Goal: Task Accomplishment & Management: Use online tool/utility

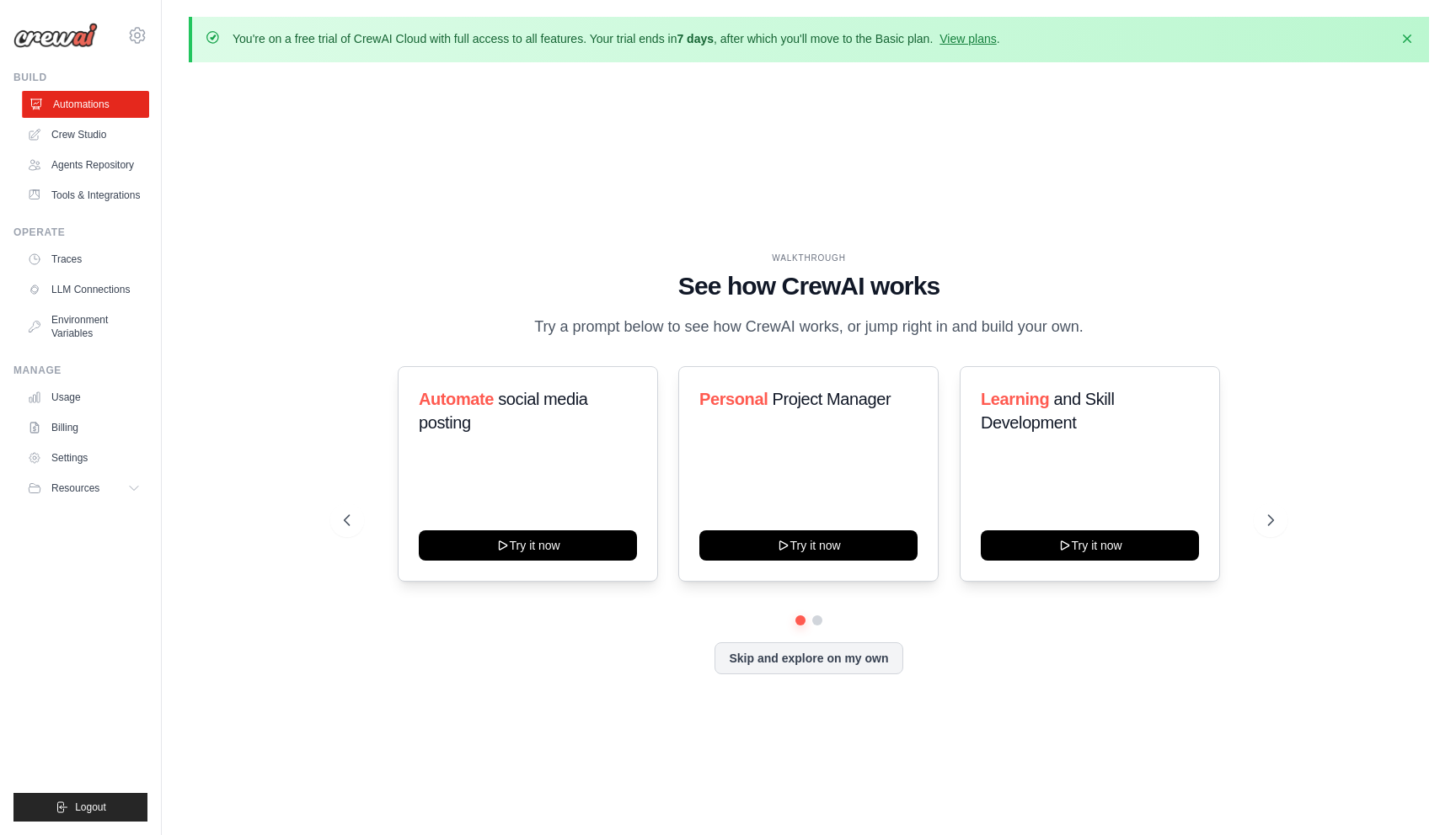
click at [108, 117] on link "Automations" at bounding box center [86, 105] width 127 height 27
click at [104, 142] on link "Crew Studio" at bounding box center [86, 135] width 127 height 27
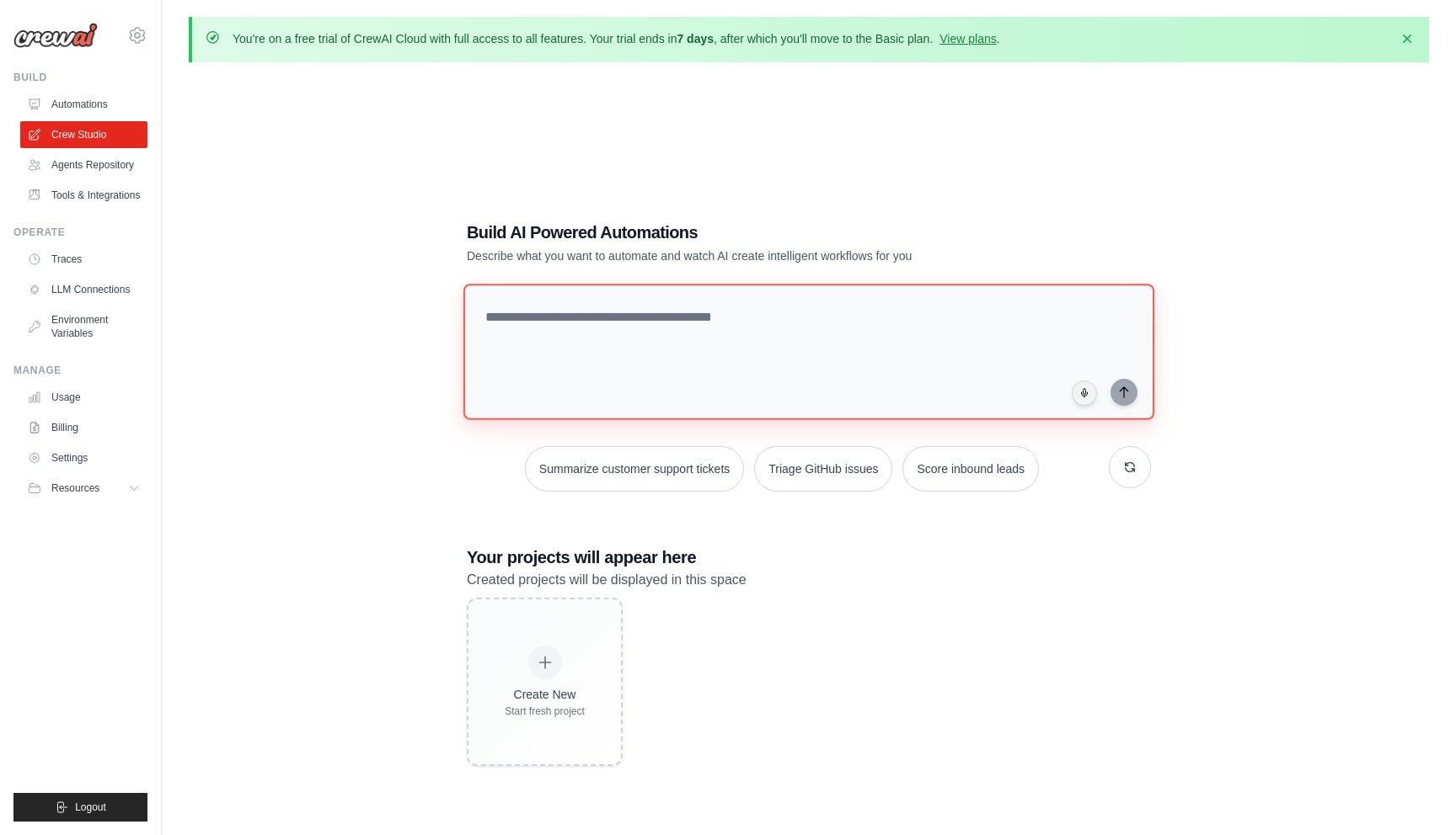
click at [567, 313] on textarea at bounding box center [808, 352] width 691 height 136
type textarea "*"
type textarea "**********"
paste textarea "**********"
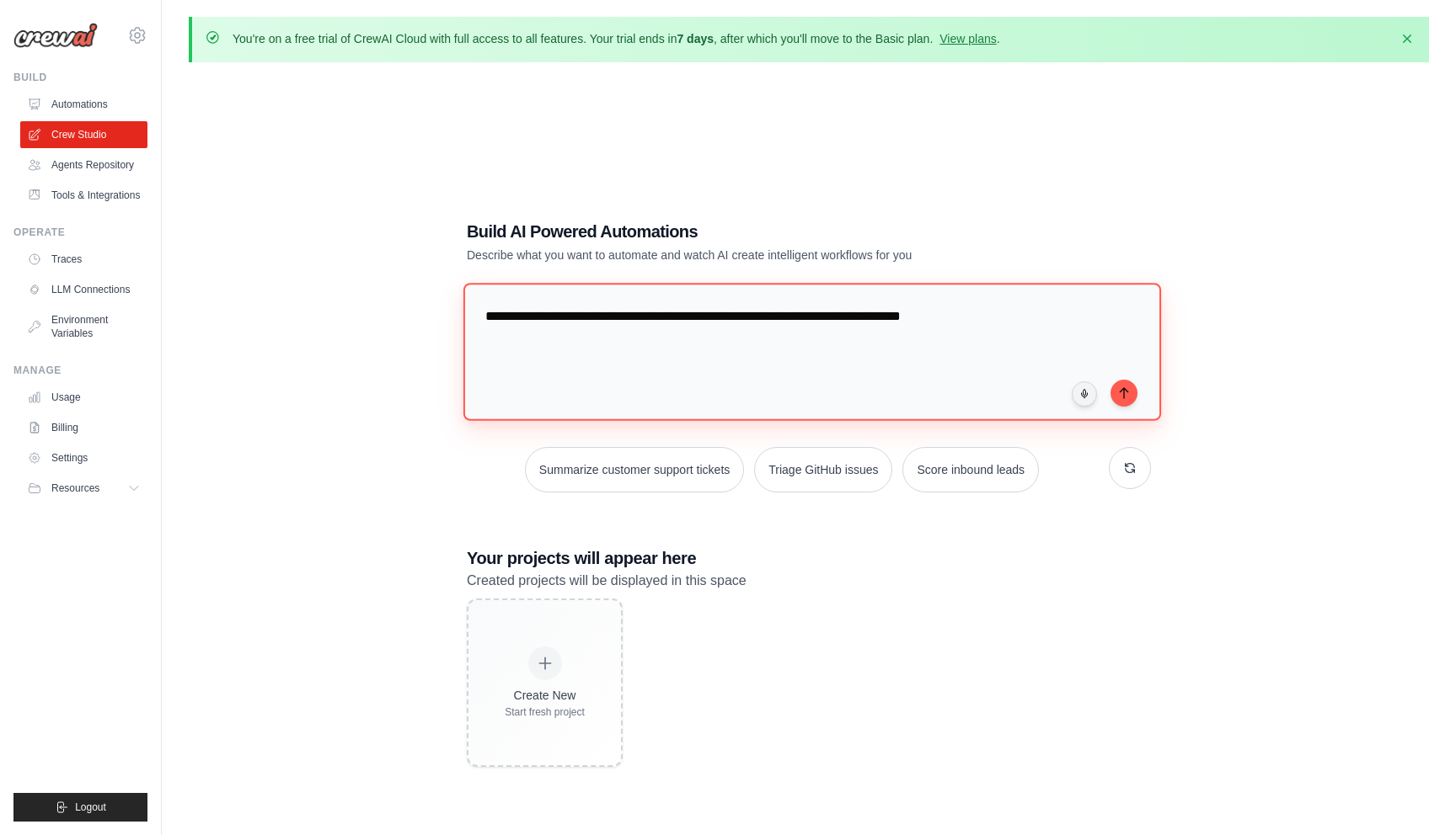
paste textarea "**********"
type textarea "**********"
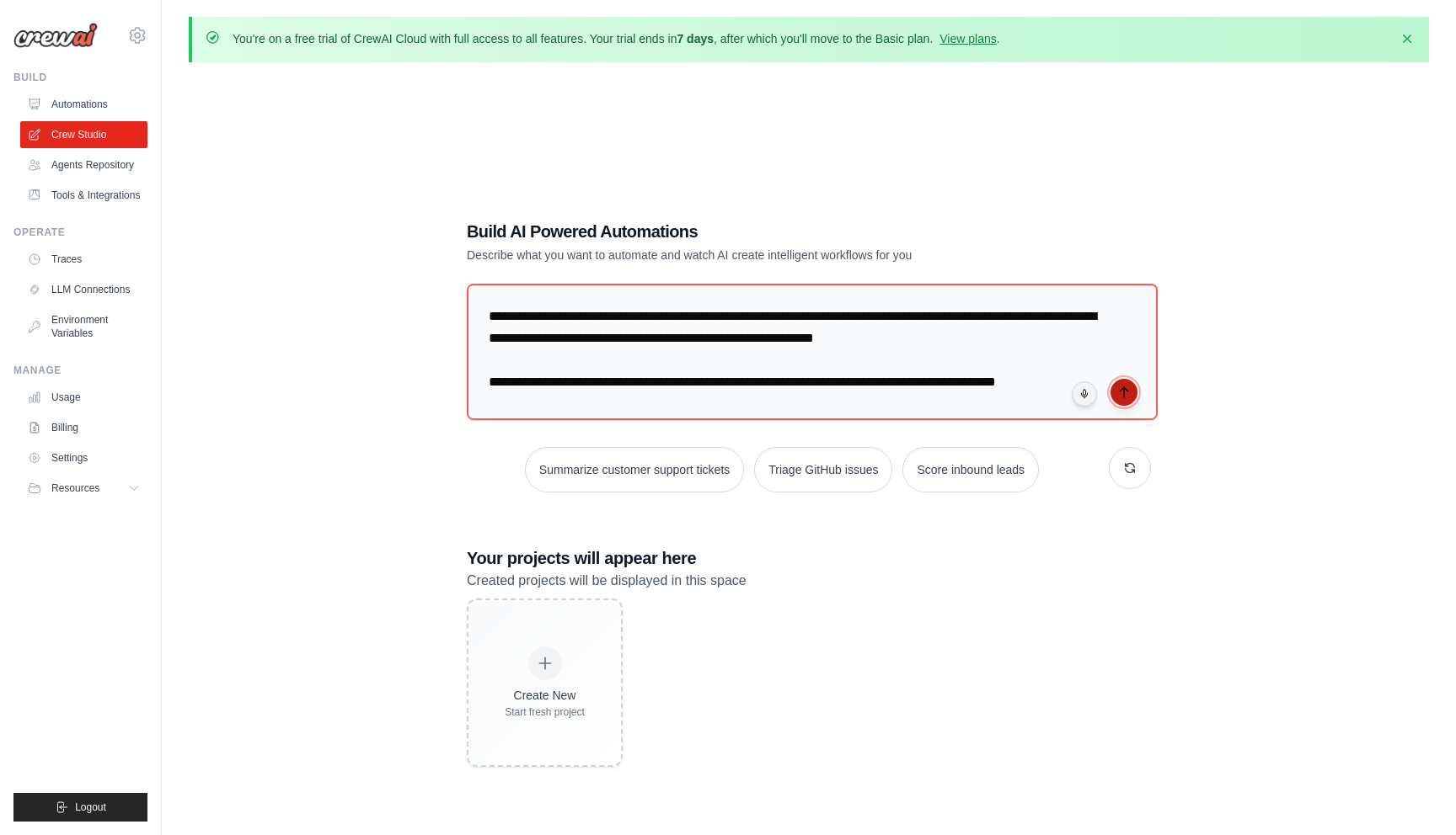
click at [1130, 385] on button "submit" at bounding box center [1123, 392] width 27 height 27
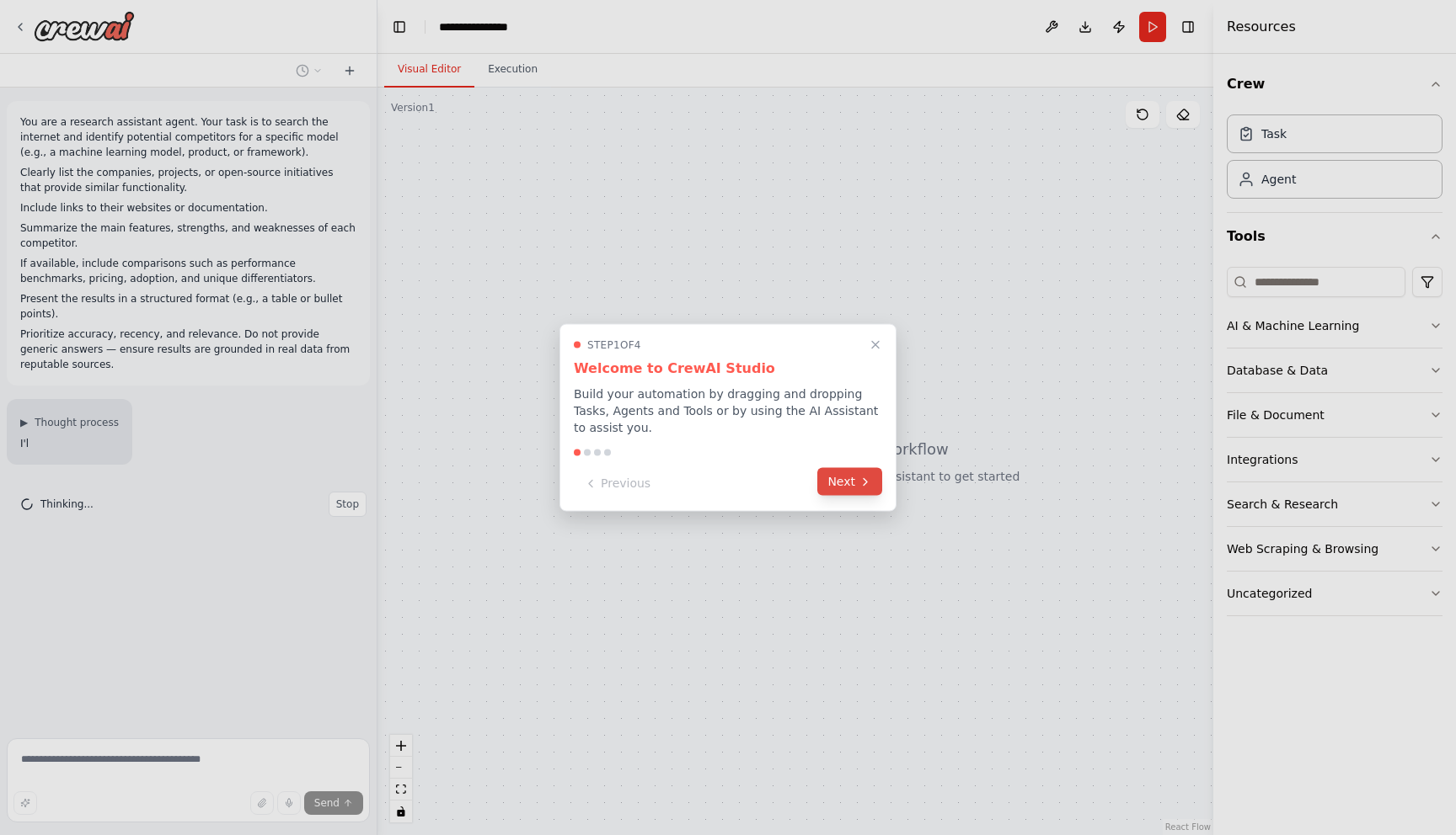
click at [847, 486] on button "Next" at bounding box center [849, 481] width 64 height 28
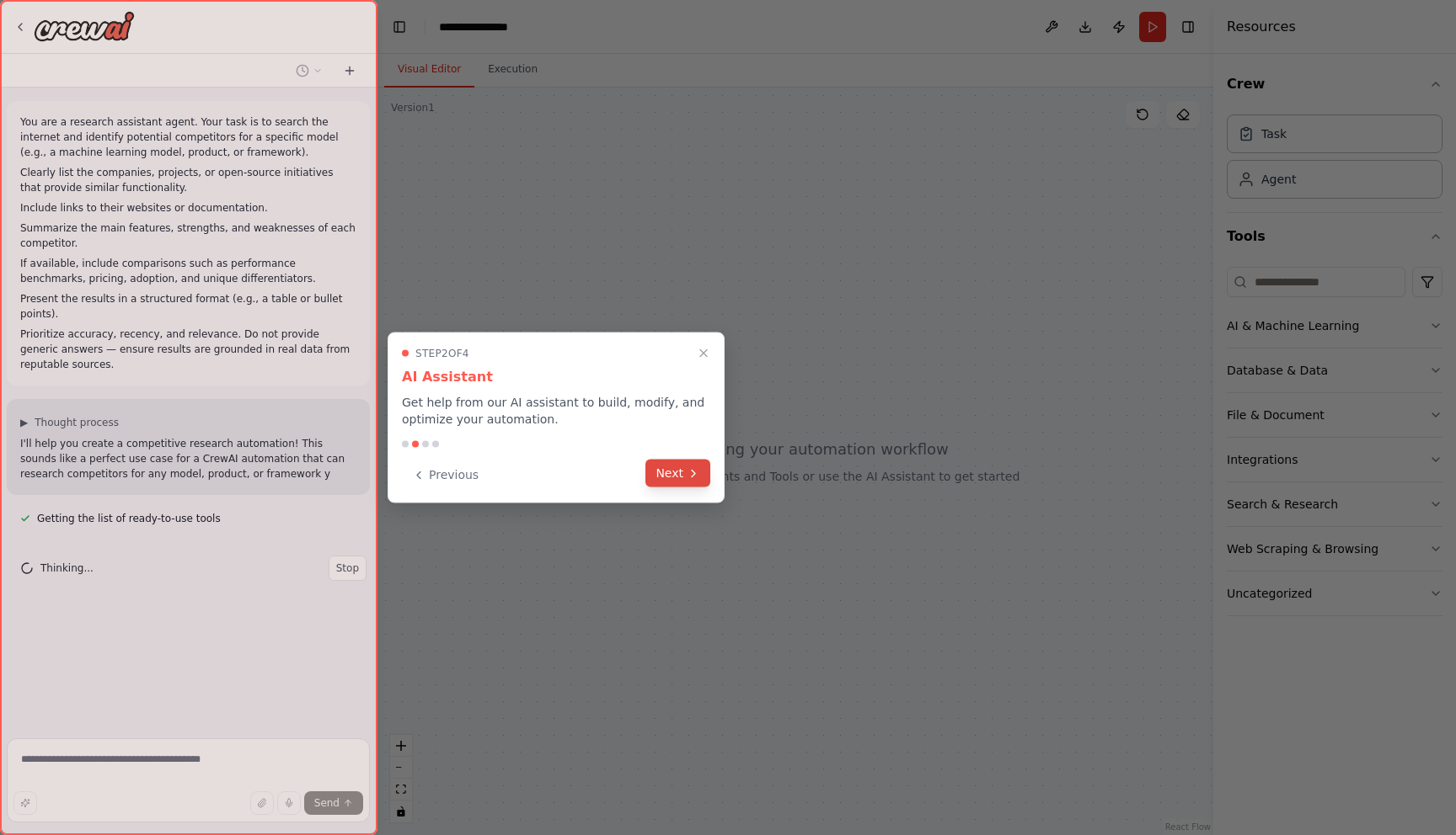
click at [685, 485] on button "Next" at bounding box center [677, 474] width 64 height 28
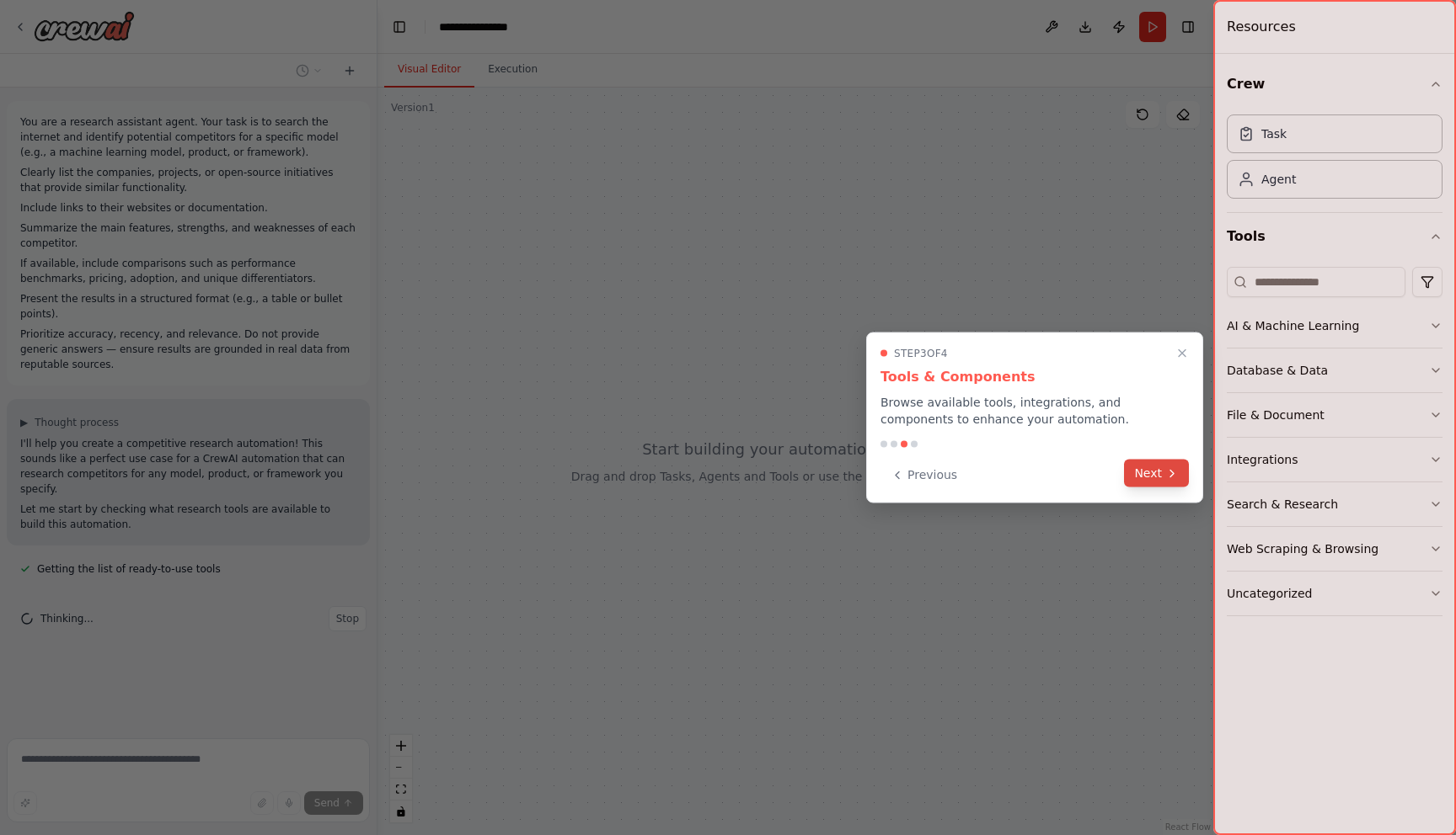
click at [1163, 465] on button "Next" at bounding box center [1155, 474] width 64 height 28
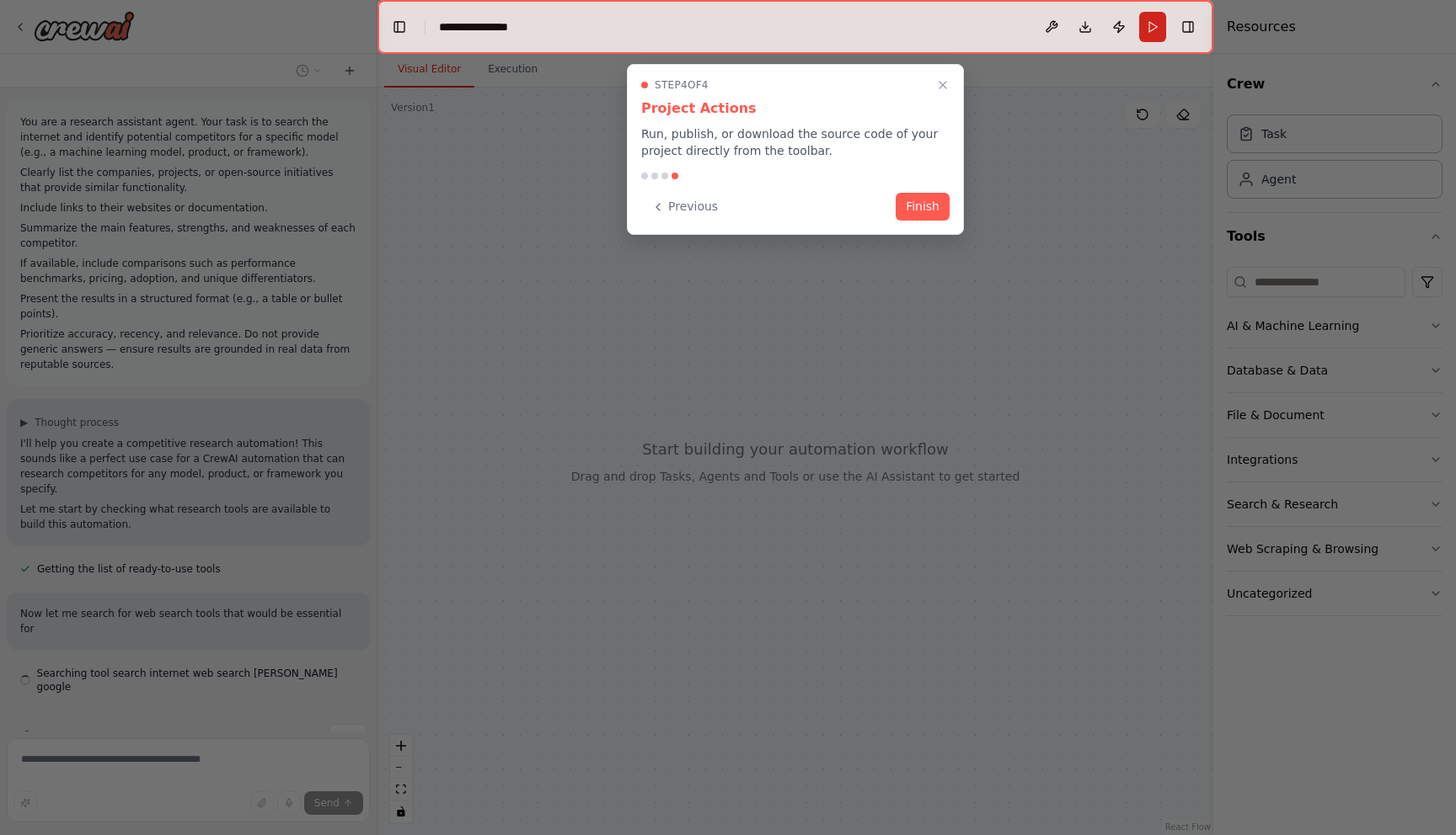
scroll to position [15, 0]
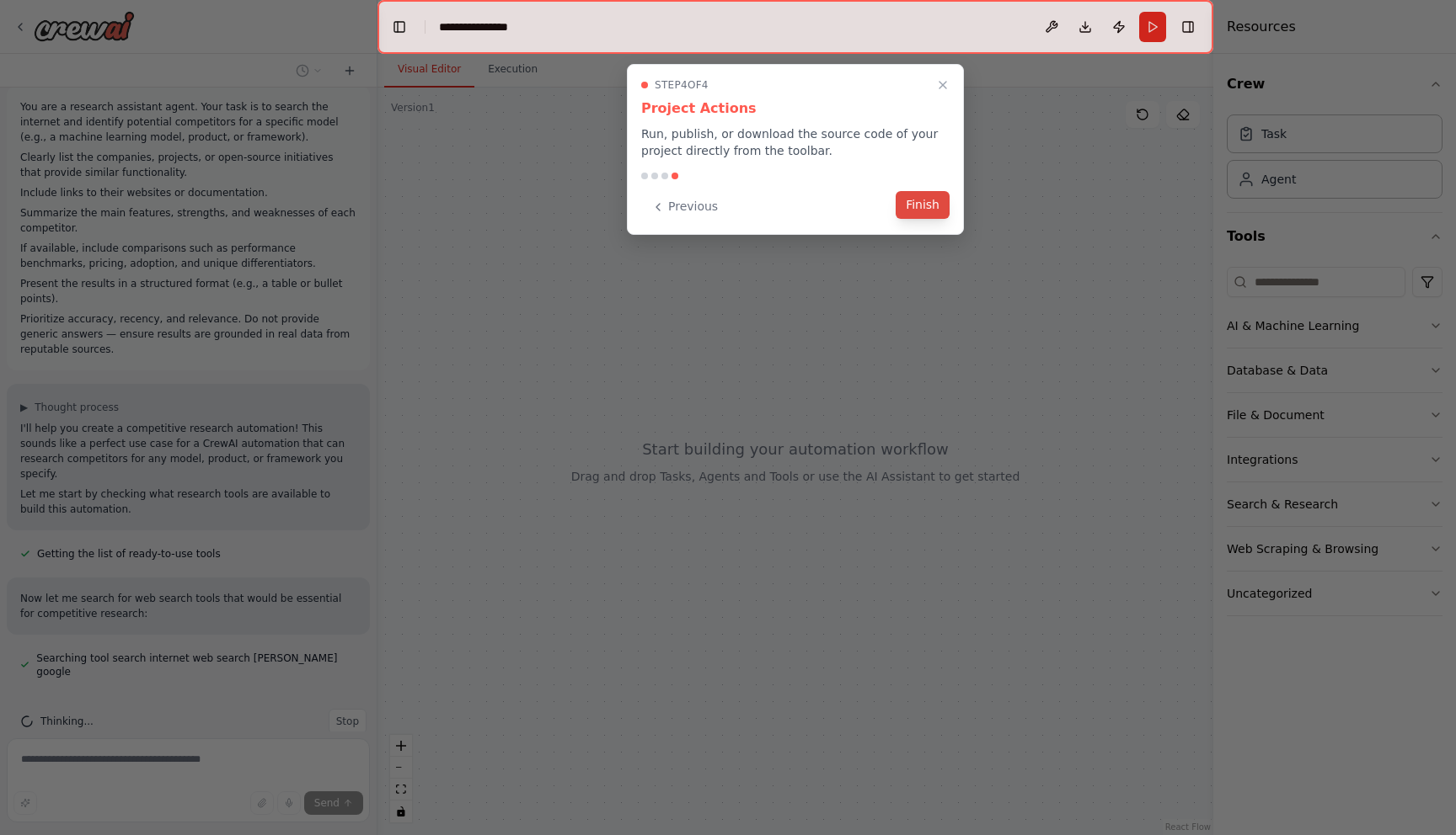
click at [925, 215] on button "Finish" at bounding box center [923, 205] width 54 height 28
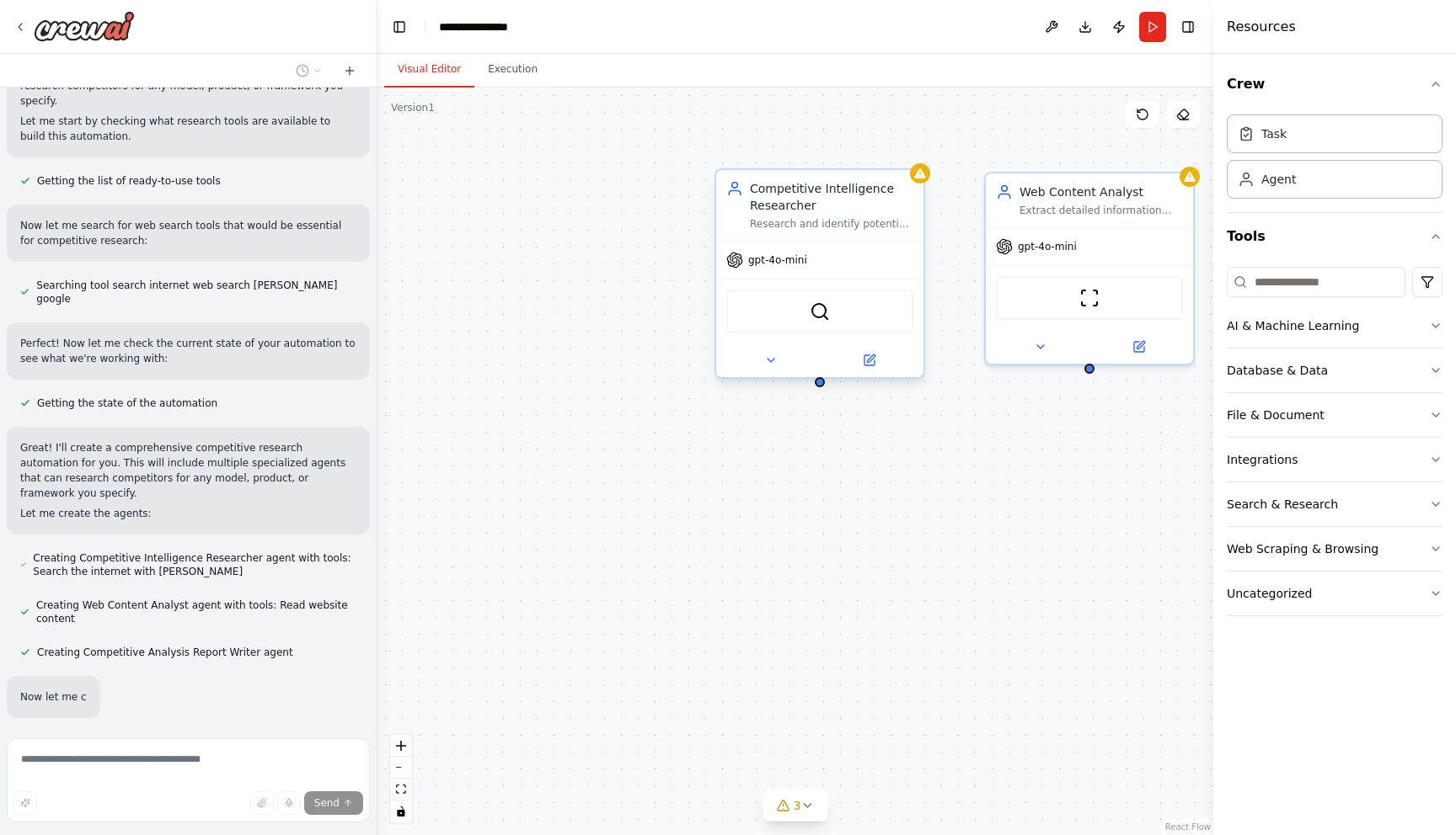
scroll to position [394, 0]
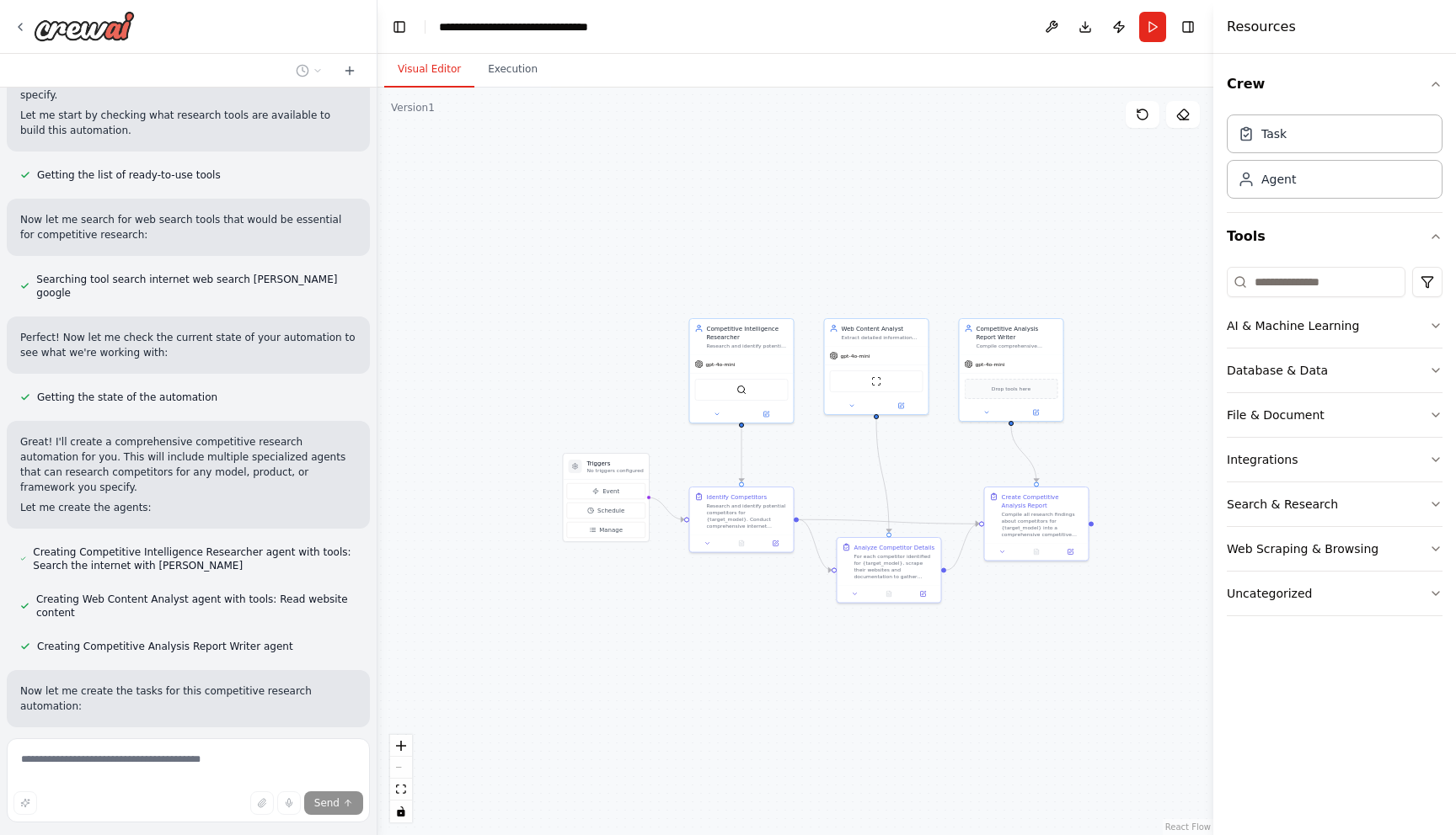
drag, startPoint x: 1004, startPoint y: 442, endPoint x: 941, endPoint y: 454, distance: 64.1
click at [941, 454] on div ".deletable-edge-delete-btn { width: 20px; height: 20px; border: 0px solid #ffff…" at bounding box center [795, 461] width 835 height 748
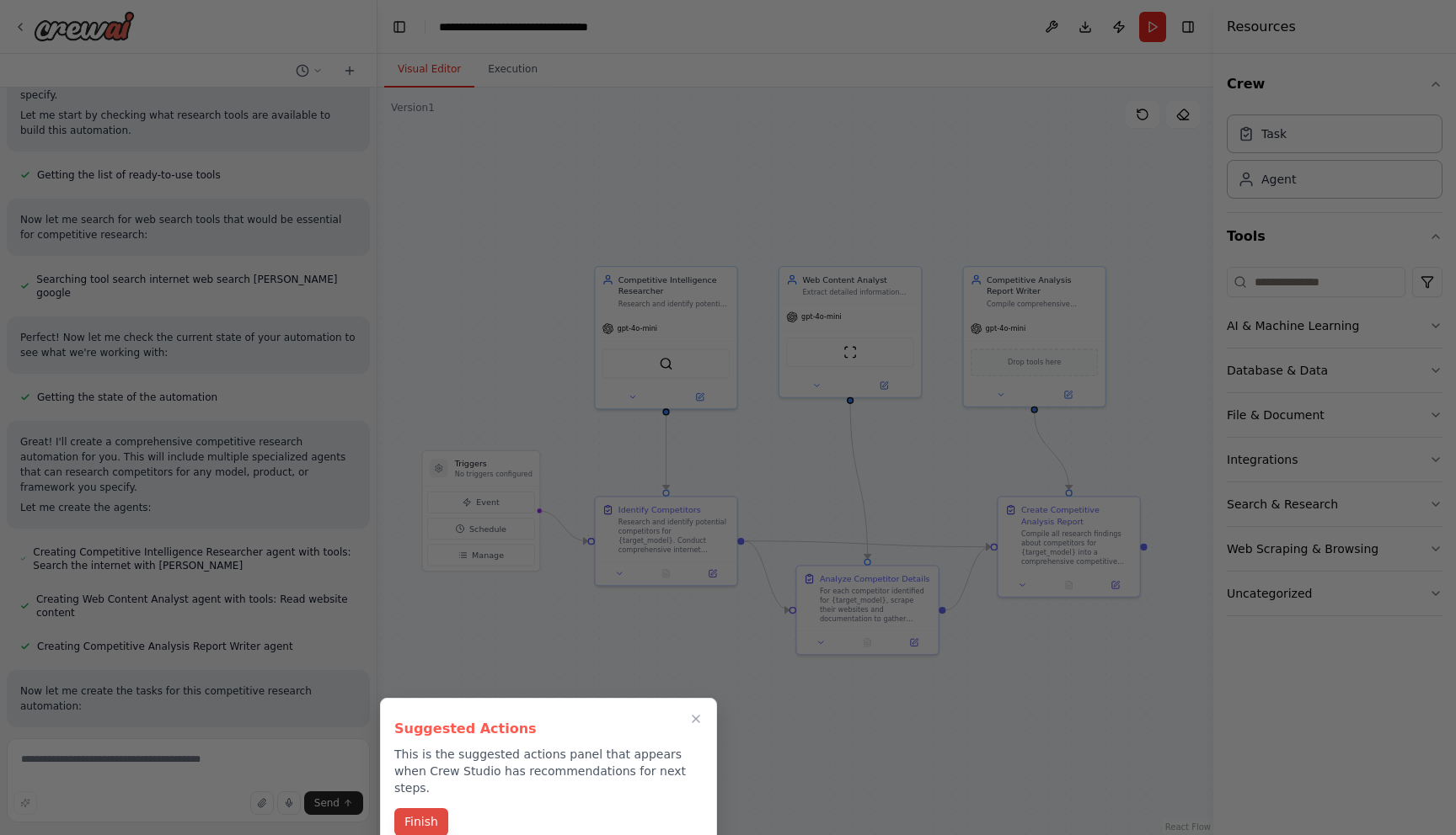
click at [433, 808] on button "Finish" at bounding box center [421, 822] width 54 height 28
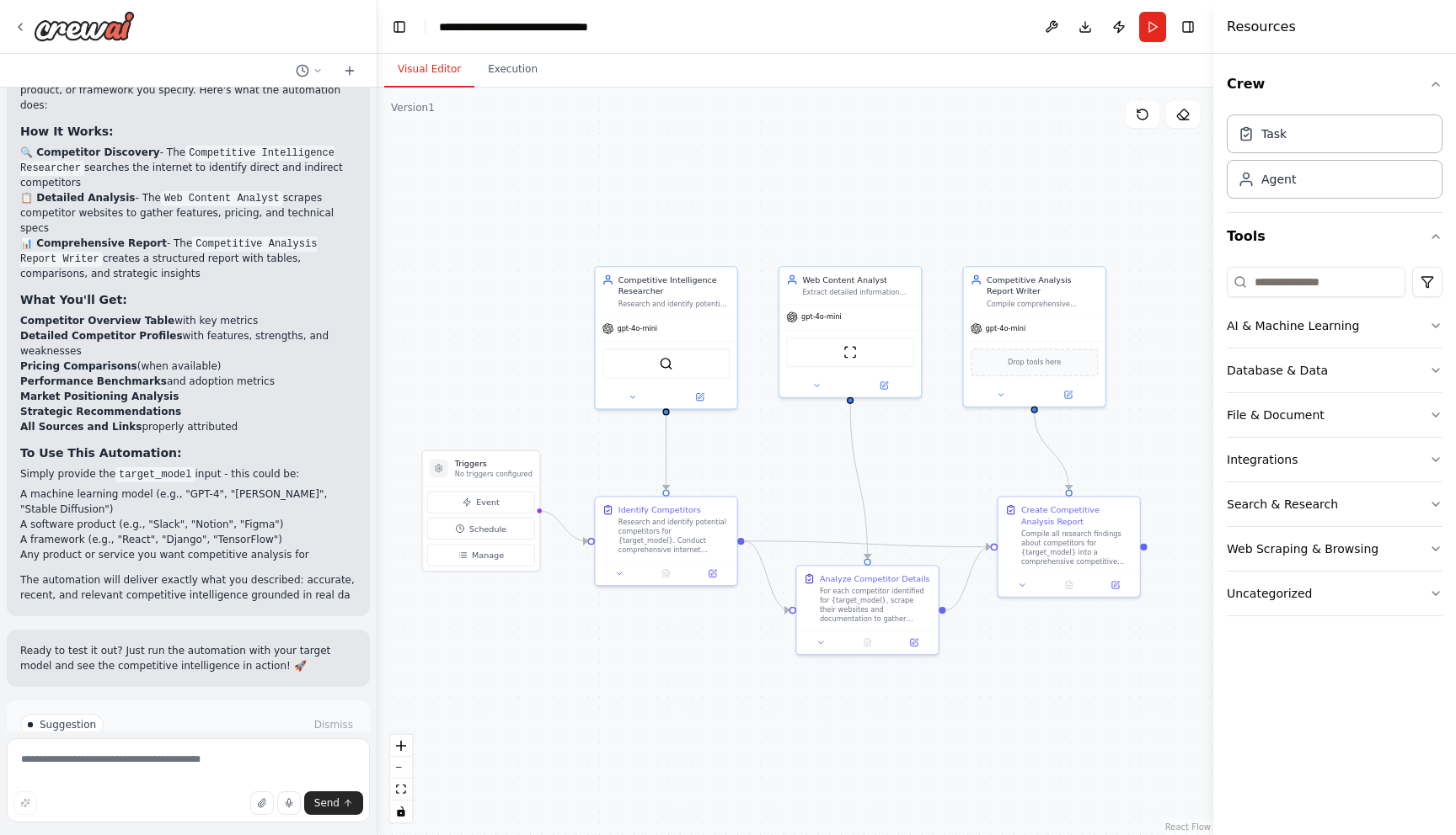
scroll to position [1422, 0]
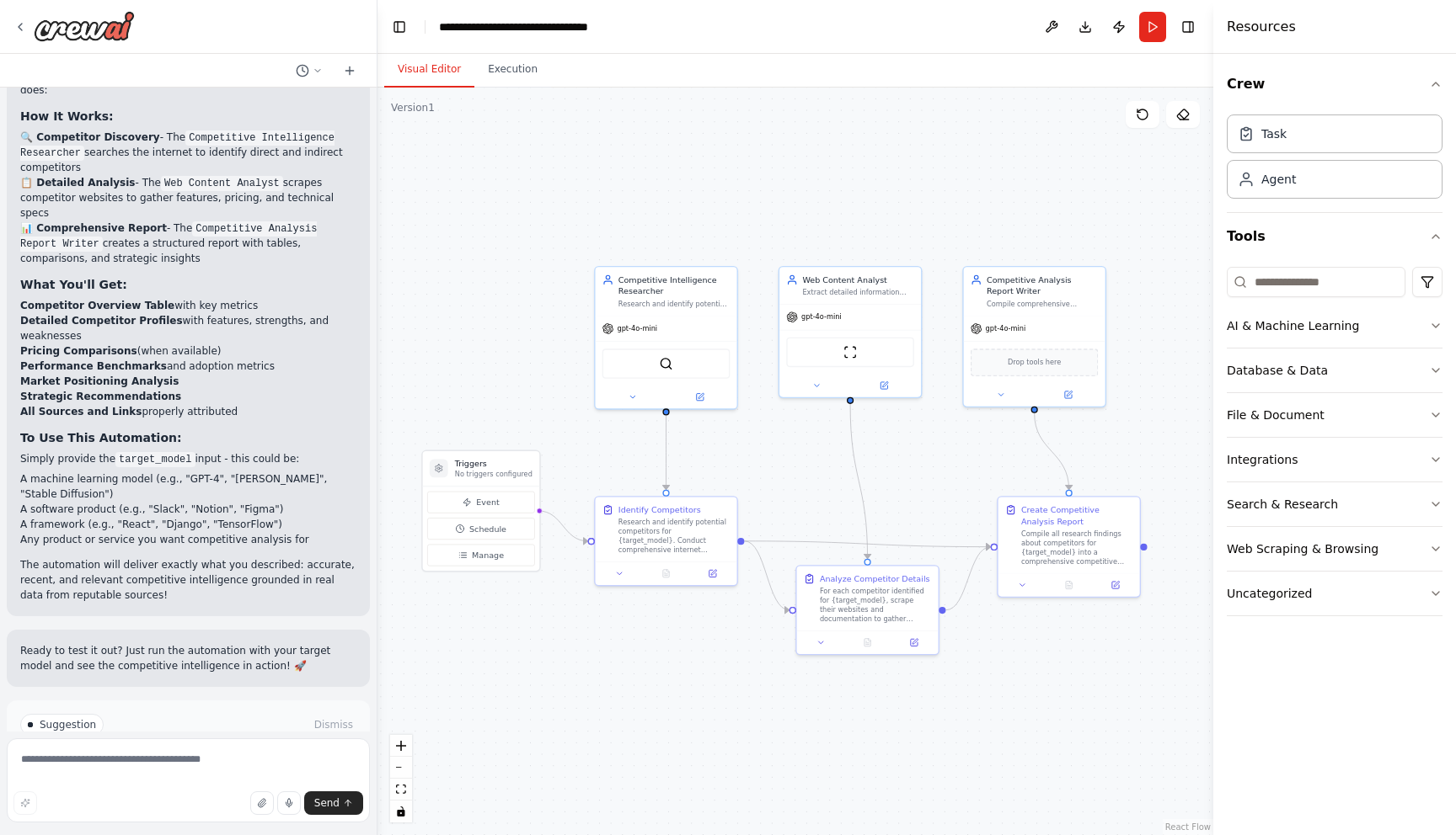
click at [210, 790] on span "Run Automation" at bounding box center [195, 797] width 82 height 13
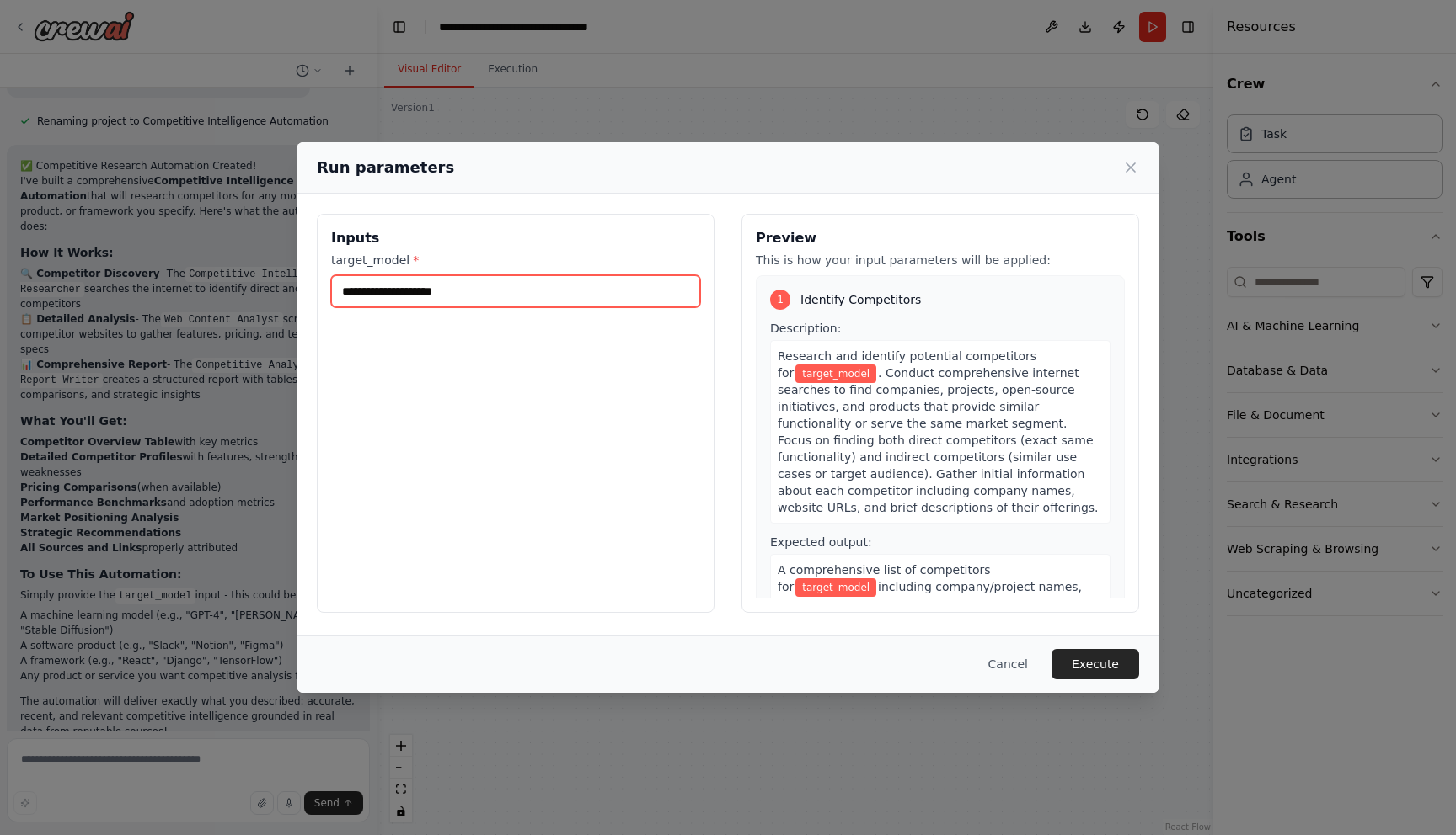
click at [446, 286] on input "target_model *" at bounding box center [515, 291] width 369 height 32
paste input "******"
type input "******"
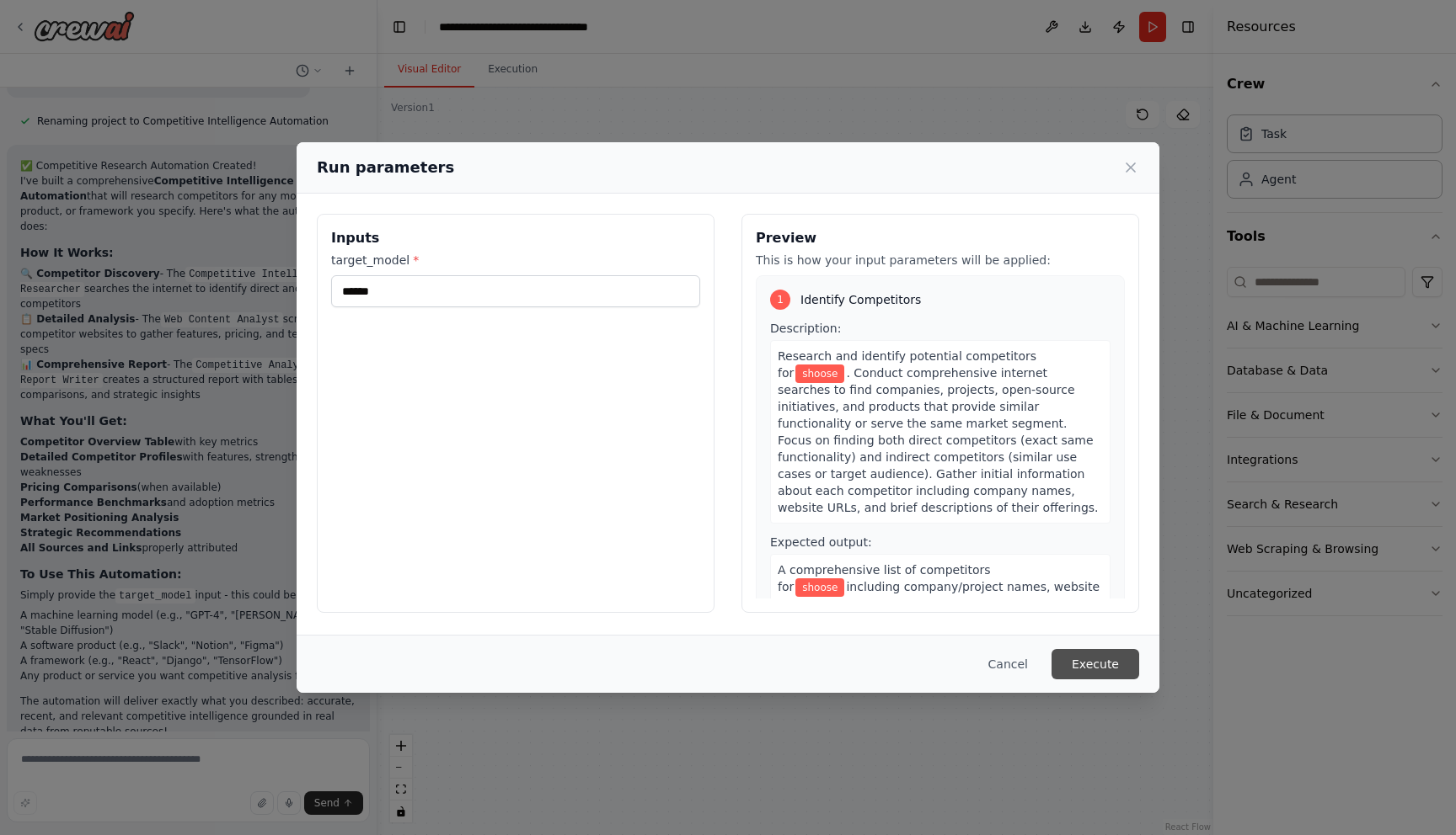
click at [1102, 673] on button "Execute" at bounding box center [1095, 665] width 87 height 31
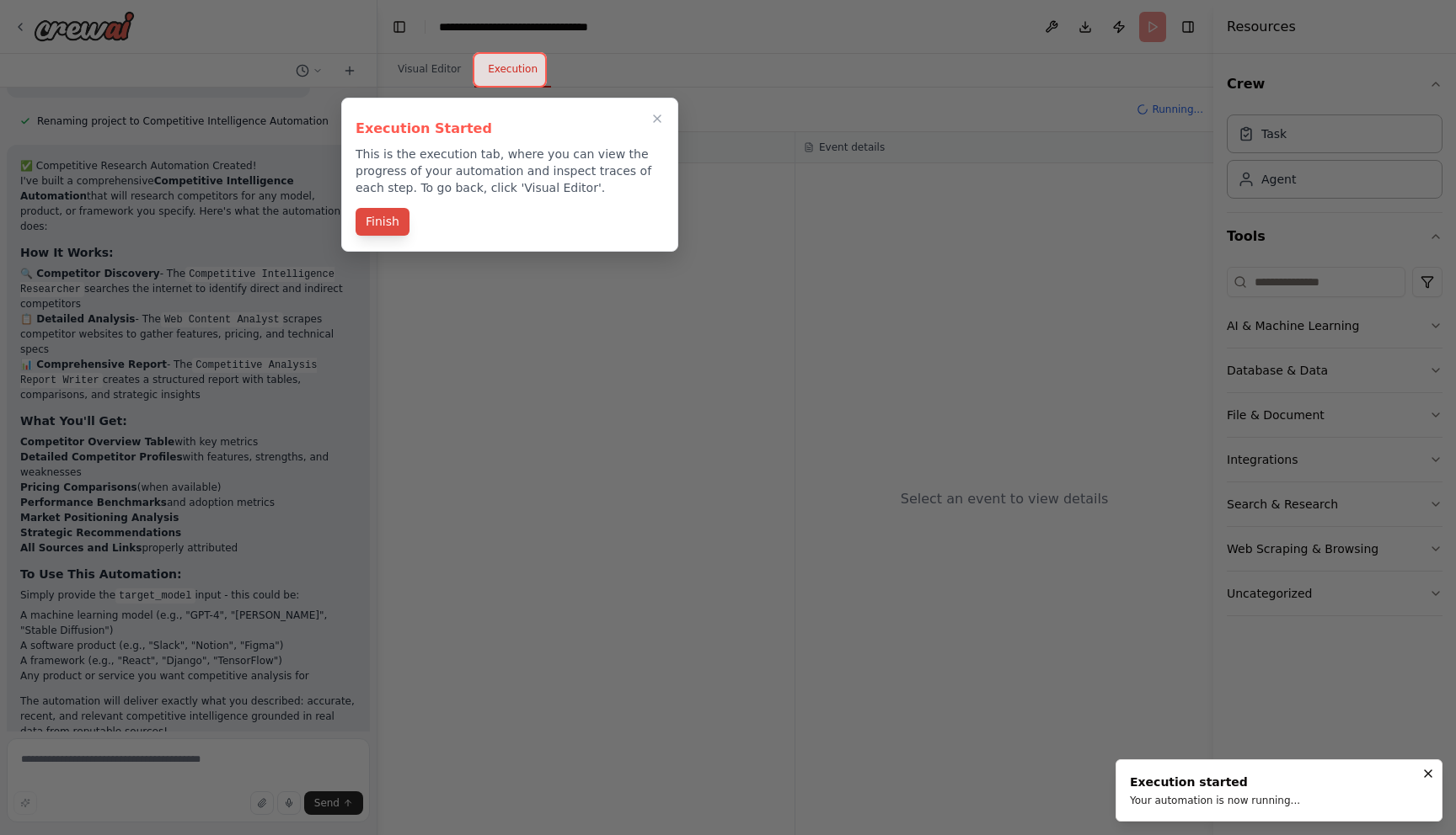
click at [397, 228] on button "Finish" at bounding box center [383, 221] width 54 height 28
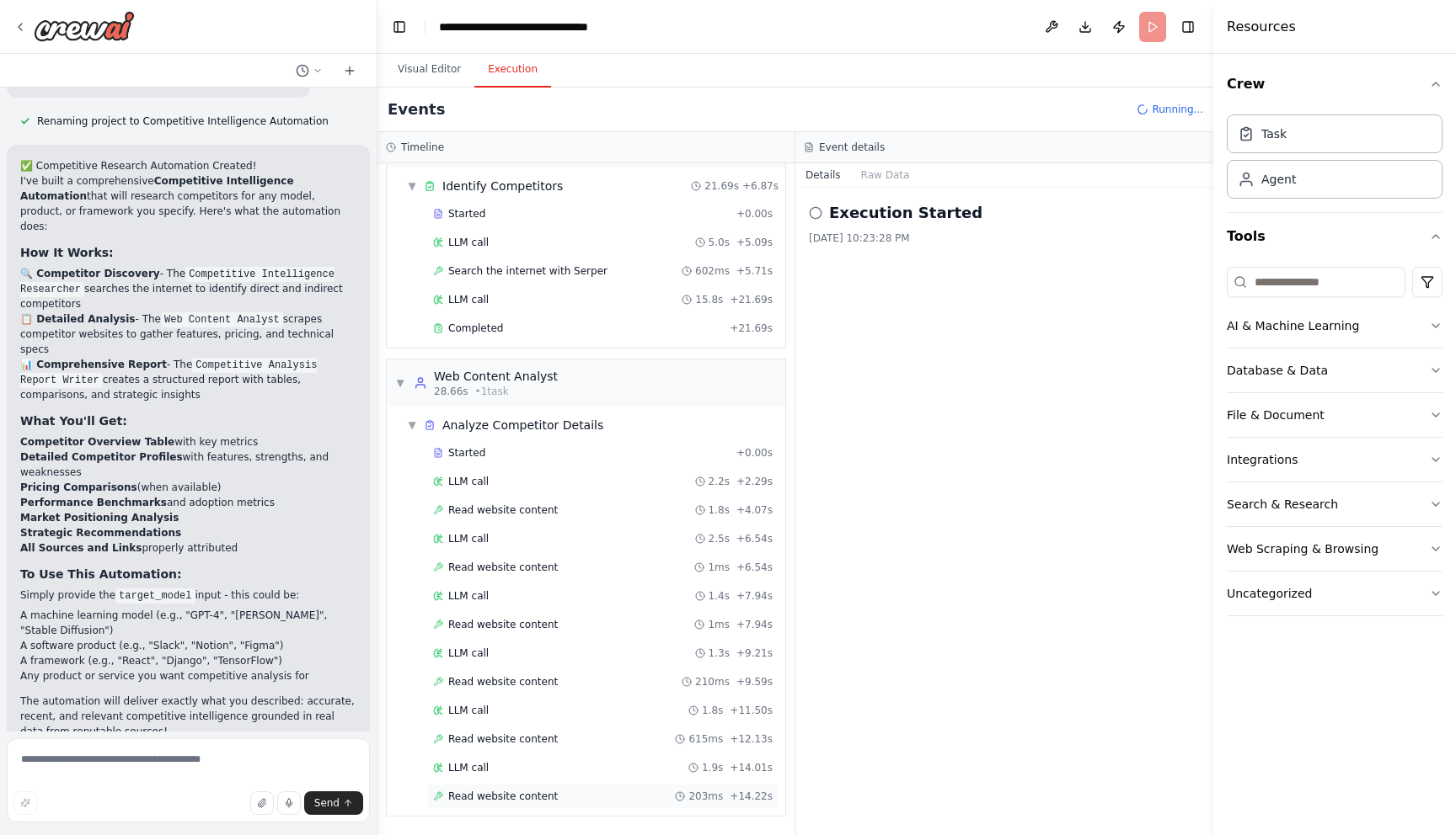
scroll to position [81, 0]
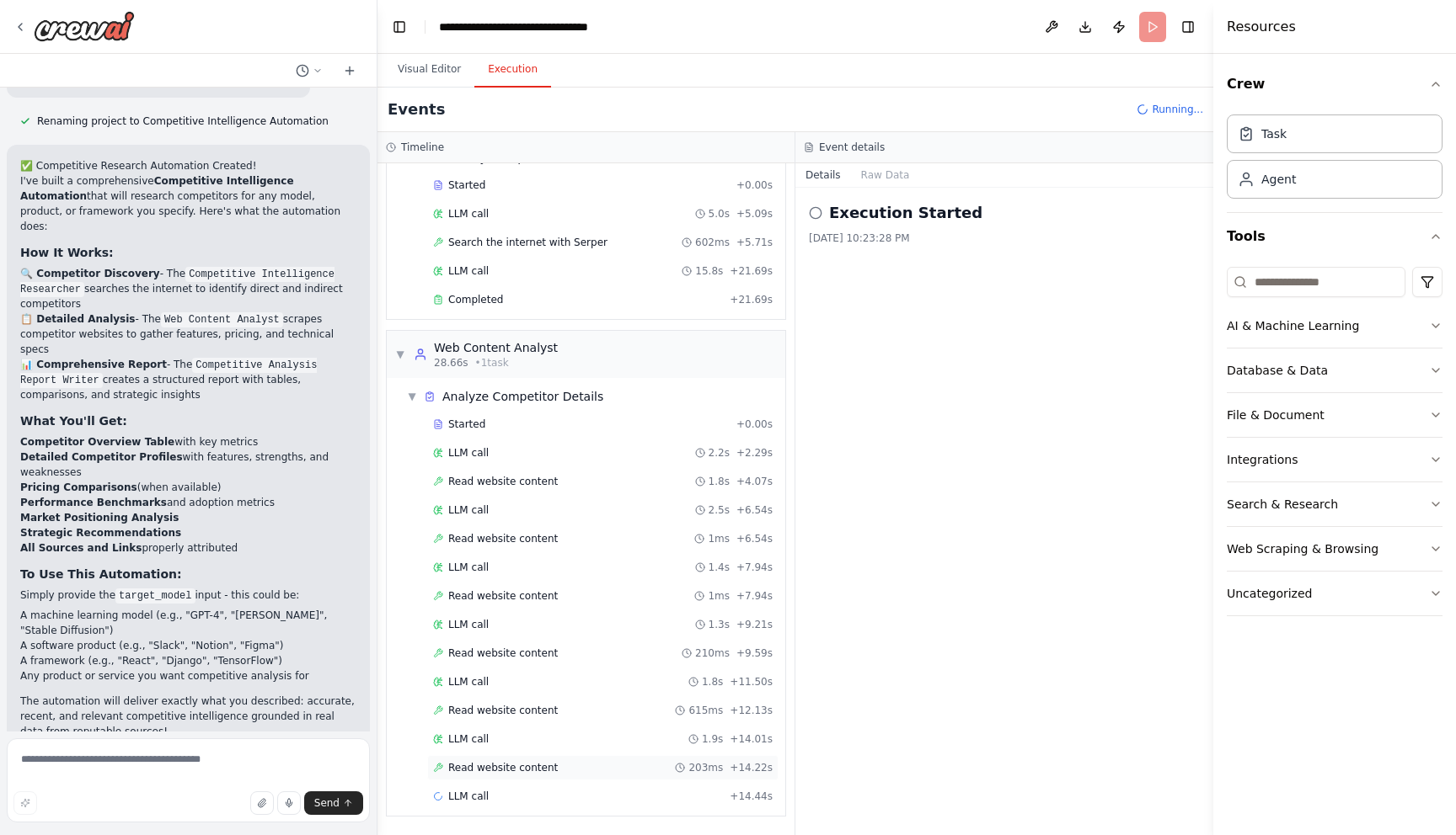
click at [506, 769] on span "Read website content" at bounding box center [503, 768] width 110 height 13
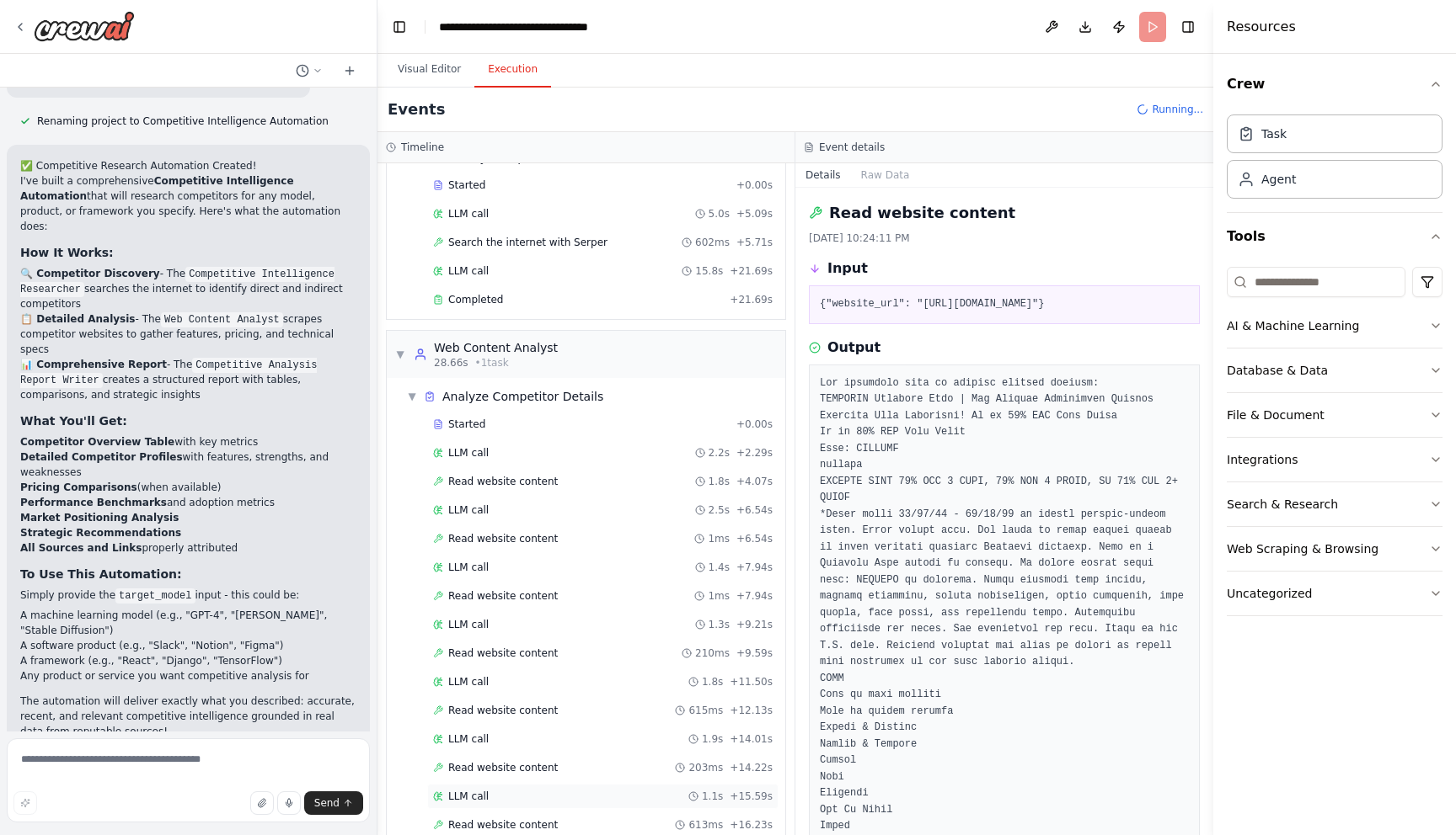
click at [506, 793] on div "LLM call 1.1s + 15.59s" at bounding box center [603, 797] width 339 height 13
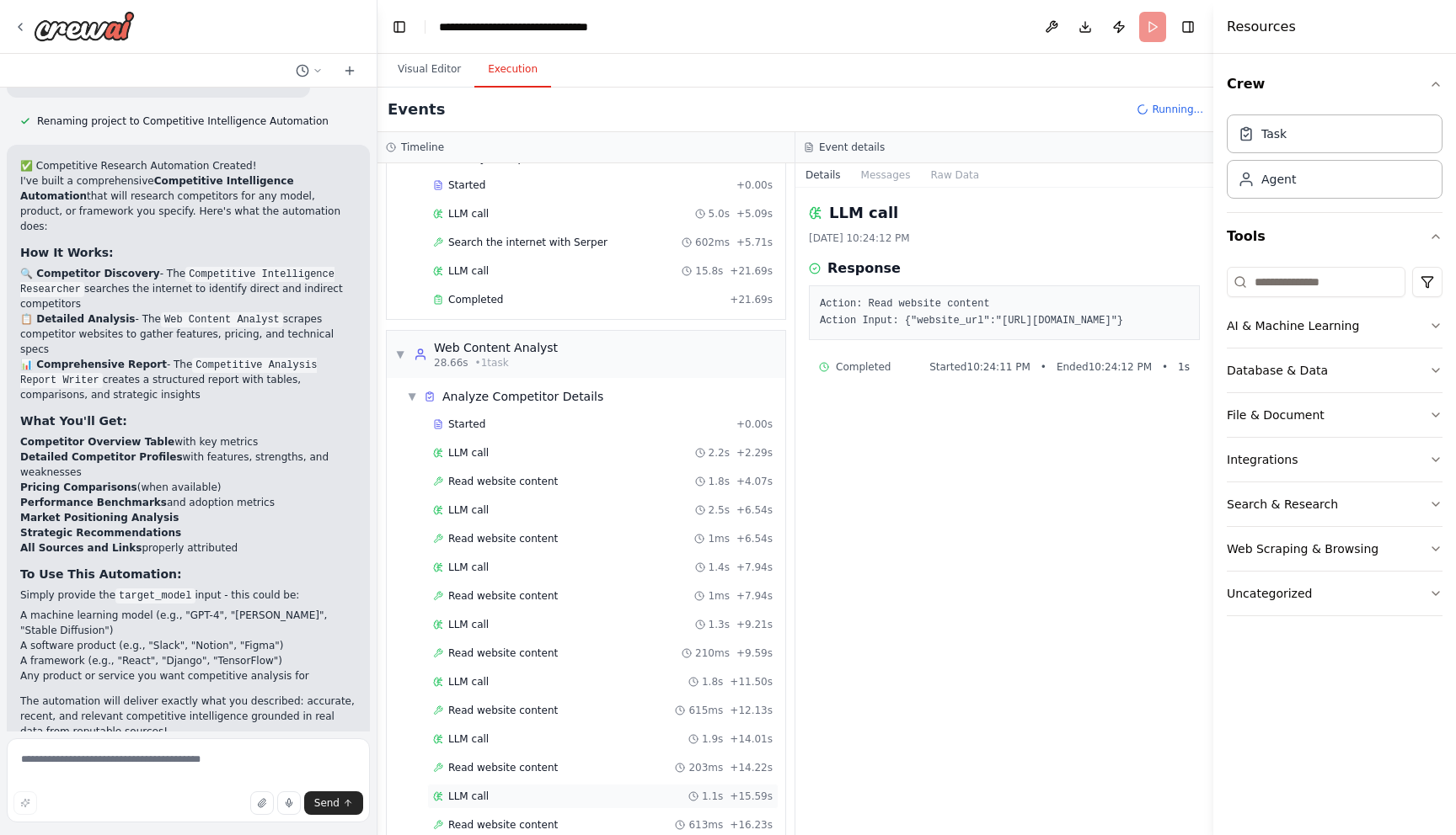
scroll to position [195, 0]
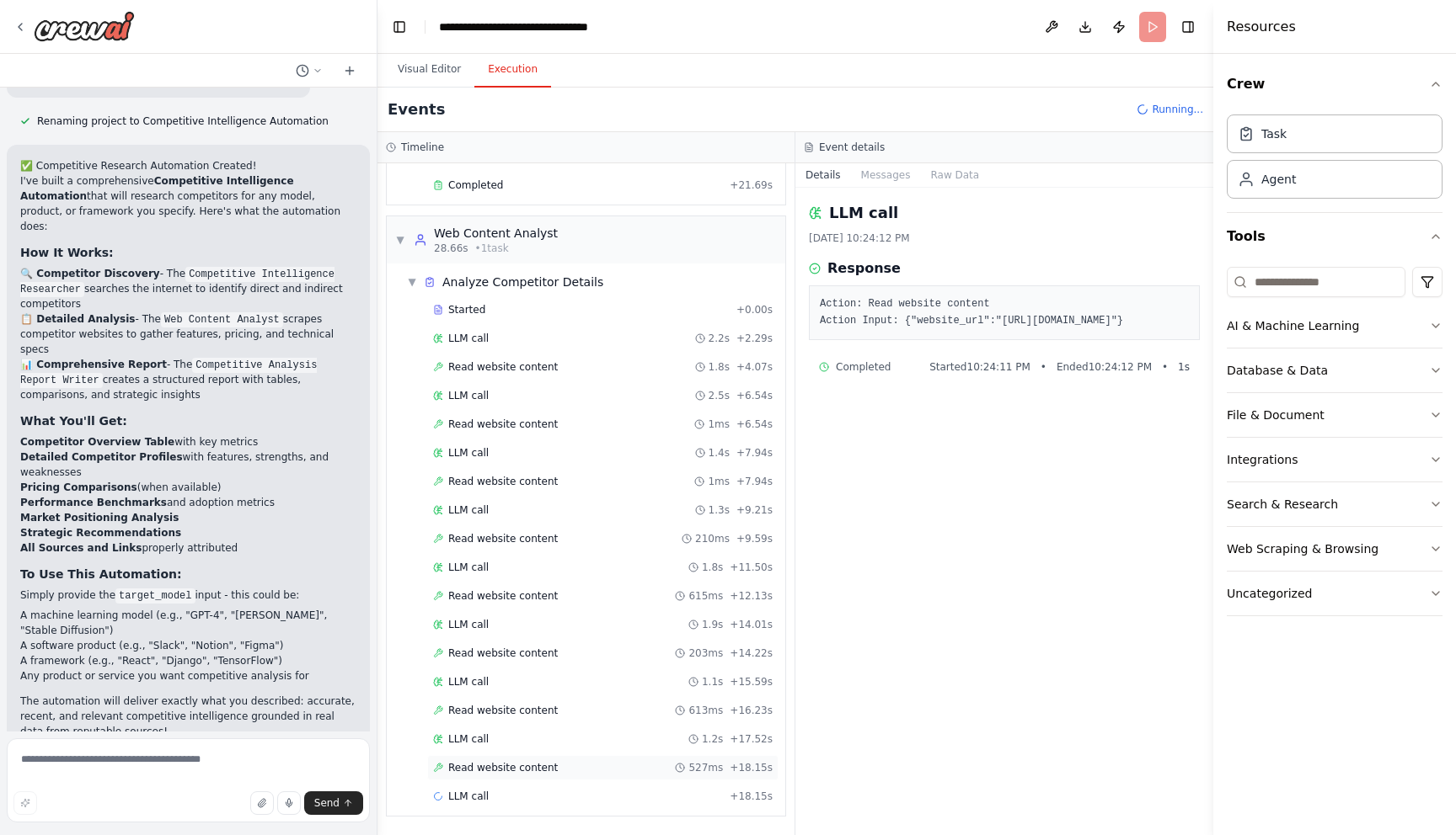
click at [513, 771] on span "Read website content" at bounding box center [503, 768] width 110 height 13
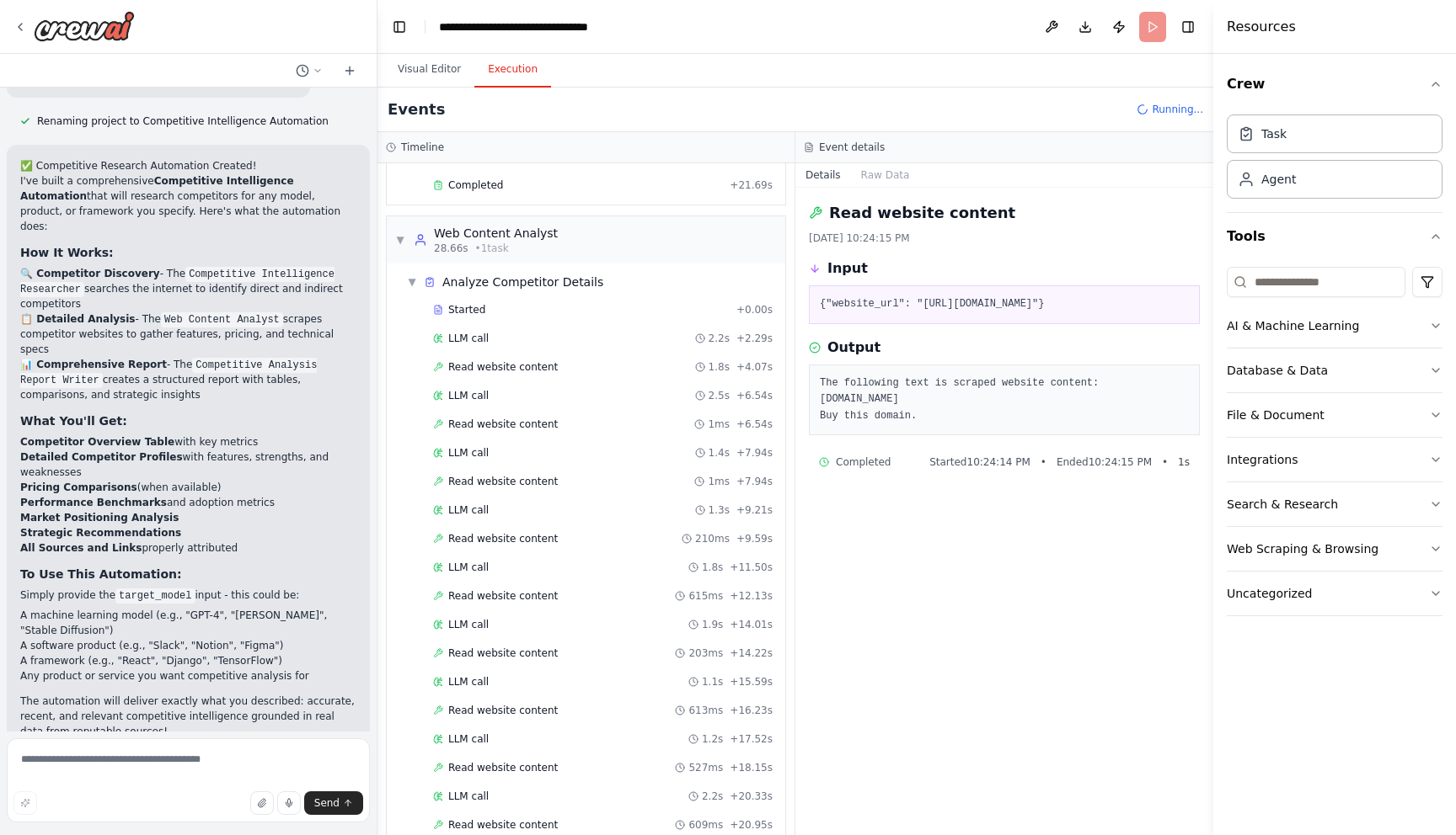
click at [506, 797] on div "LLM call 2.2s + 20.33s" at bounding box center [603, 797] width 339 height 13
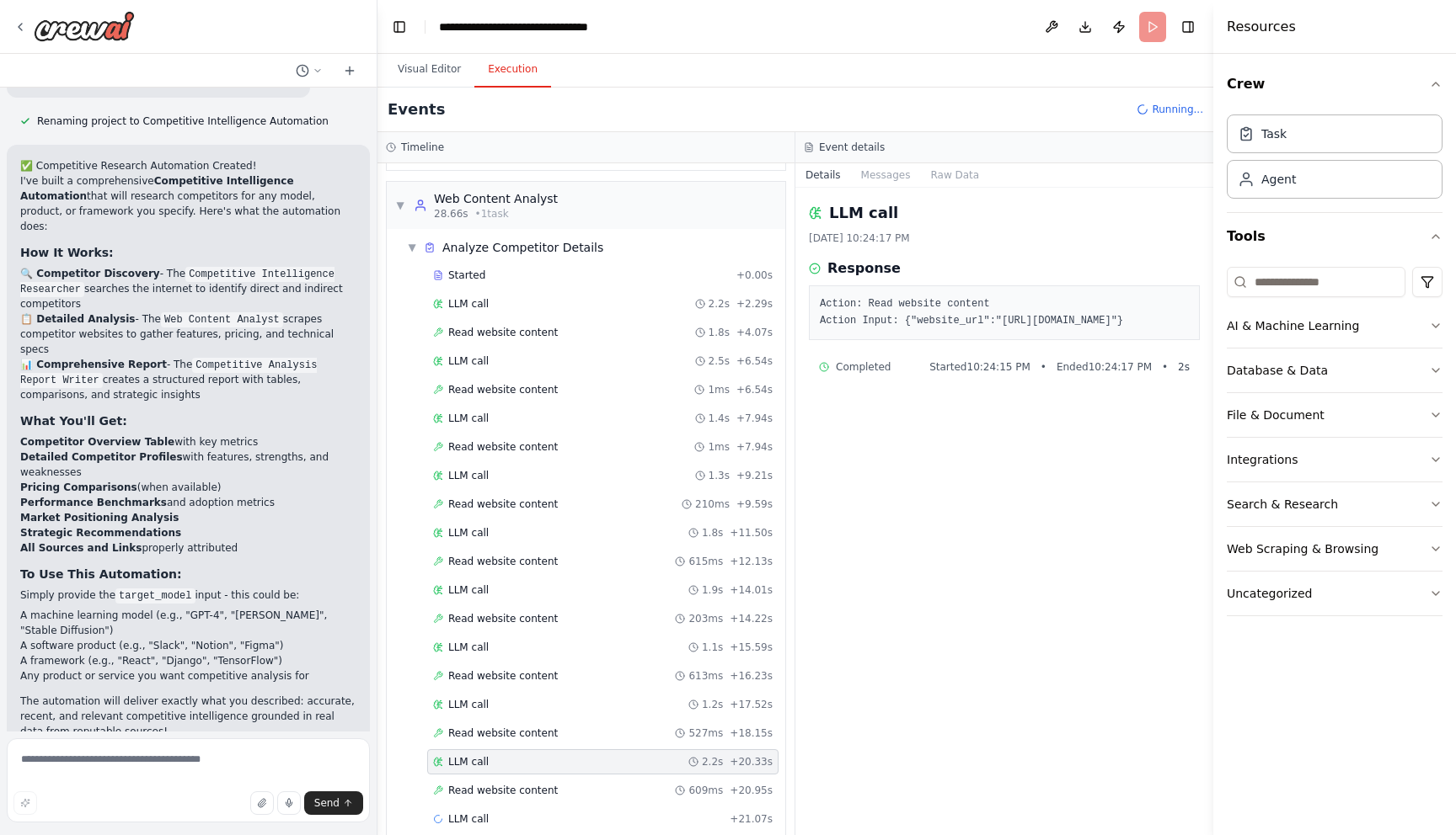
scroll to position [253, 0]
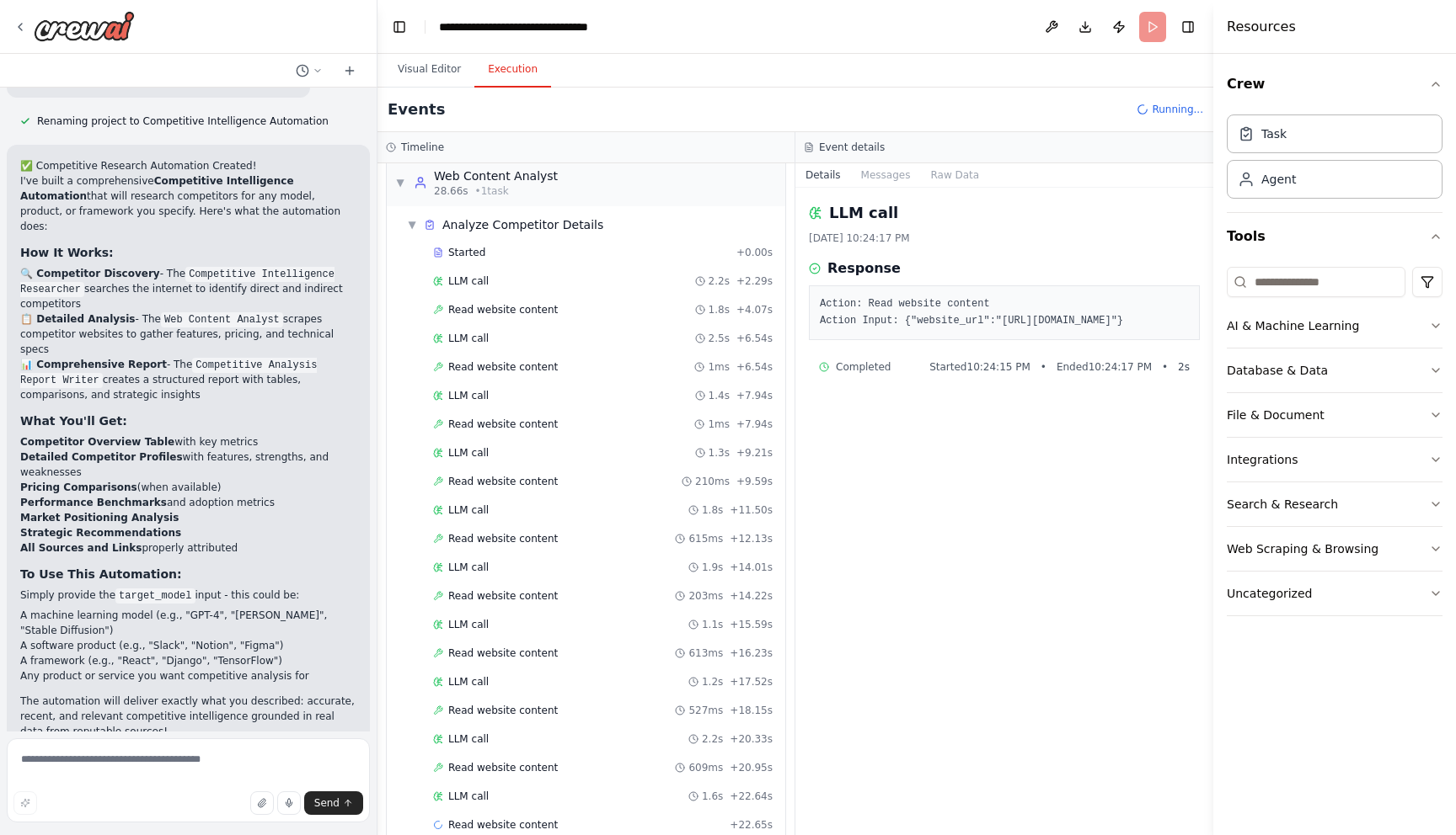
click at [507, 790] on div "LLM call 1.6s + 22.64s" at bounding box center [603, 797] width 339 height 13
click at [507, 790] on div "LLM call + 23.07s" at bounding box center [603, 797] width 339 height 13
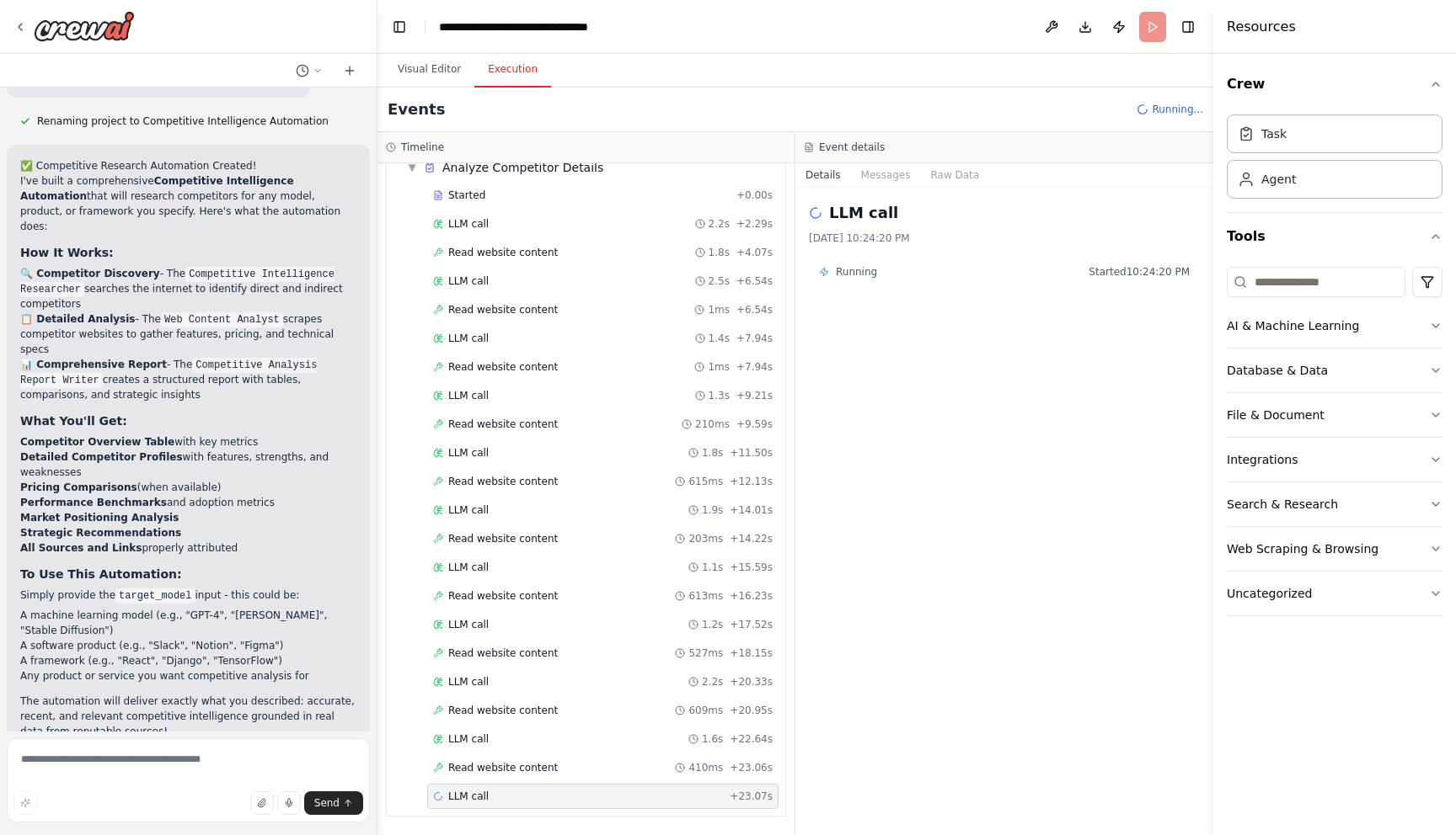
click at [502, 801] on div "LLM call + 23.07s" at bounding box center [603, 797] width 339 height 13
click at [515, 765] on span "Read website content" at bounding box center [503, 768] width 110 height 13
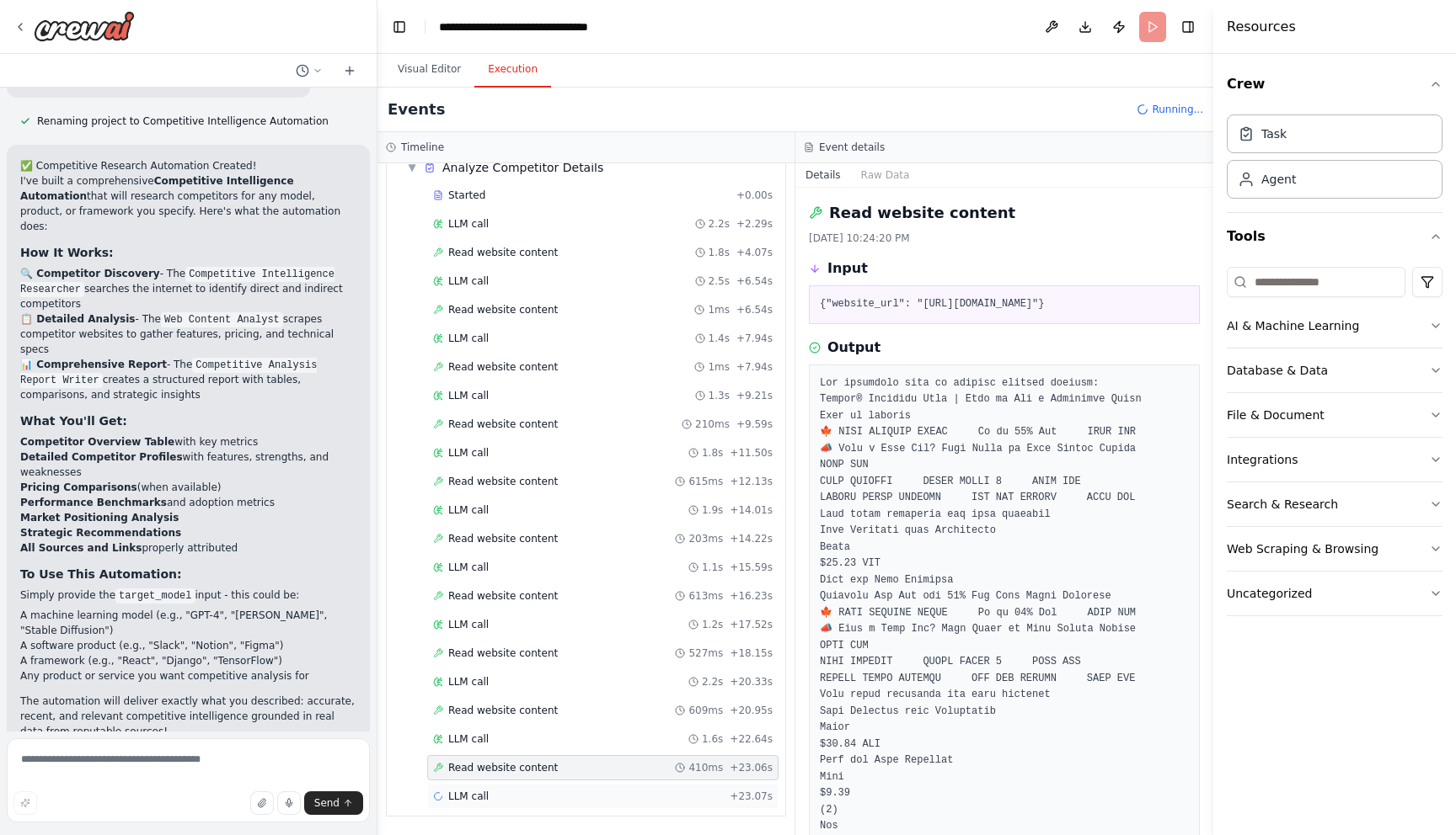
click at [448, 801] on span "LLM call" at bounding box center [468, 797] width 40 height 13
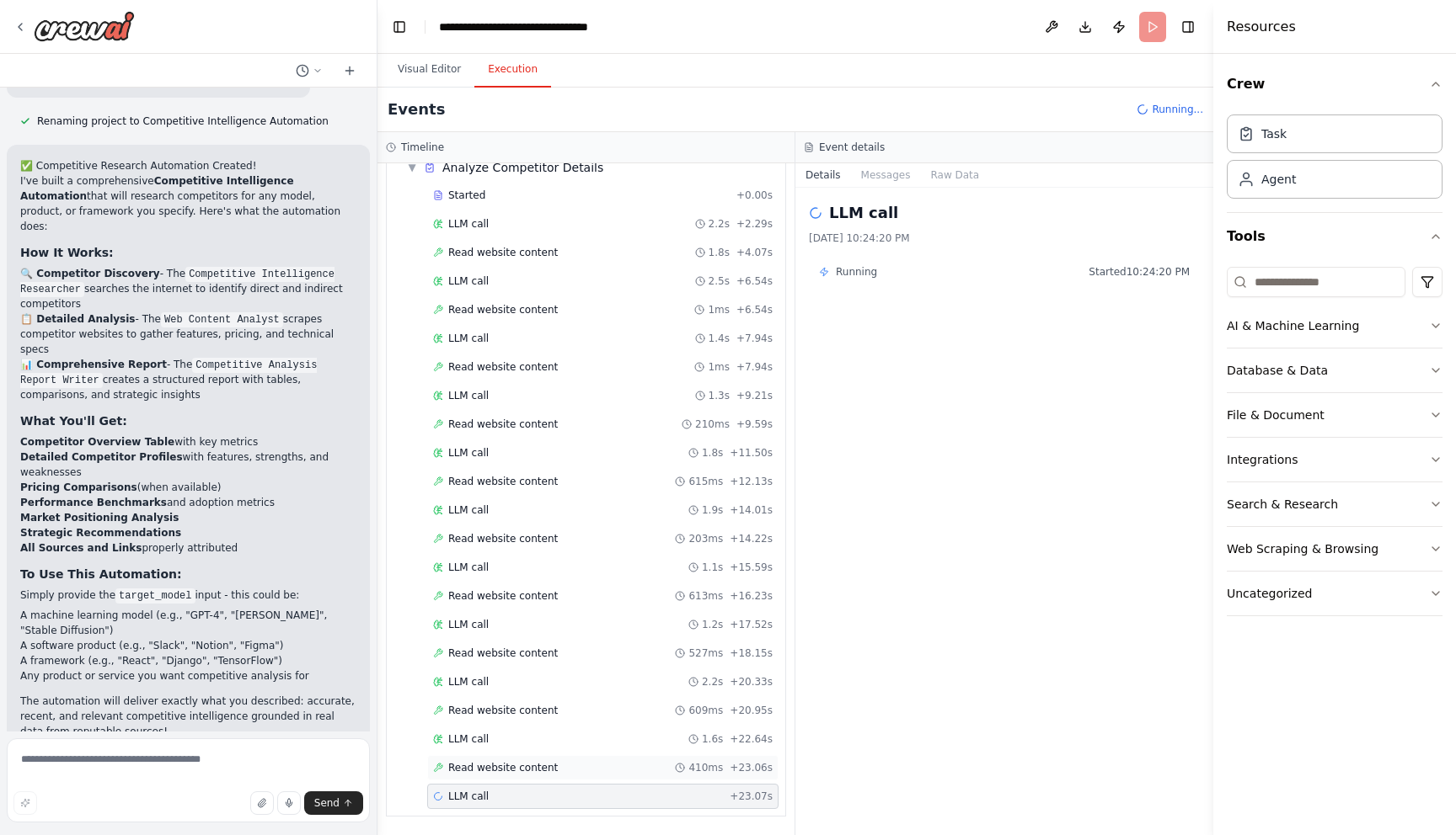
click at [462, 774] on span "Read website content" at bounding box center [503, 768] width 110 height 13
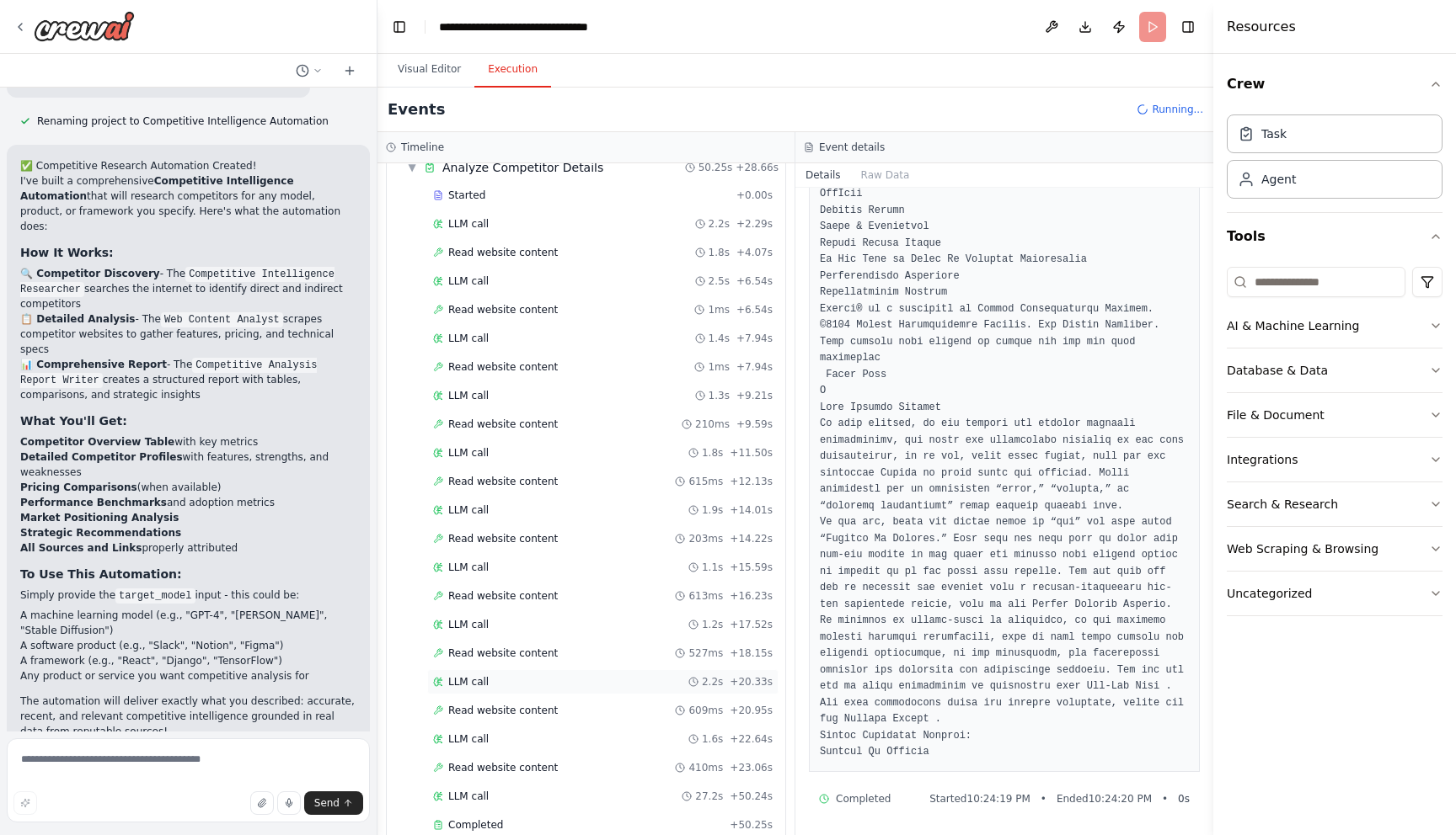
scroll to position [492, 0]
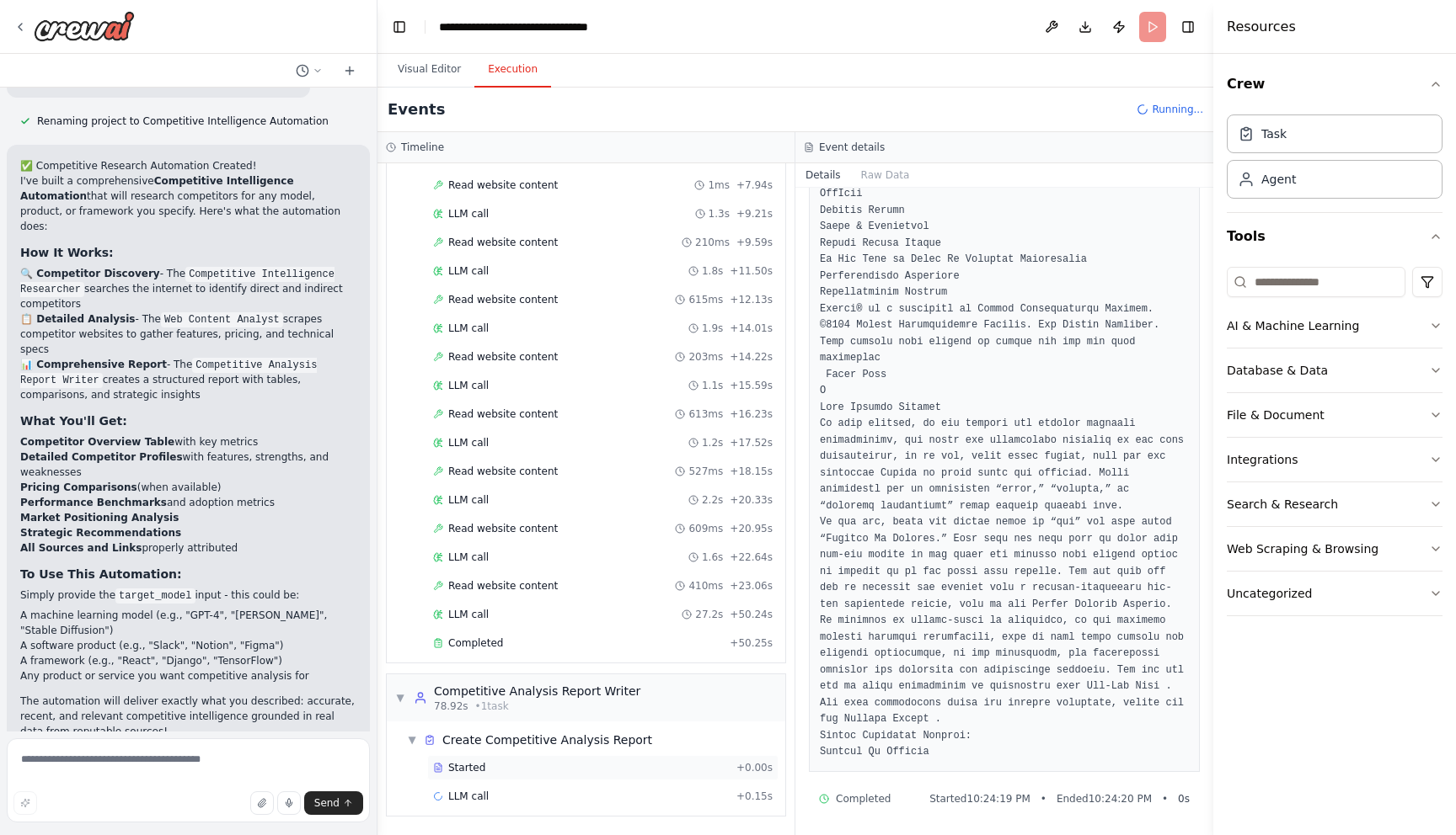
click at [671, 774] on div "Started" at bounding box center [581, 768] width 297 height 13
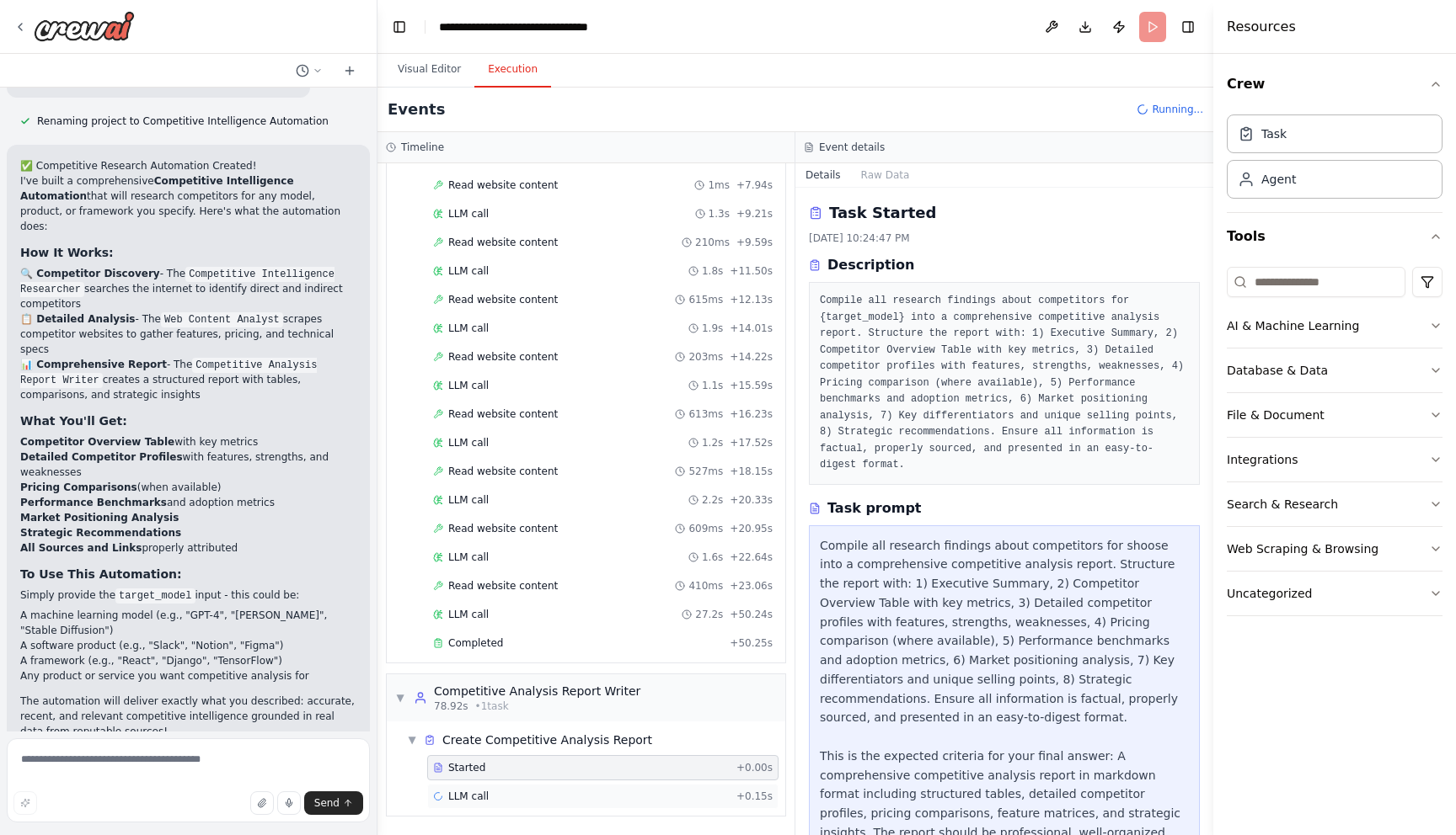
click at [669, 800] on div "LLM call + 0.15s" at bounding box center [603, 797] width 339 height 13
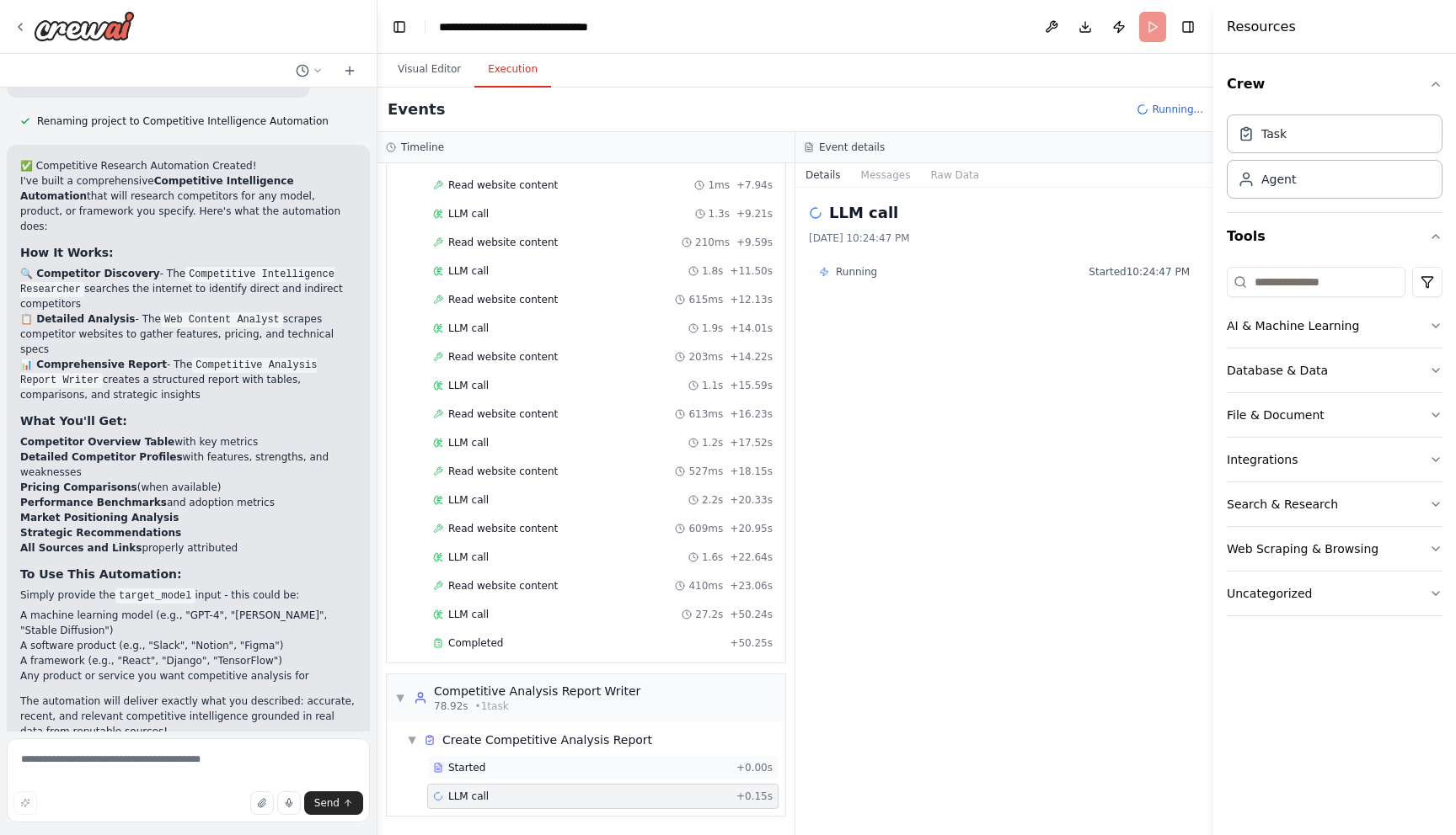
click at [678, 768] on div "Started" at bounding box center [581, 768] width 297 height 13
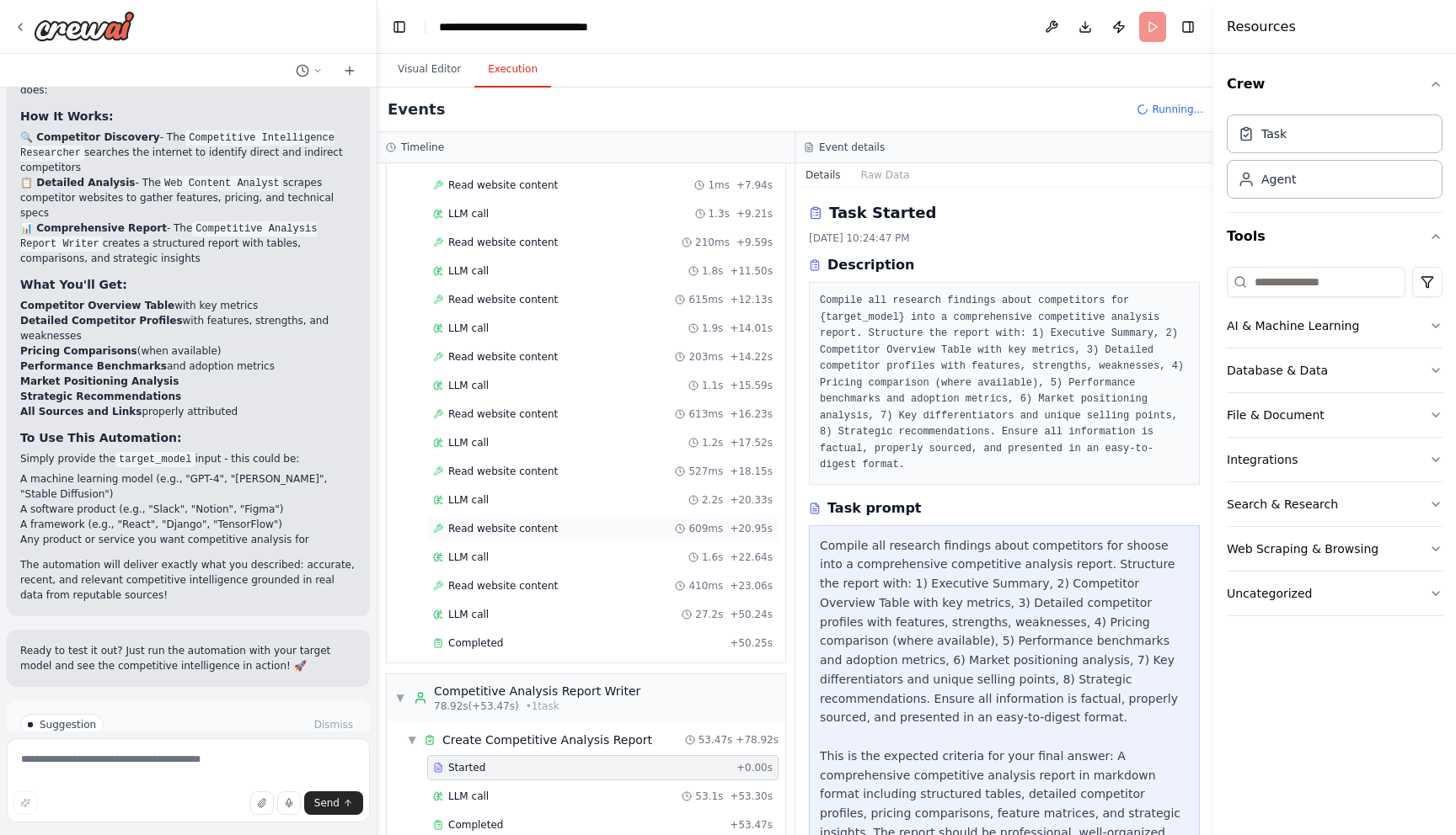
scroll to position [521, 0]
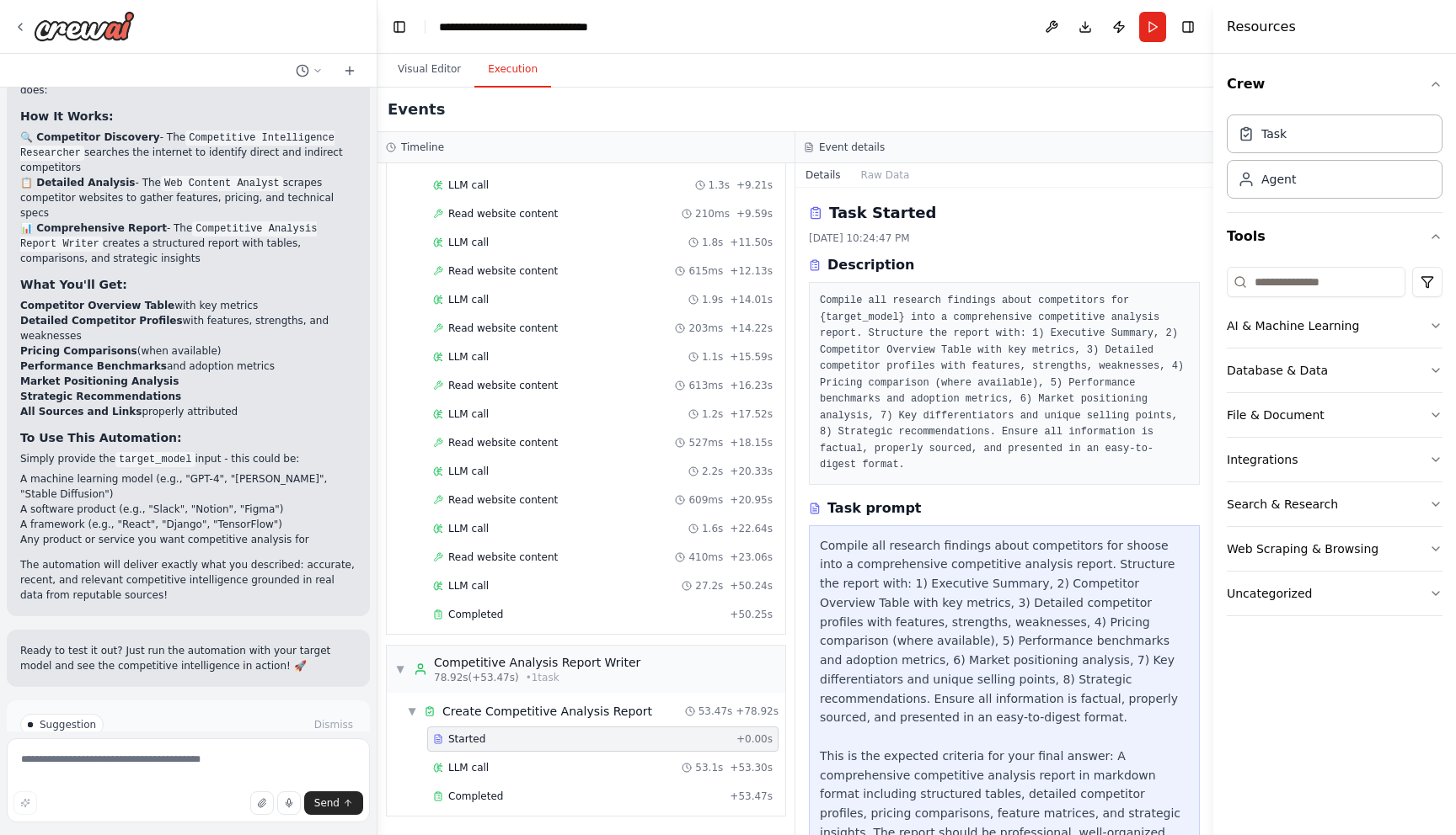
click at [331, 783] on button "Improve automation" at bounding box center [188, 797] width 336 height 27
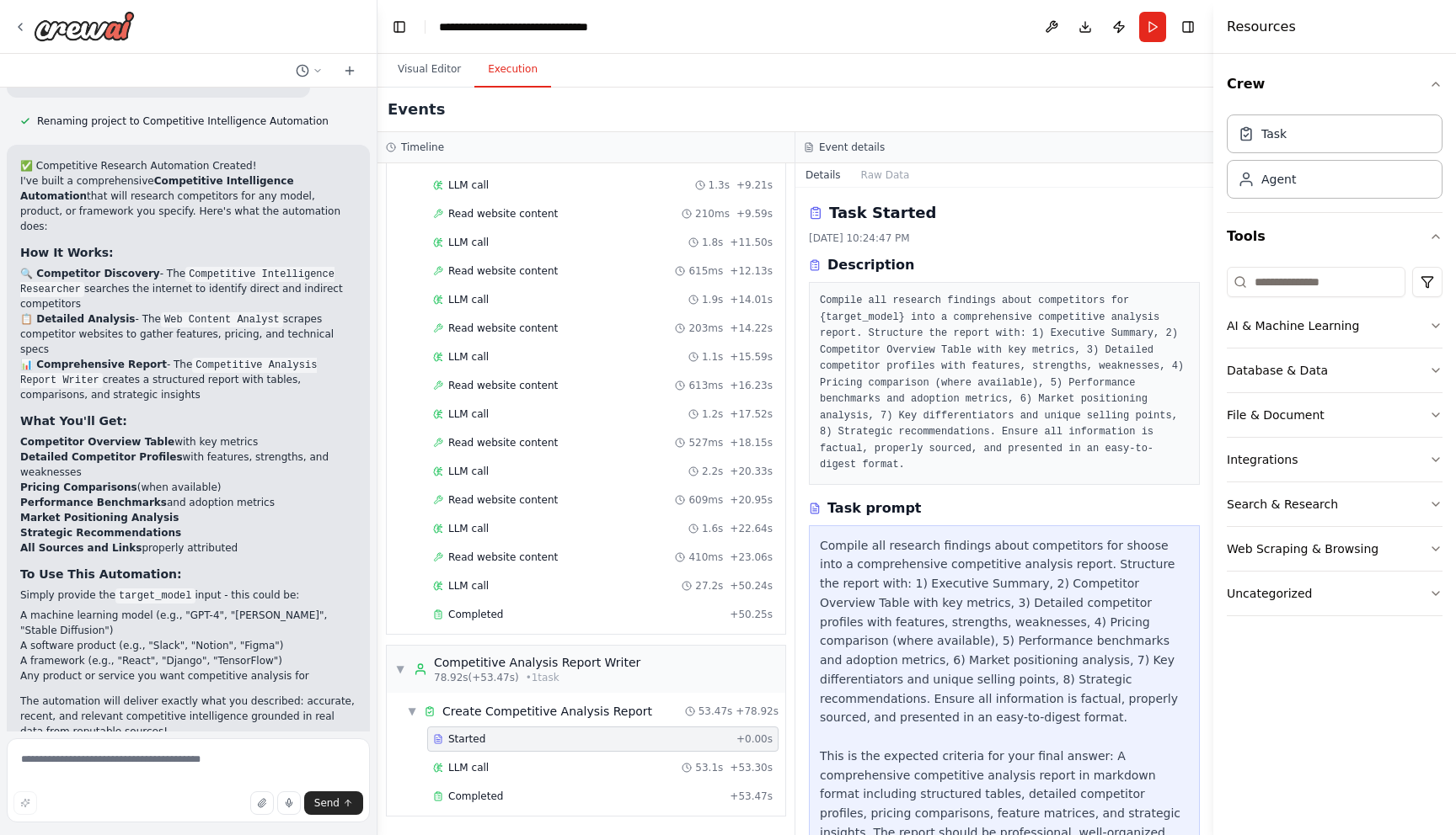
scroll to position [1351, 0]
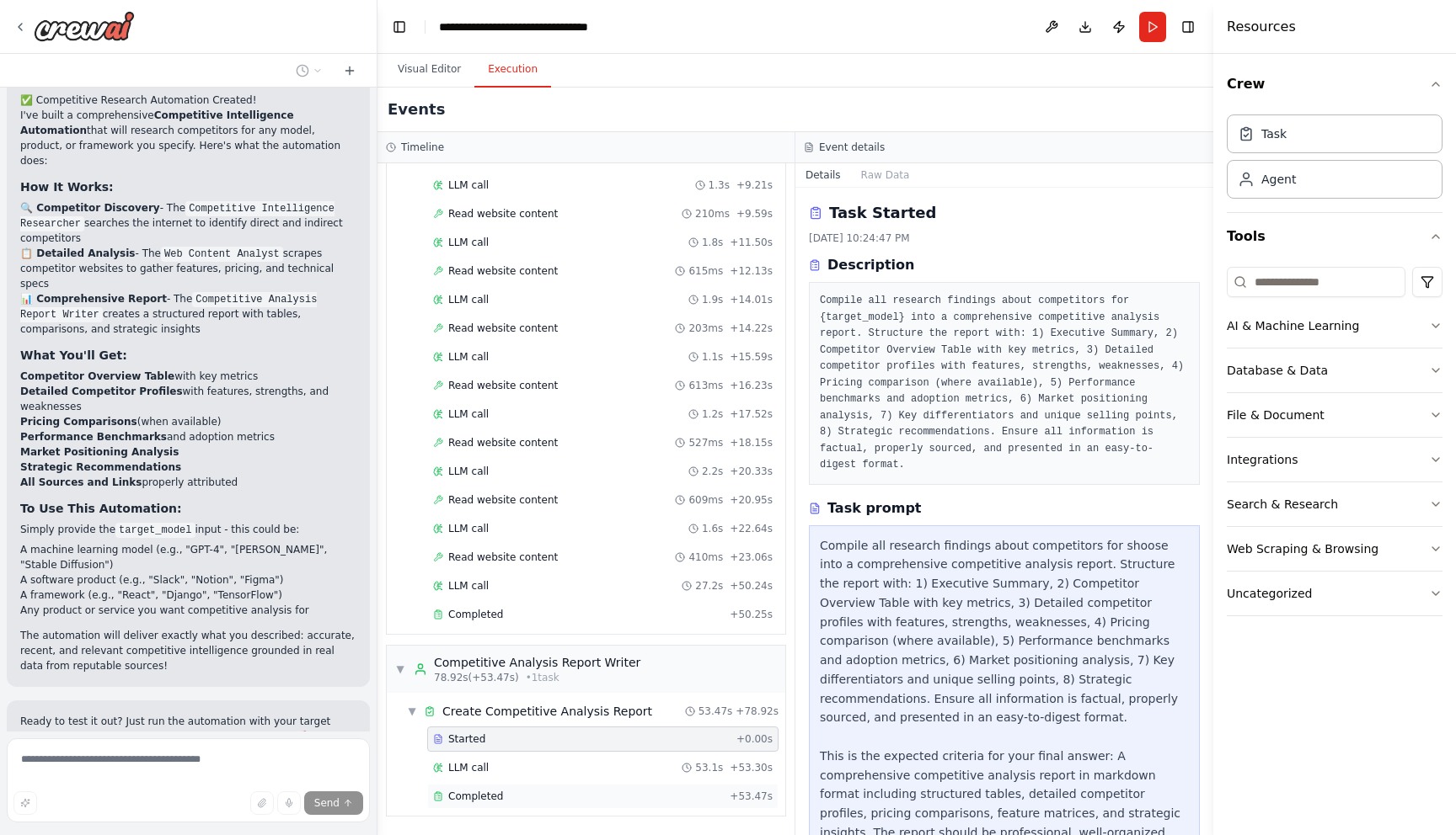
click at [453, 798] on span "Completed" at bounding box center [475, 797] width 55 height 13
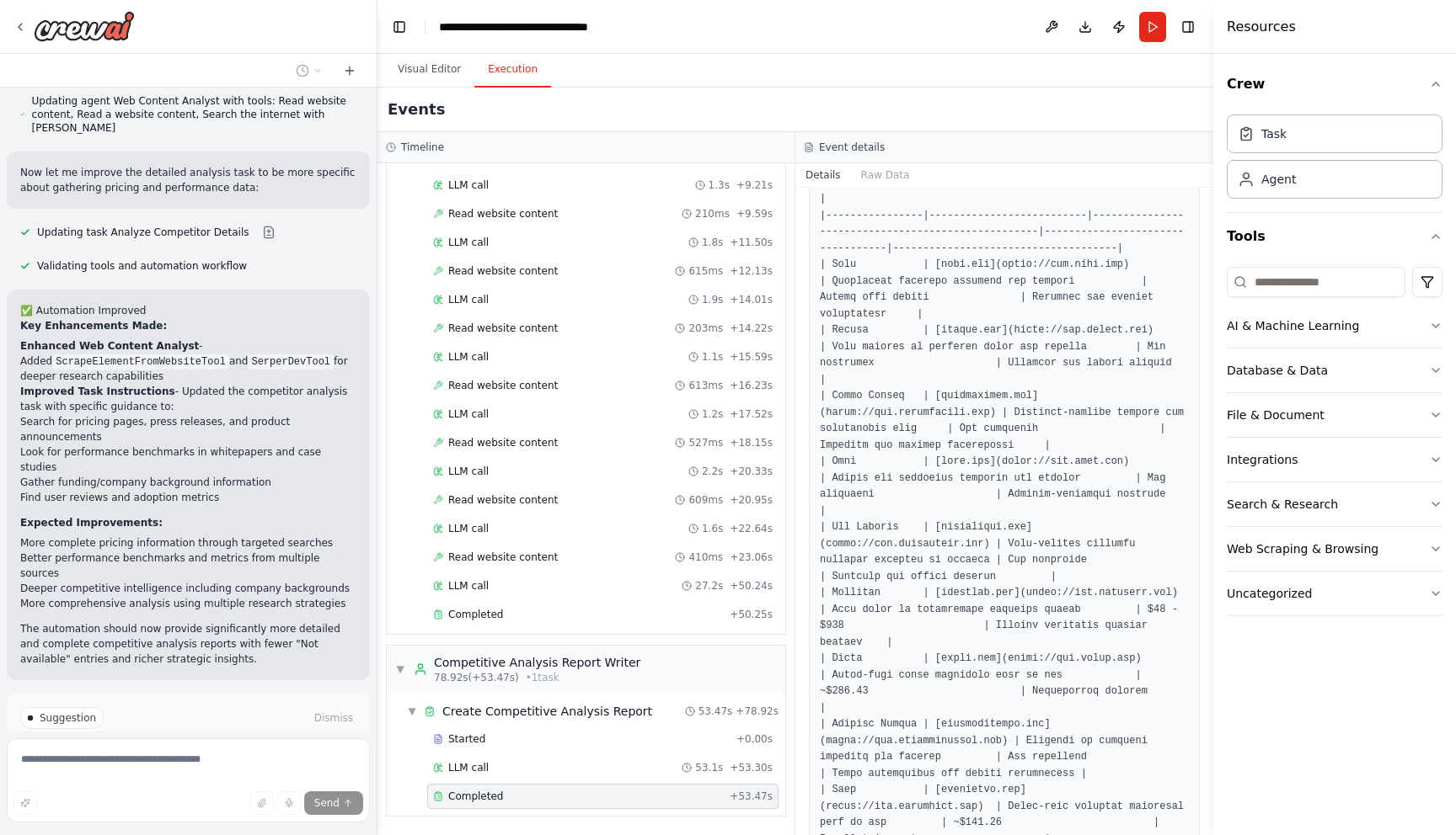
scroll to position [0, 0]
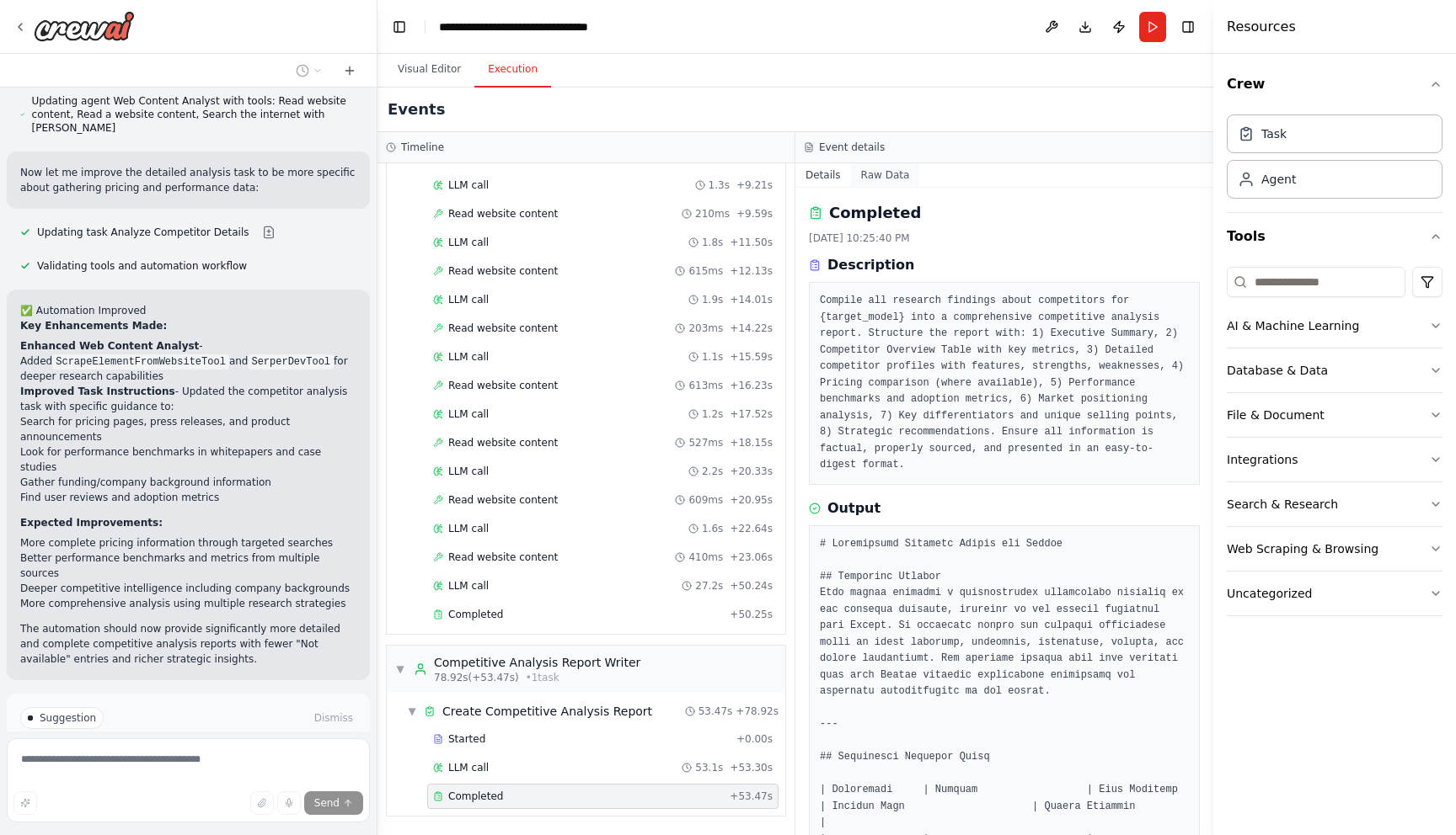
click at [887, 179] on button "Raw Data" at bounding box center [885, 175] width 69 height 24
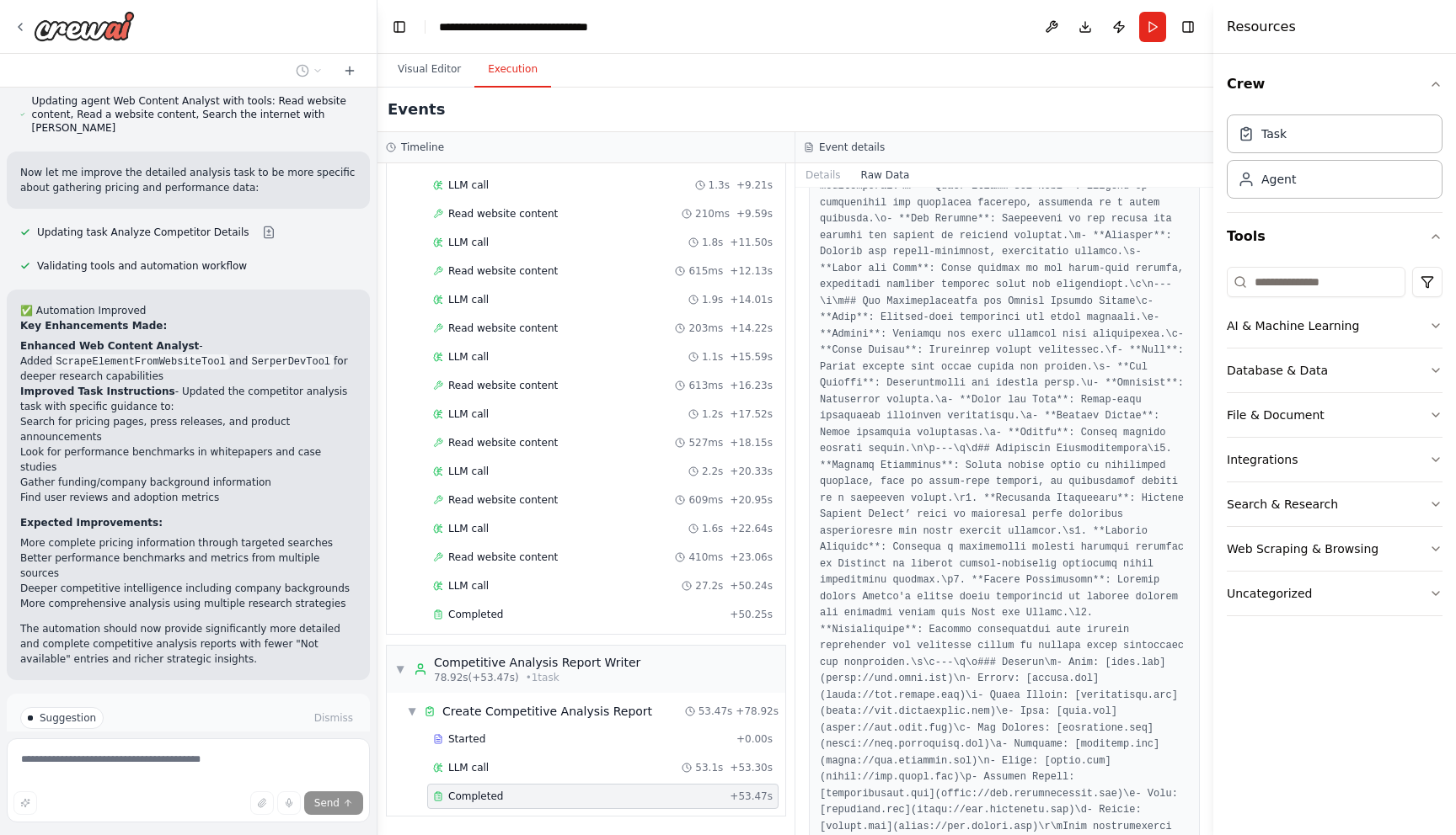
scroll to position [6742, 0]
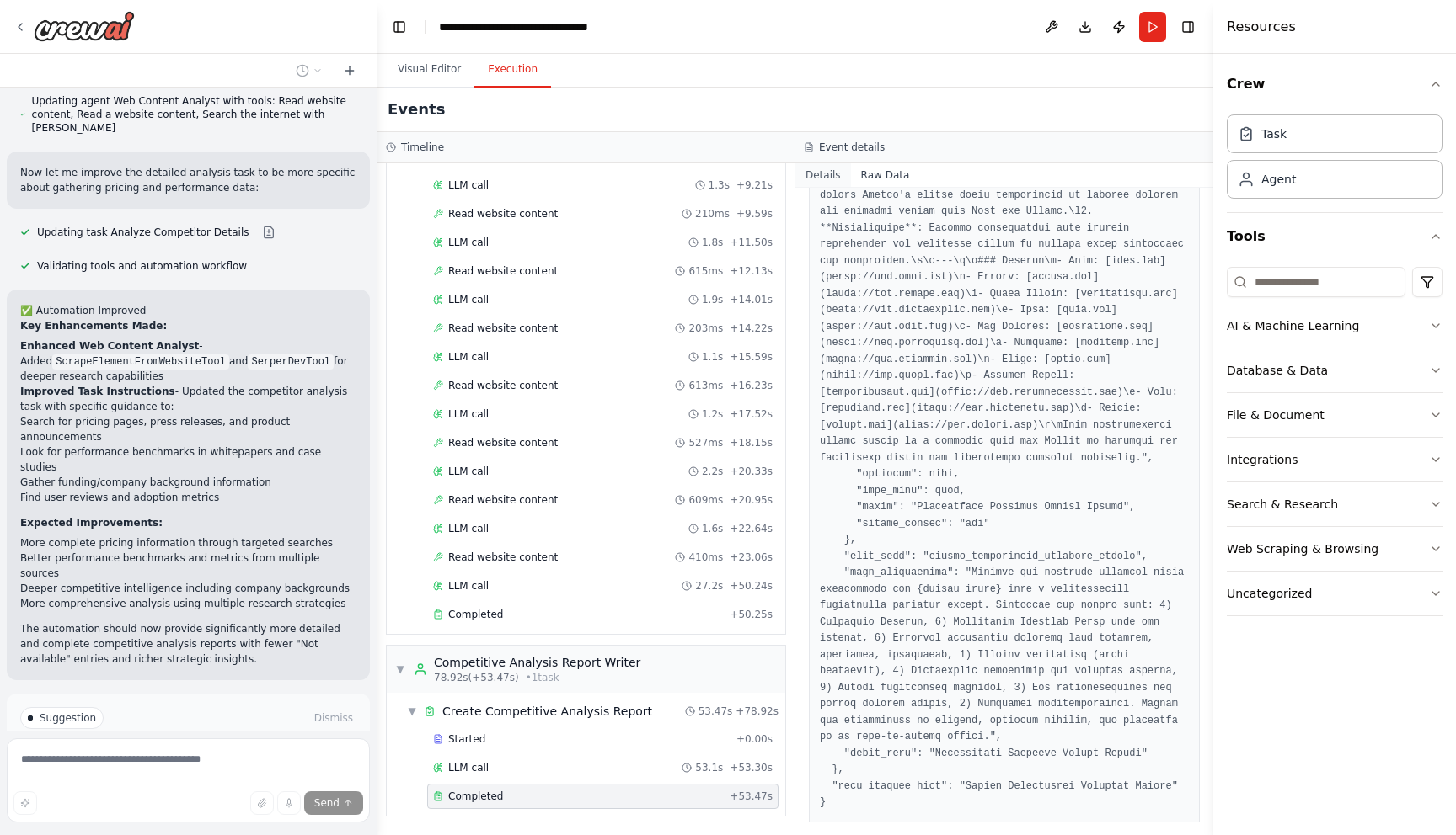
click at [841, 173] on button "Details" at bounding box center [823, 175] width 56 height 24
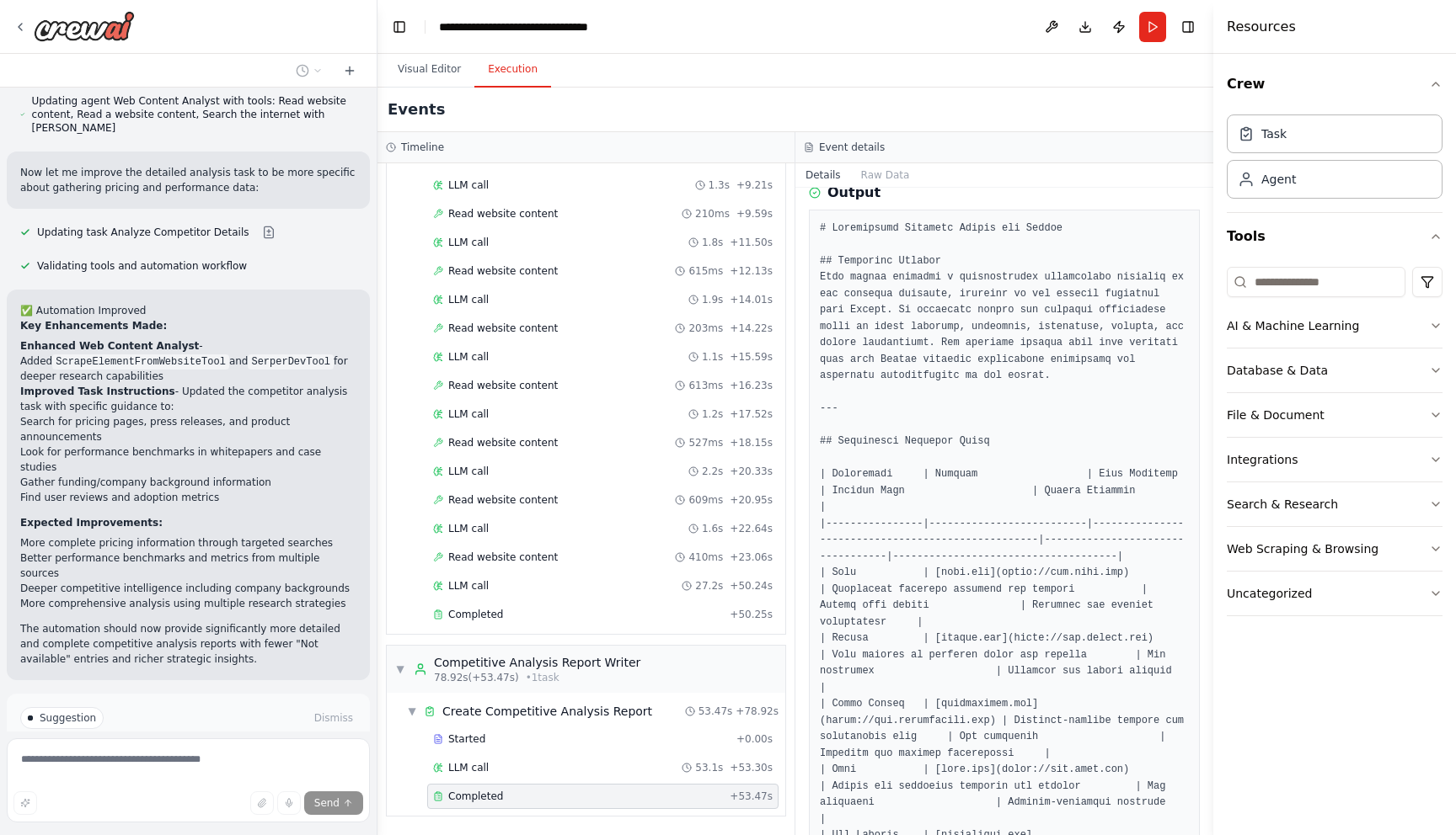
scroll to position [285, 0]
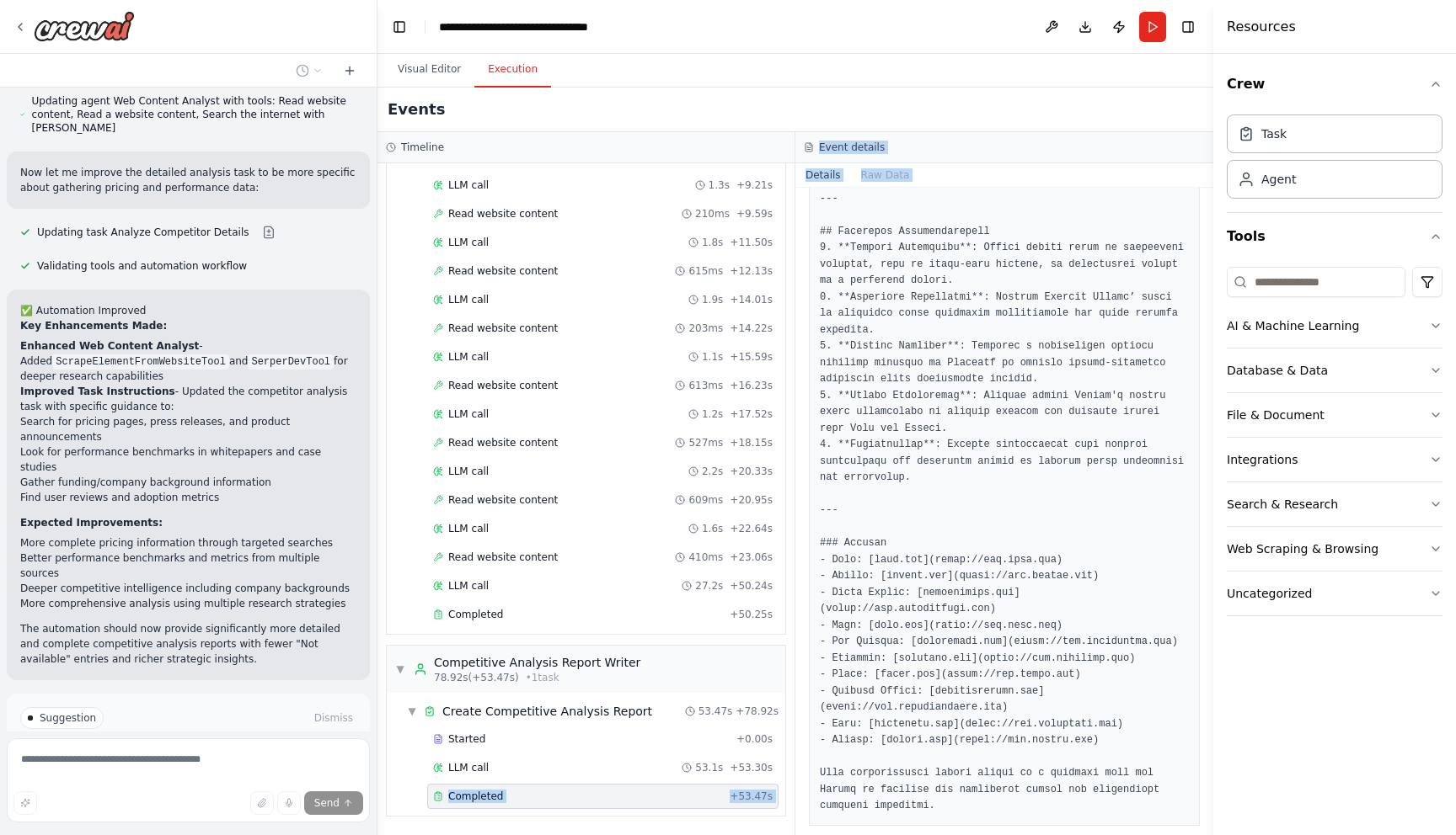
scroll to position [4074, 0]
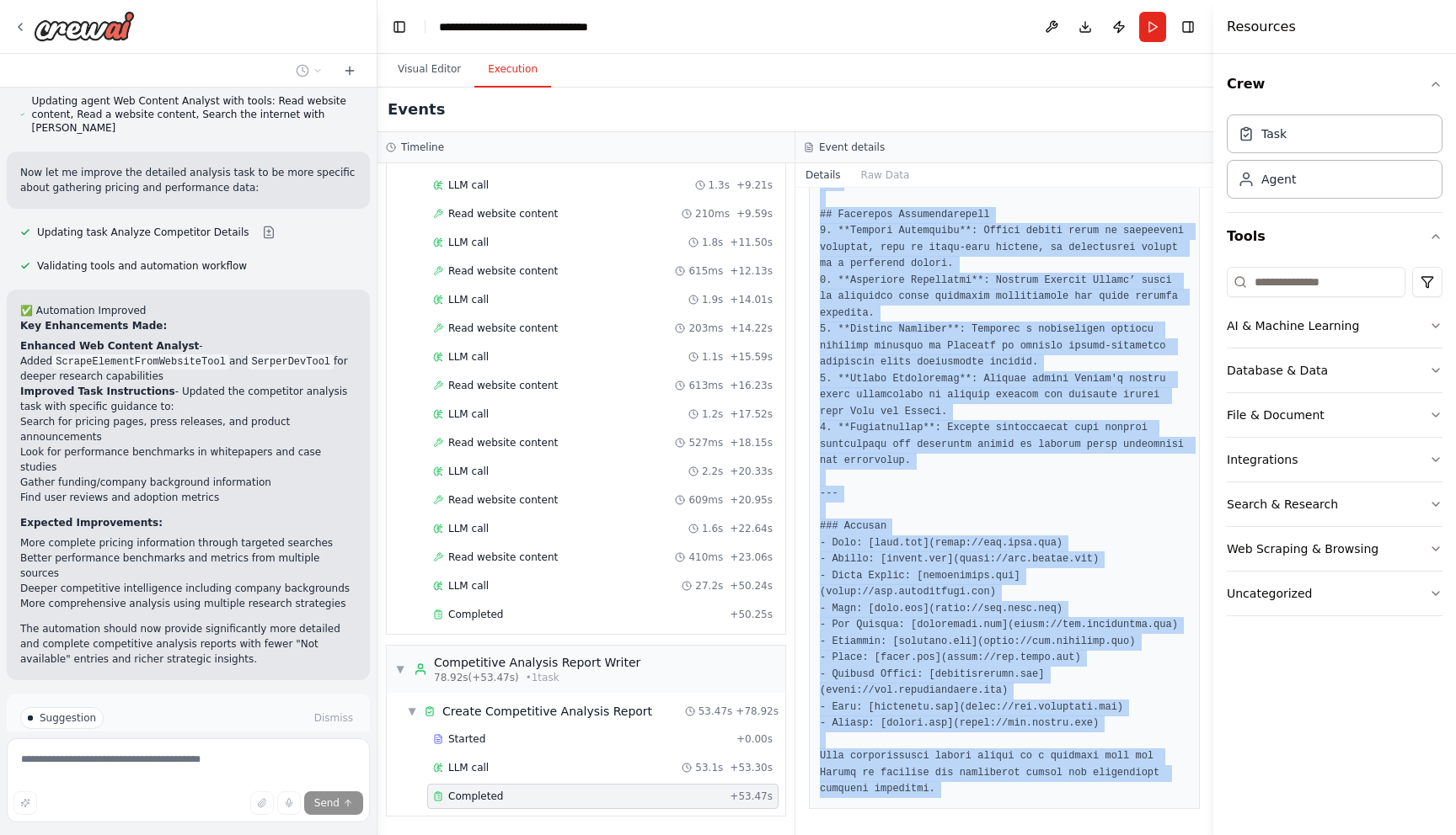
drag, startPoint x: 880, startPoint y: 259, endPoint x: 927, endPoint y: 763, distance: 506.2
copy pre "# Competitive Analysis Report for Shoose ## Executive Summary This report prese…"
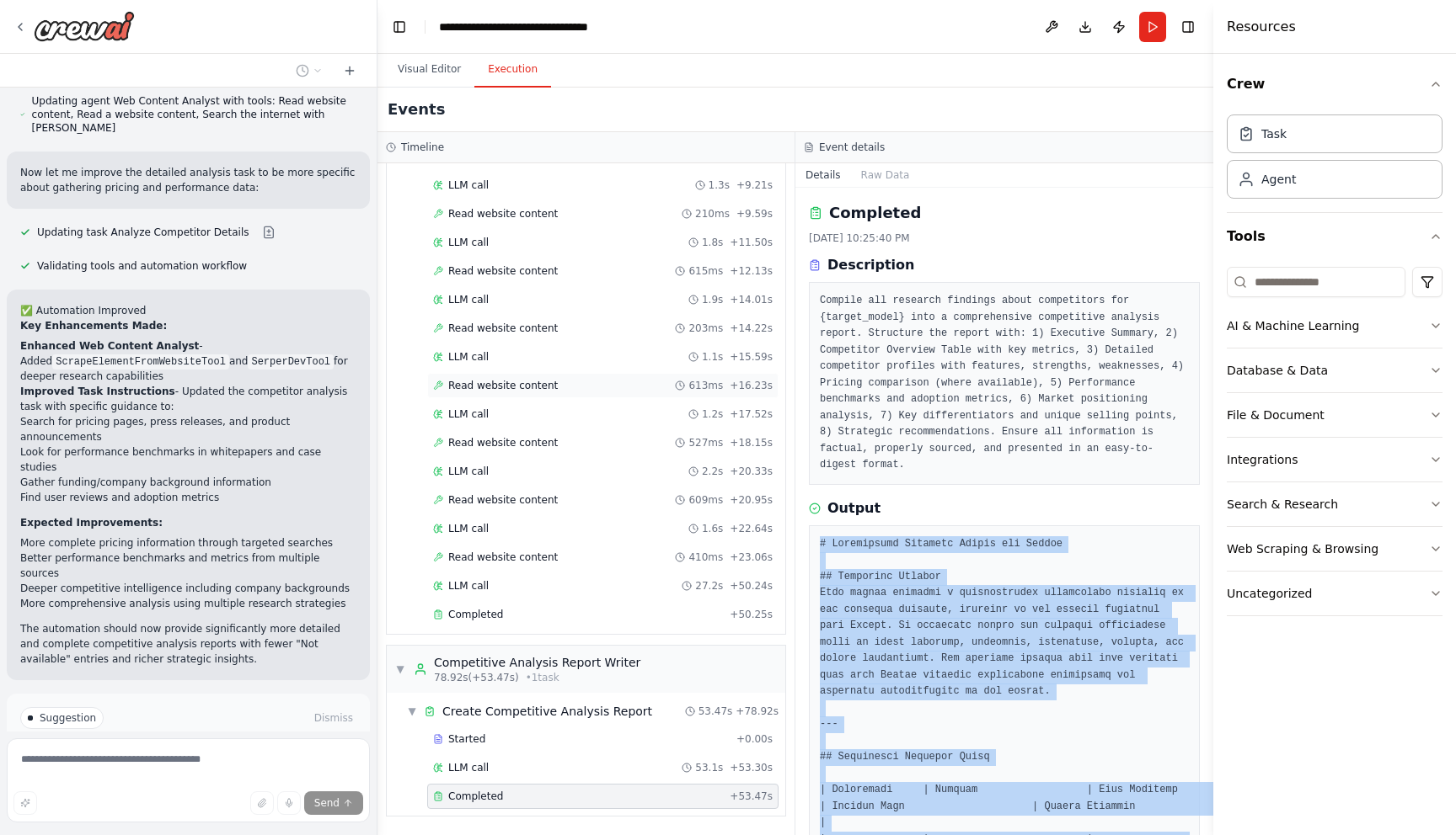
scroll to position [0, 0]
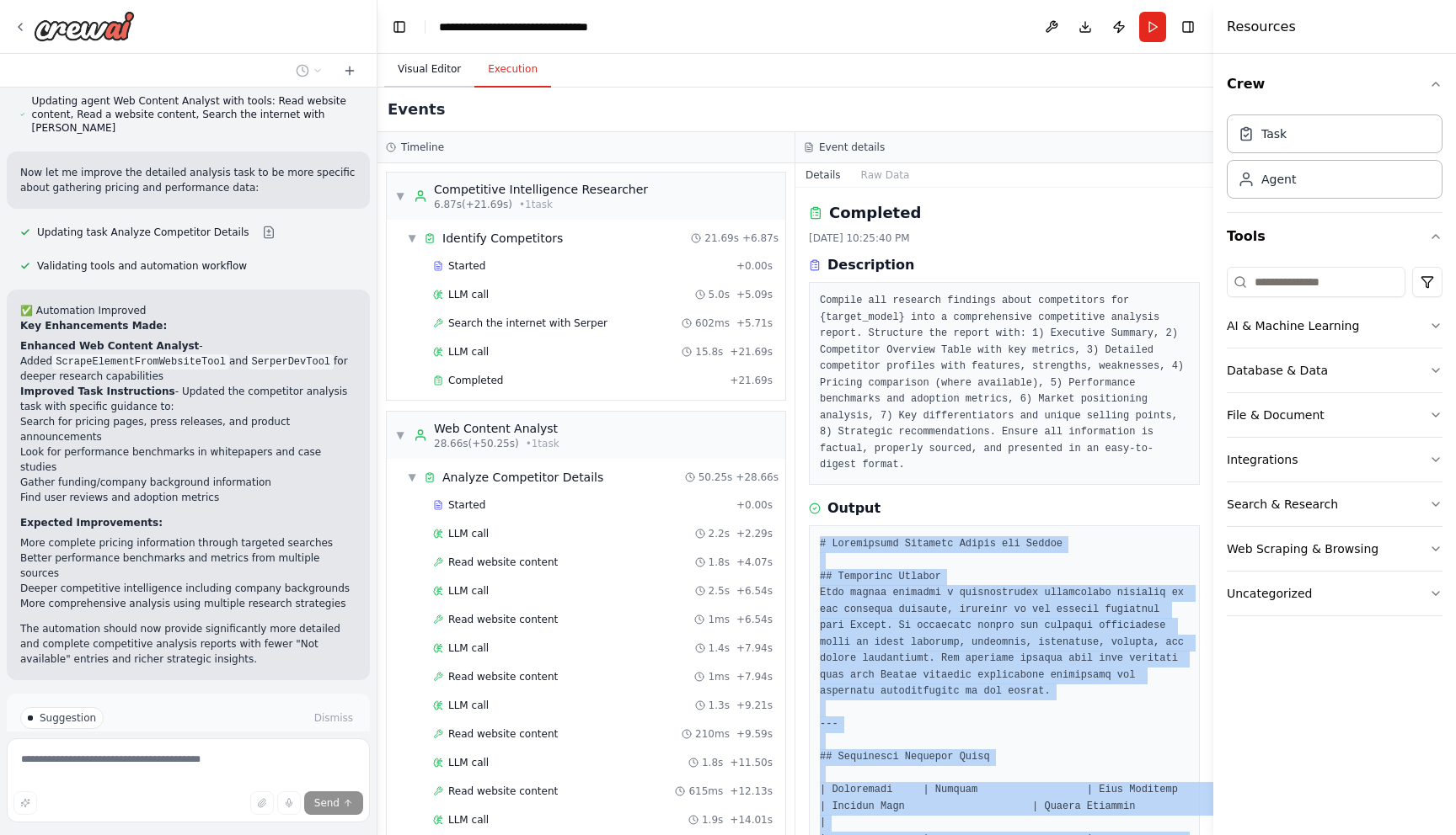
click at [433, 85] on button "Visual Editor" at bounding box center [430, 69] width 90 height 36
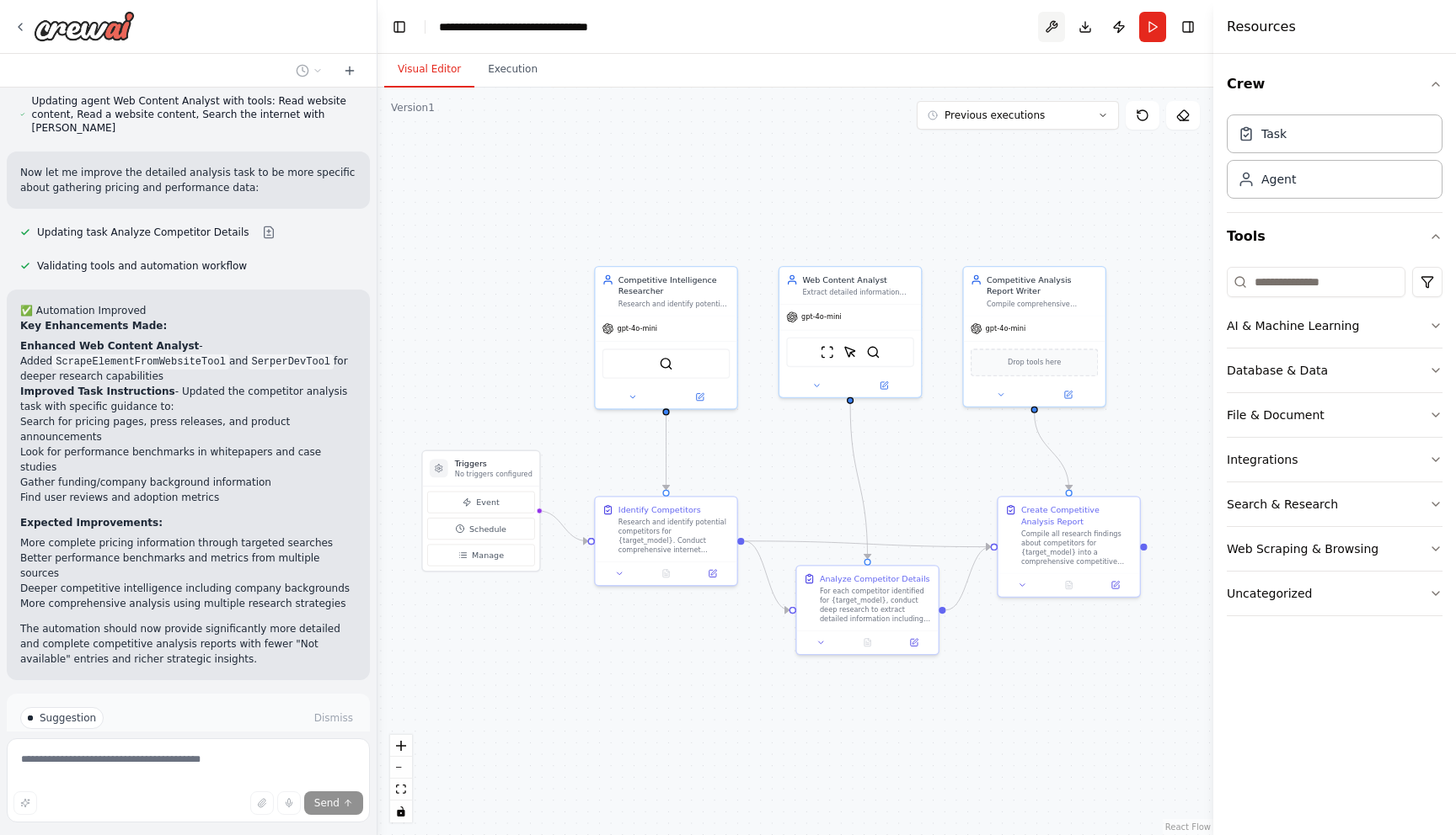
click at [1046, 23] on button at bounding box center [1051, 27] width 27 height 31
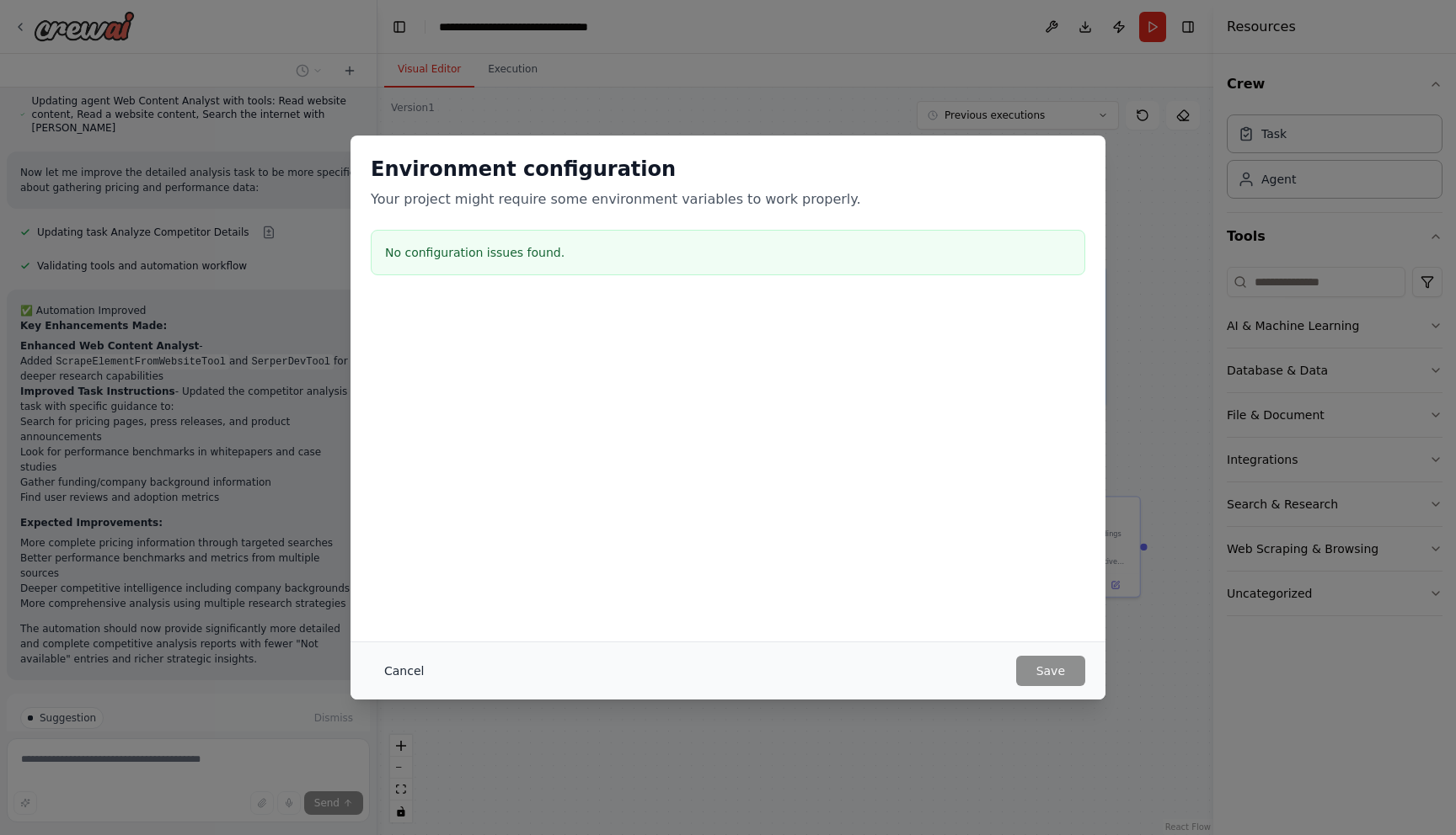
click at [412, 667] on button "Cancel" at bounding box center [404, 672] width 66 height 31
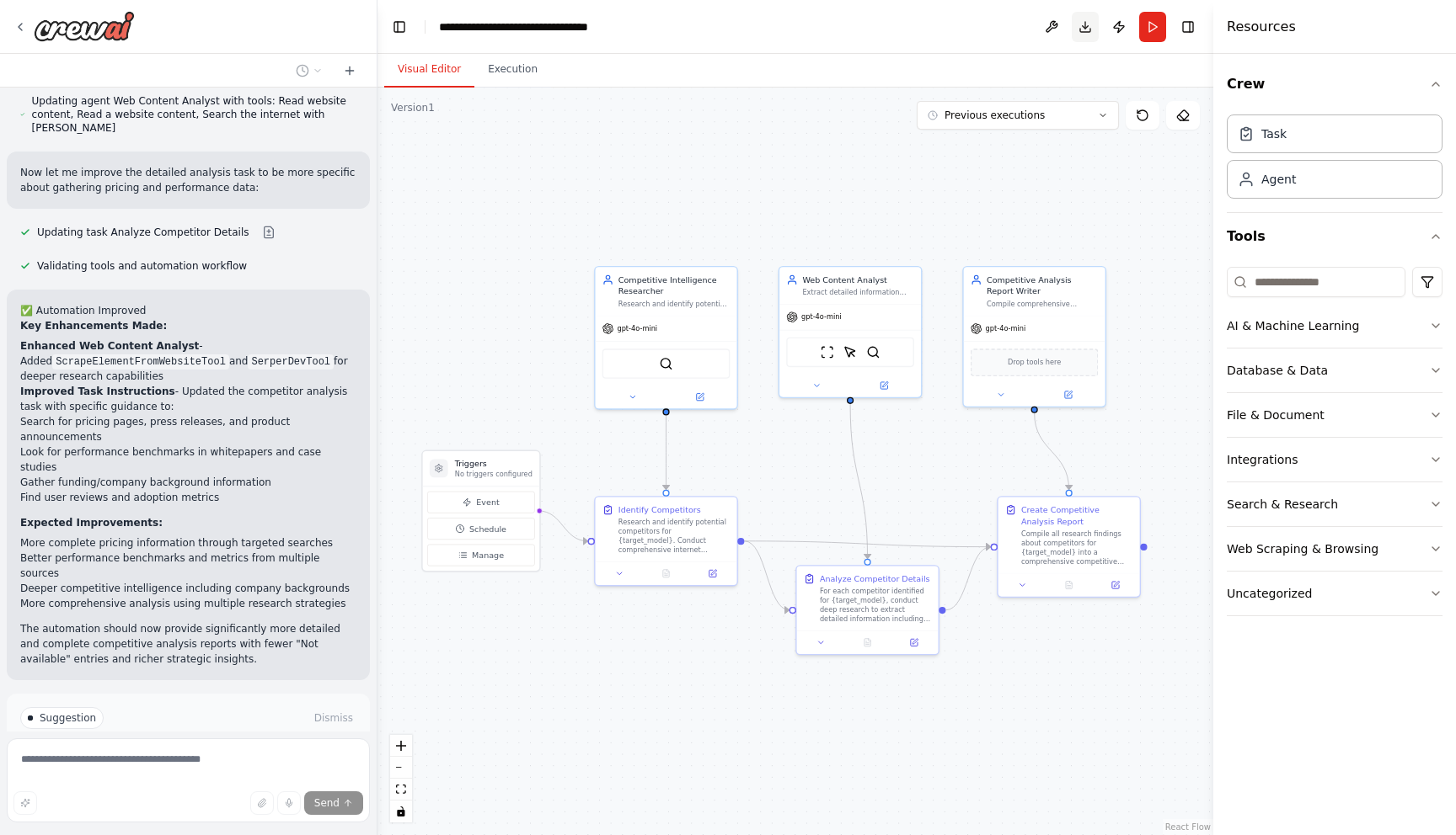
click at [1080, 28] on button "Download" at bounding box center [1085, 27] width 27 height 31
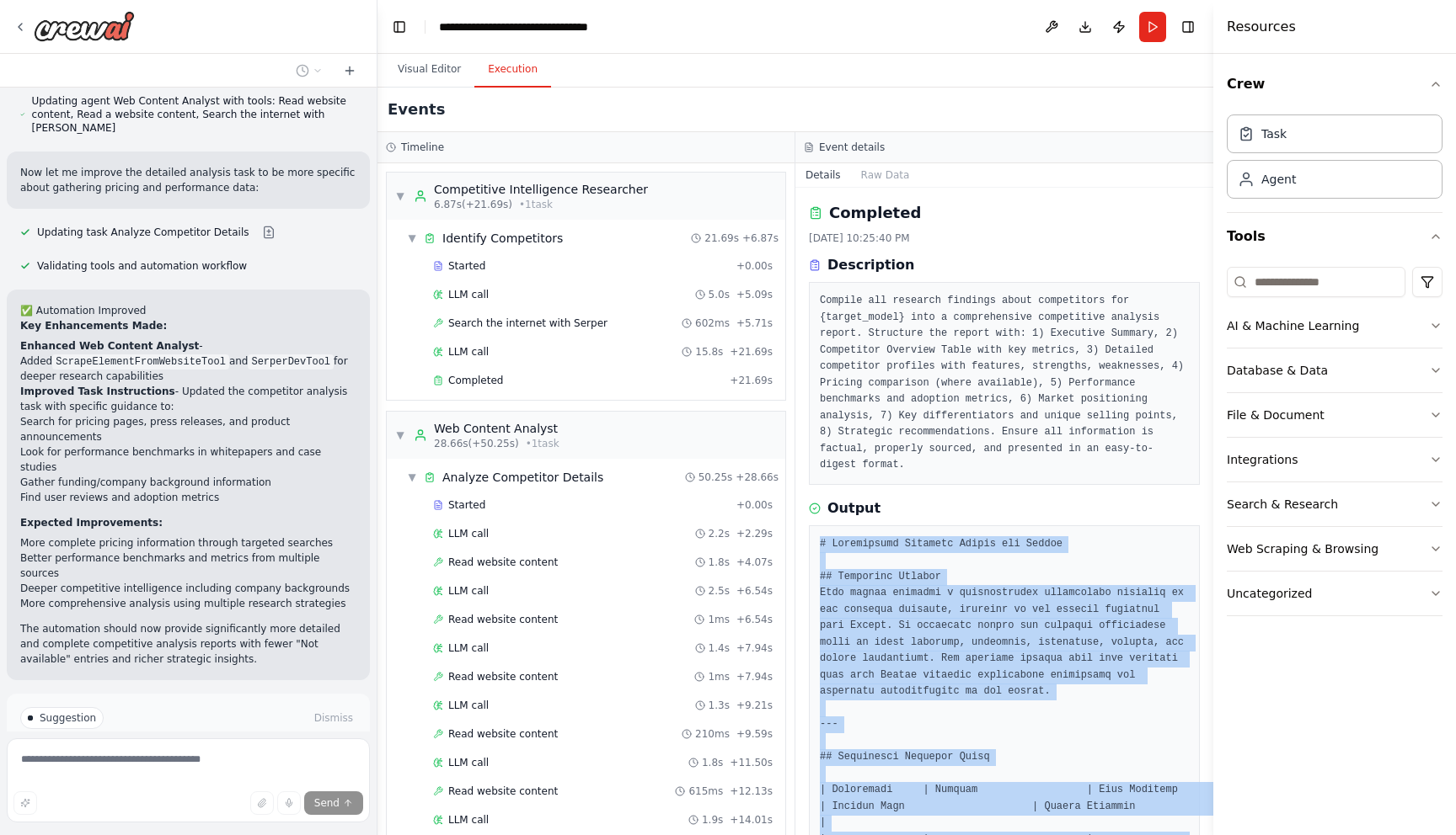
click at [498, 79] on button "Execution" at bounding box center [512, 69] width 77 height 36
click at [429, 71] on button "Visual Editor" at bounding box center [430, 69] width 90 height 36
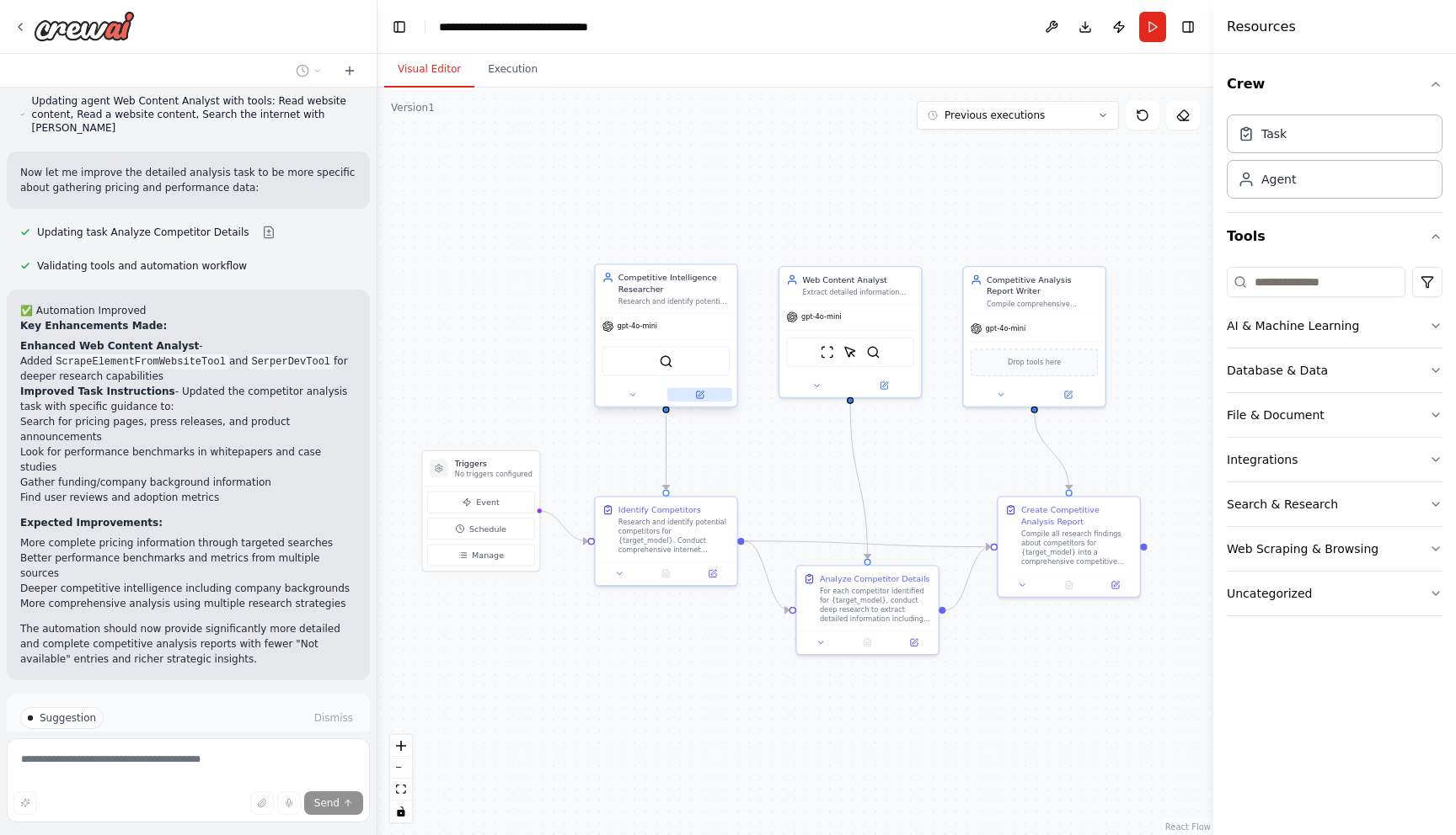
click at [704, 398] on button at bounding box center [699, 395] width 64 height 13
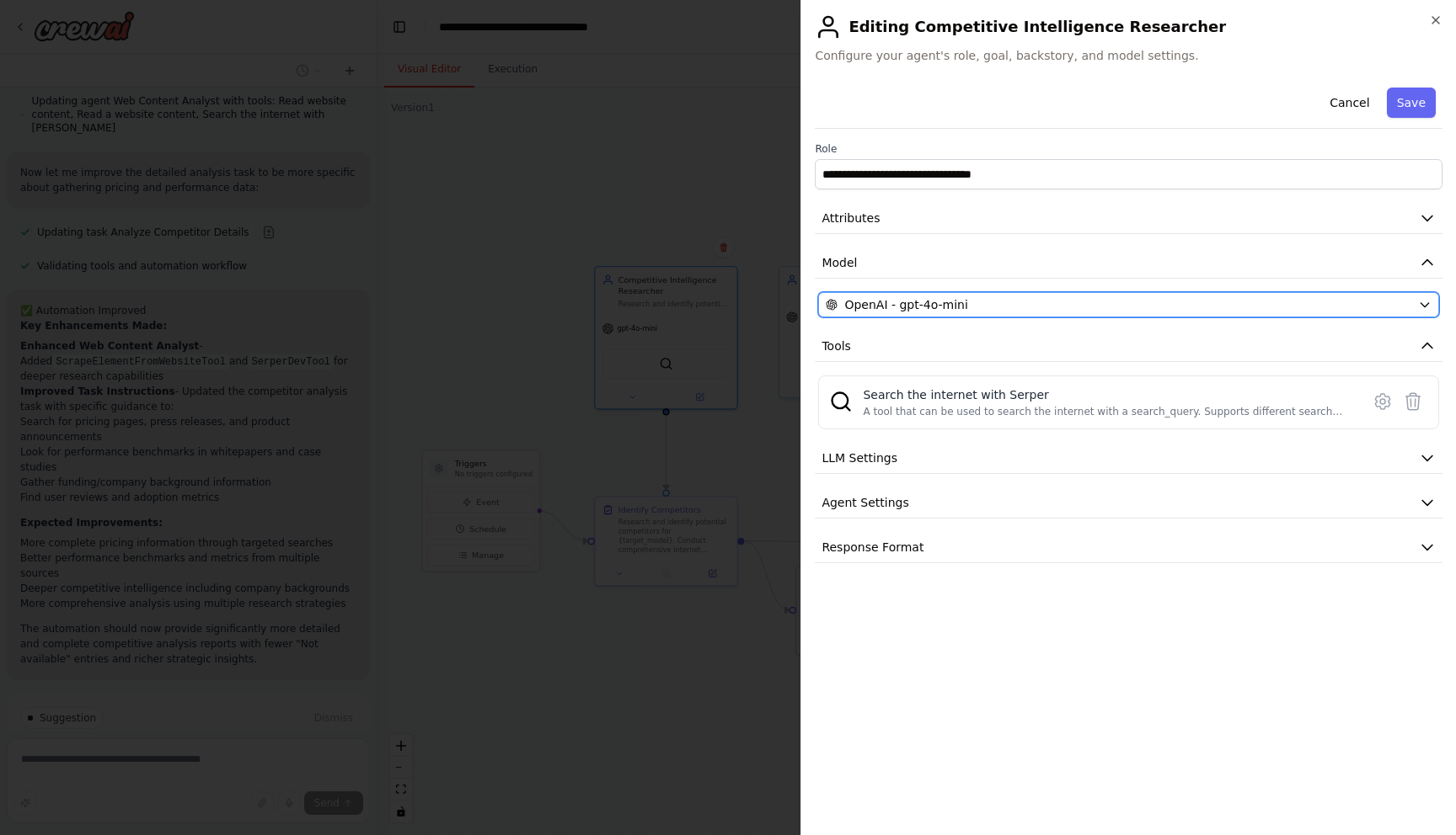
click at [851, 306] on span "OpenAI - gpt-4o-mini" at bounding box center [905, 306] width 123 height 17
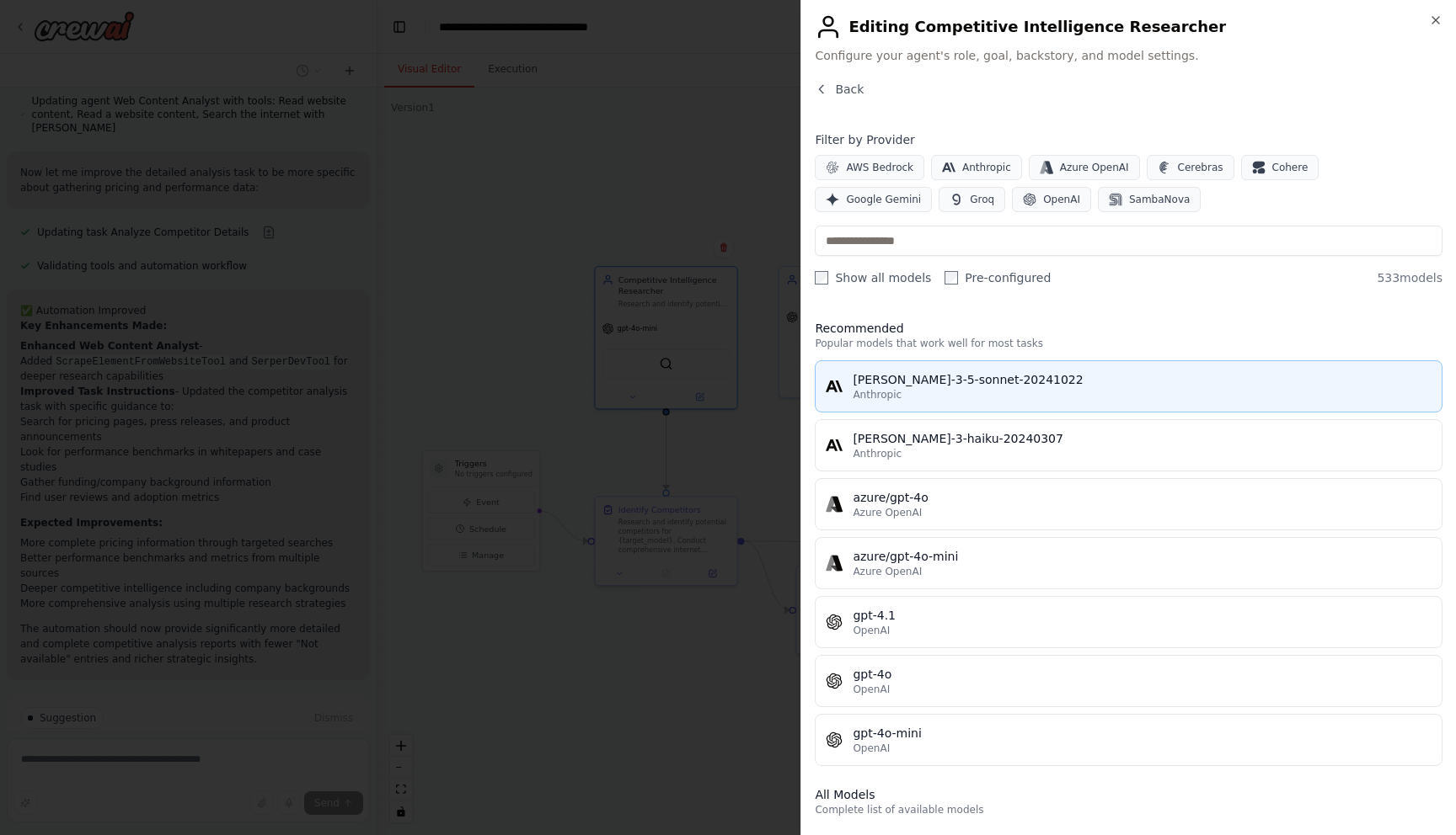
click at [861, 384] on div "claude-3-5-sonnet-20241022" at bounding box center [1142, 381] width 579 height 17
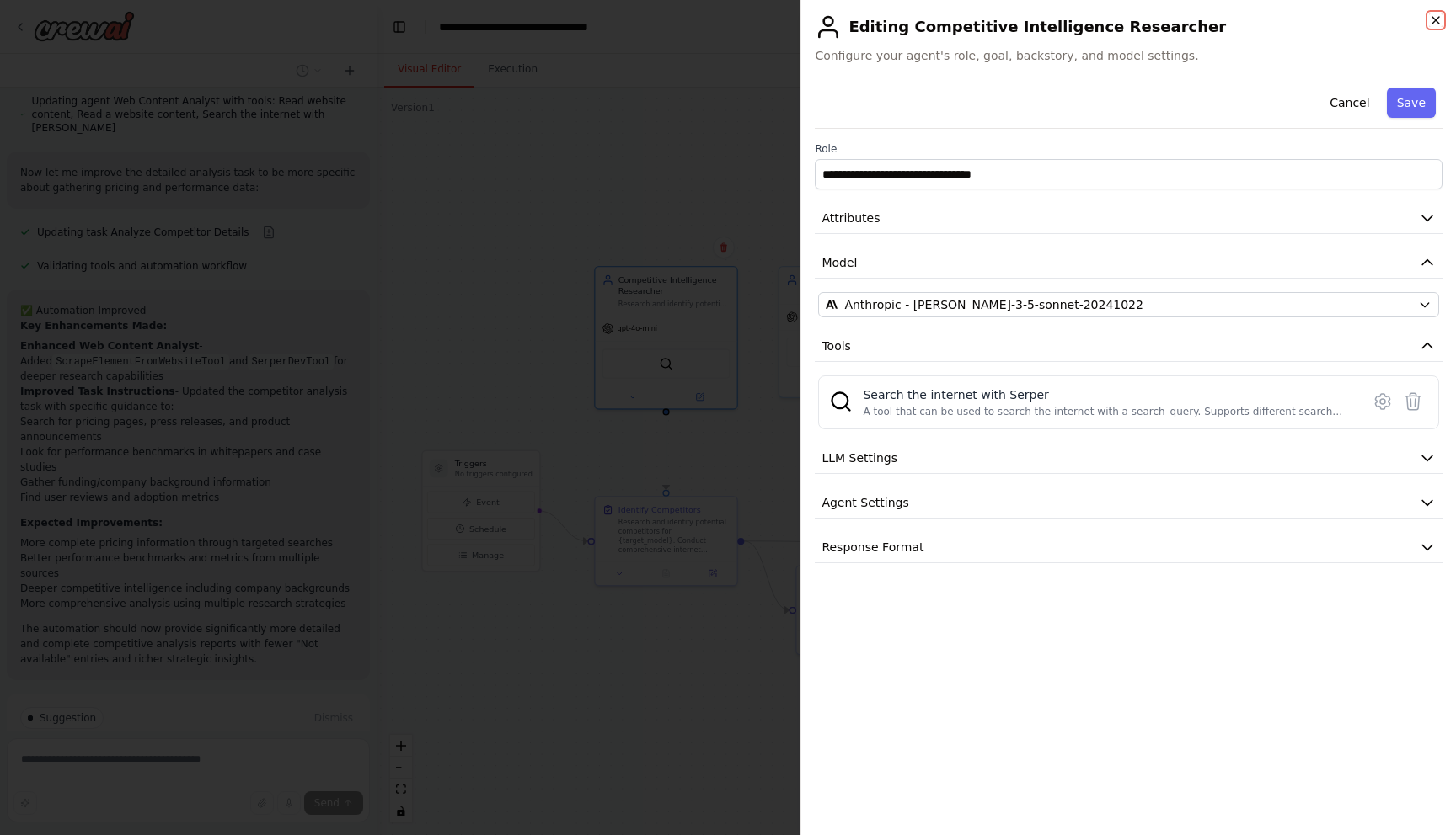
click at [1429, 23] on icon "button" at bounding box center [1436, 20] width 13 height 13
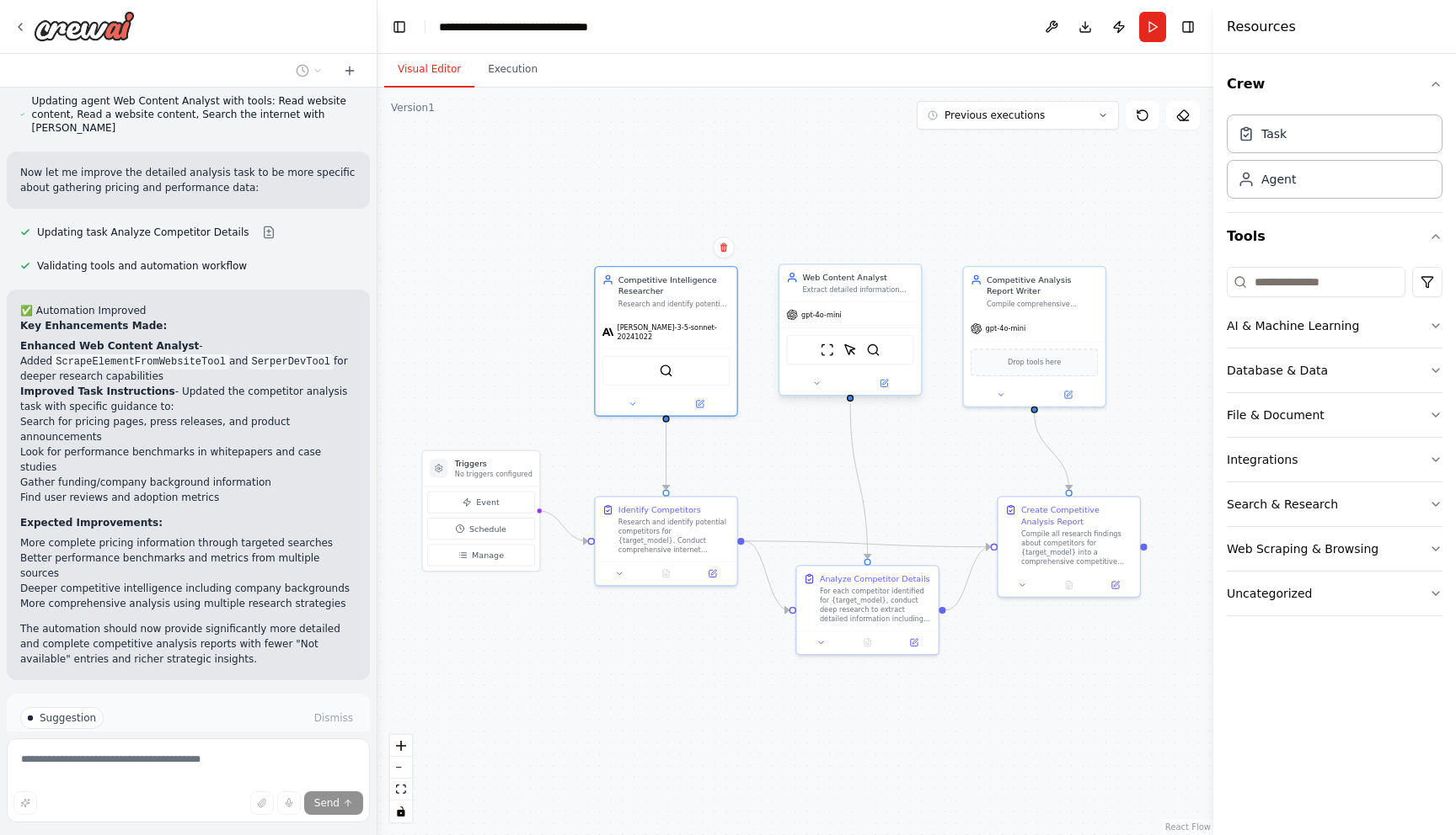
click at [821, 359] on div "ScrapeWebsiteTool ScrapeElementFromWebsiteTool SerperDevTool" at bounding box center [850, 351] width 128 height 31
click at [824, 353] on img at bounding box center [827, 350] width 13 height 13
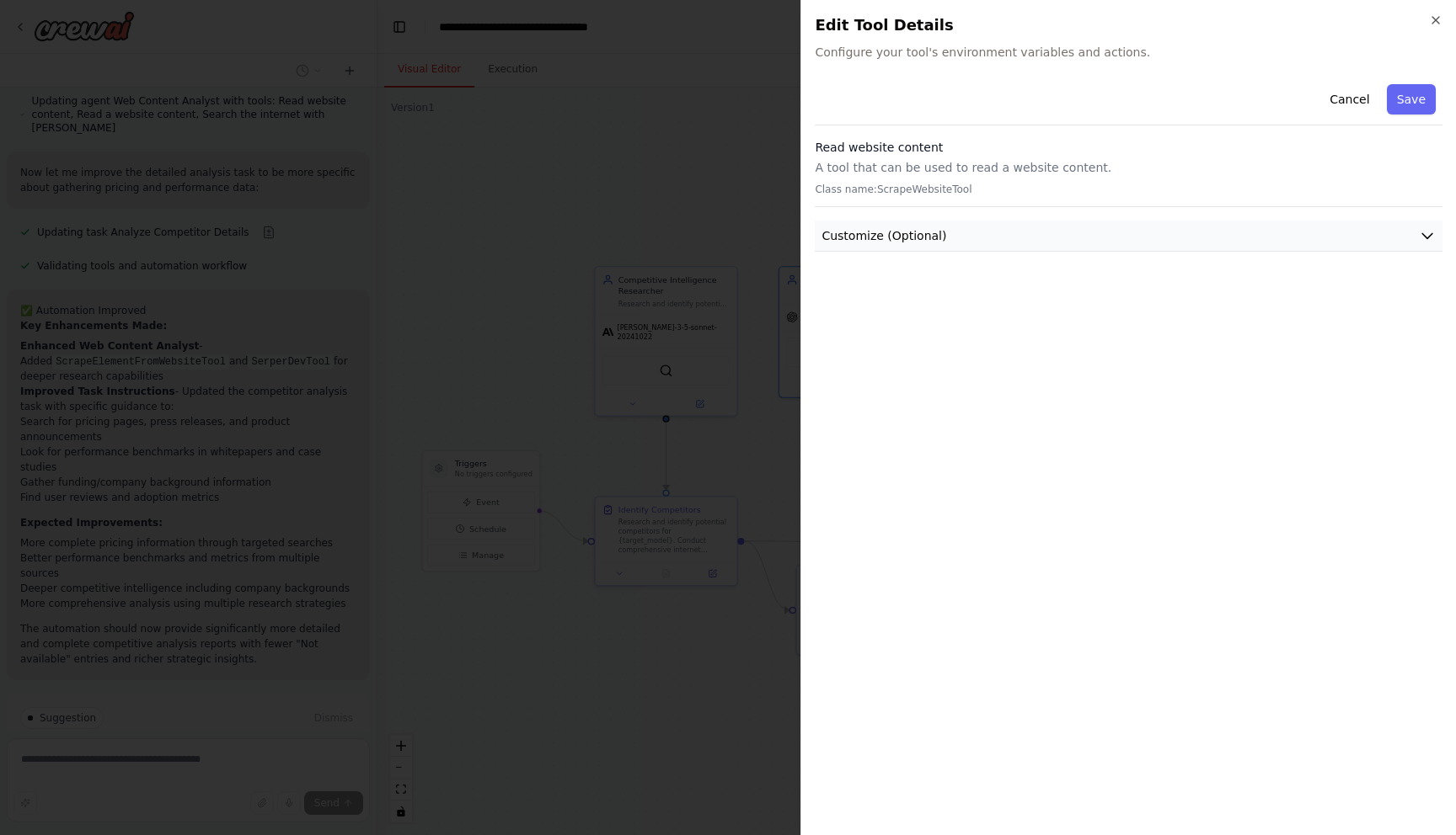
click at [975, 236] on button "Customize (Optional)" at bounding box center [1128, 236] width 628 height 31
click at [1441, 19] on icon "button" at bounding box center [1436, 20] width 13 height 13
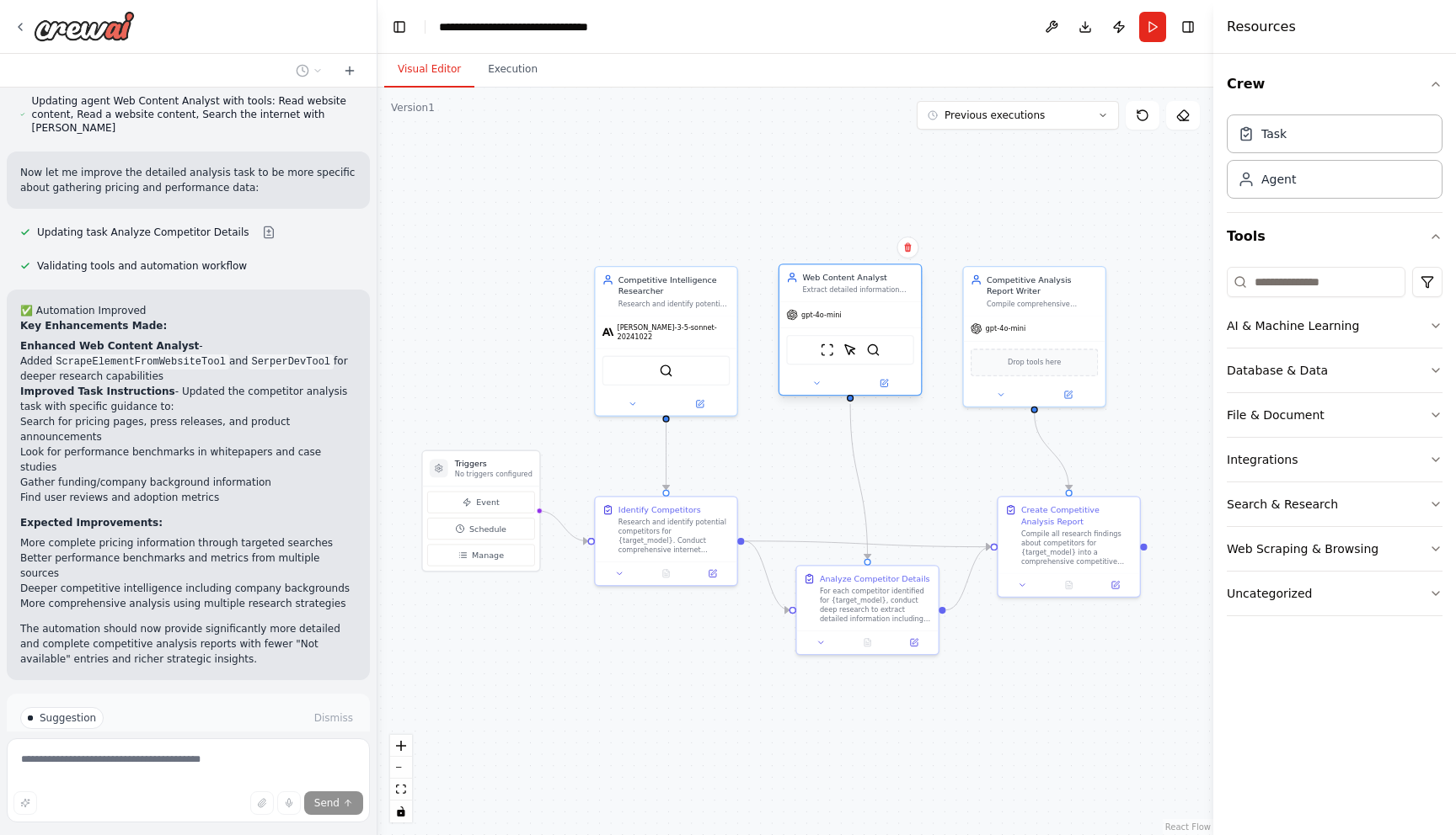
click at [885, 392] on div at bounding box center [850, 383] width 141 height 23
click at [890, 380] on button at bounding box center [882, 383] width 64 height 13
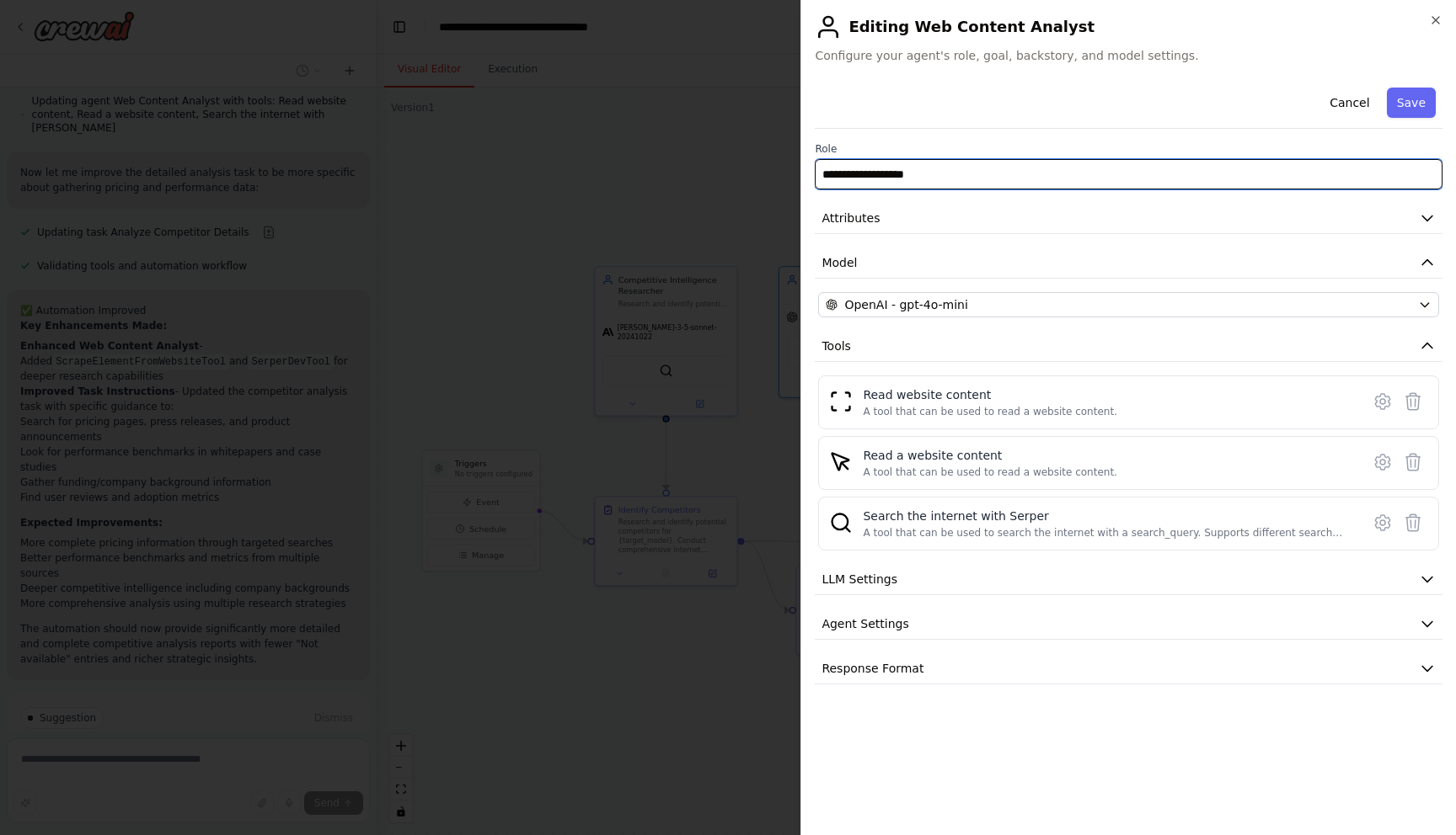
click at [1075, 183] on input "**********" at bounding box center [1128, 175] width 628 height 31
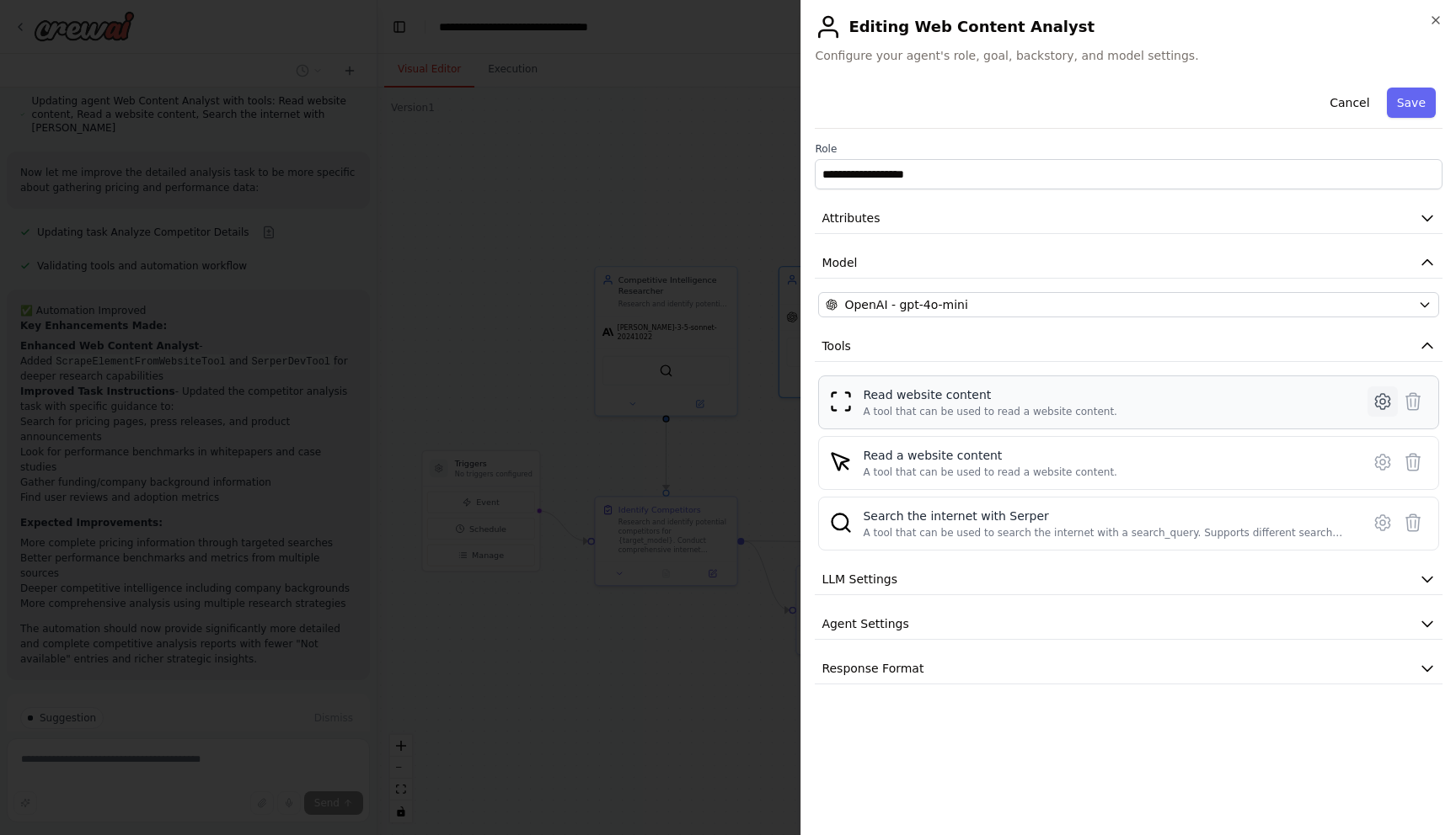
click at [1384, 399] on icon at bounding box center [1382, 401] width 5 height 5
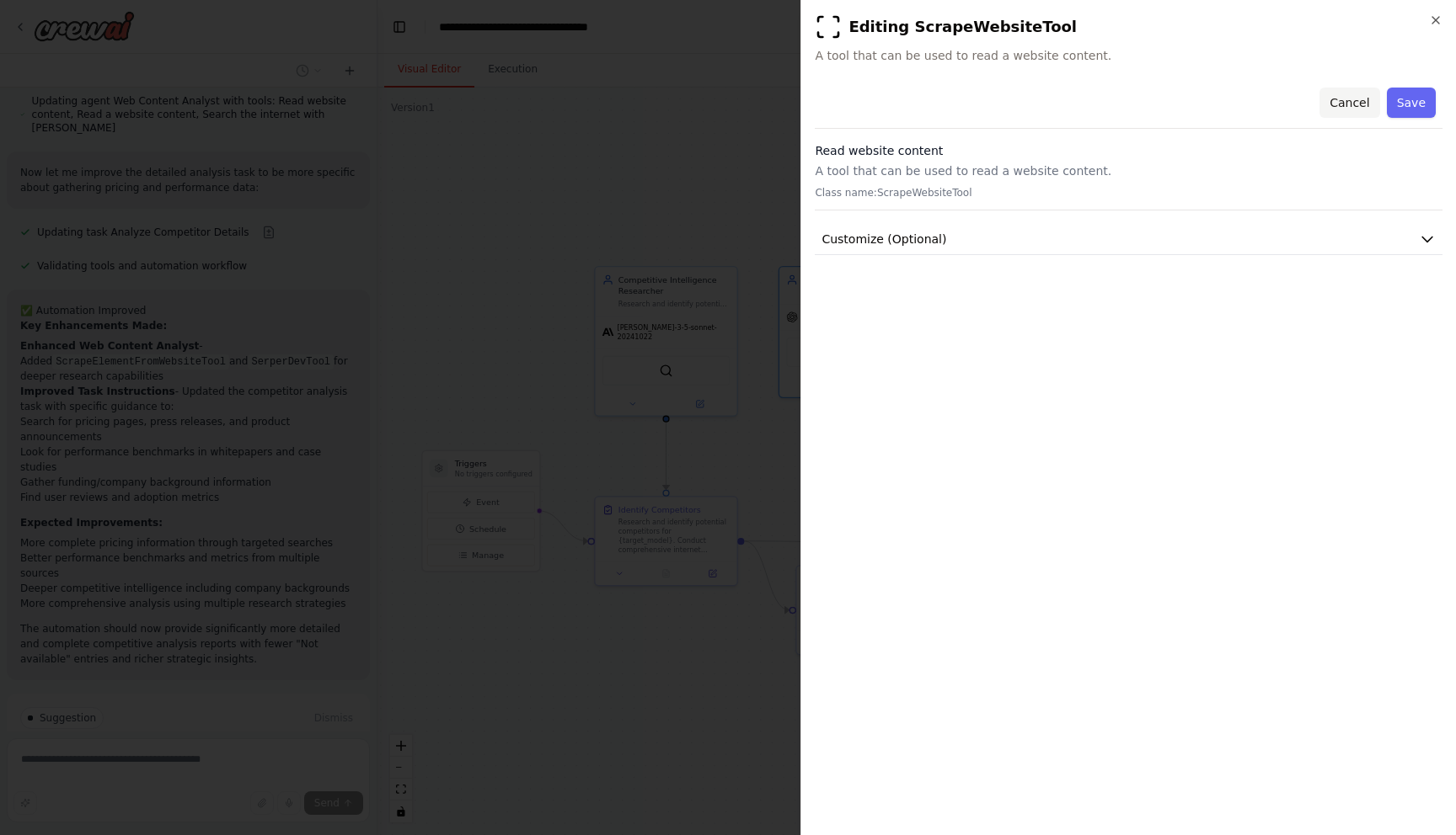
click at [1361, 97] on button "Cancel" at bounding box center [1349, 103] width 60 height 31
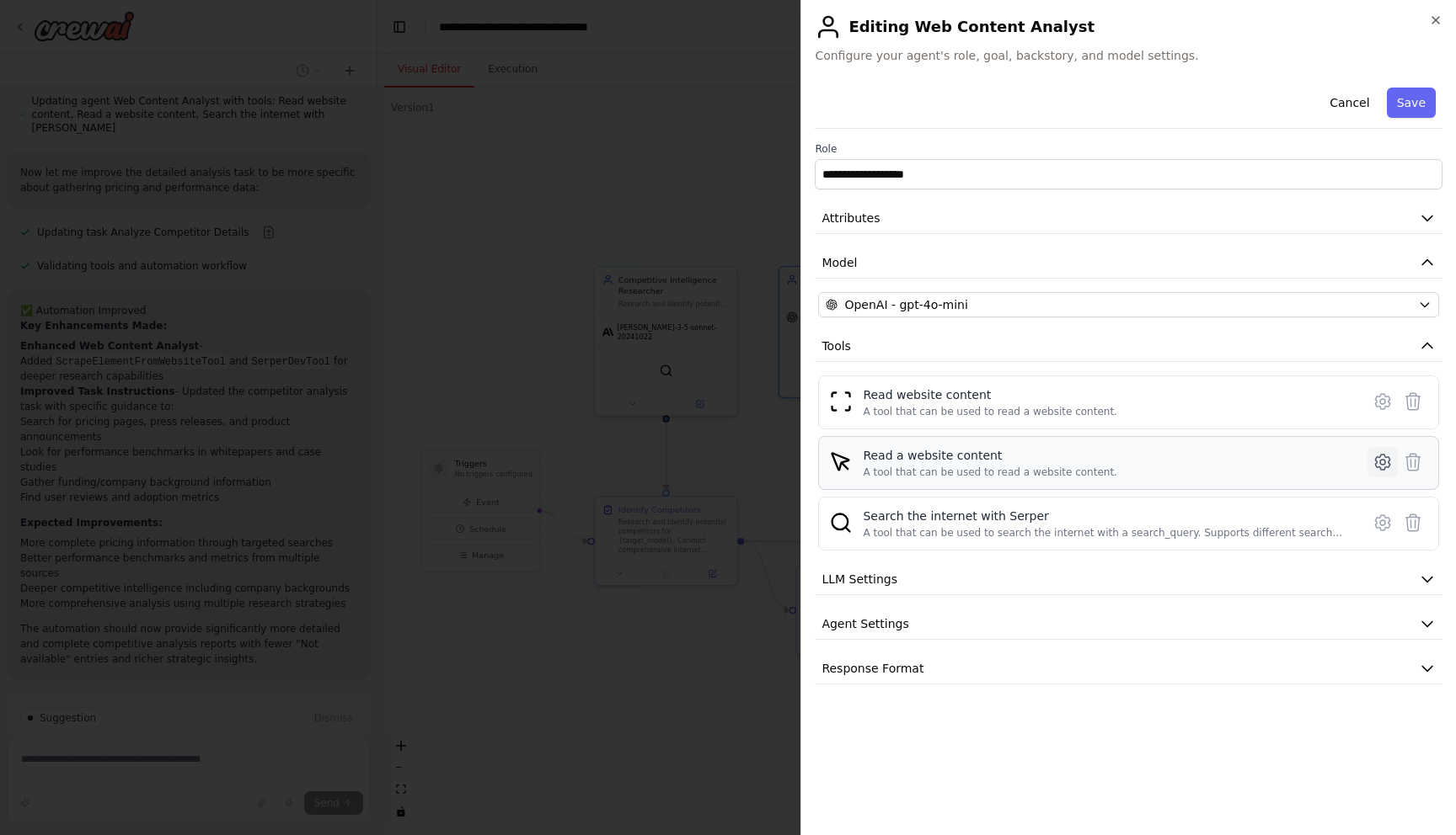
click at [1392, 468] on icon at bounding box center [1382, 462] width 20 height 20
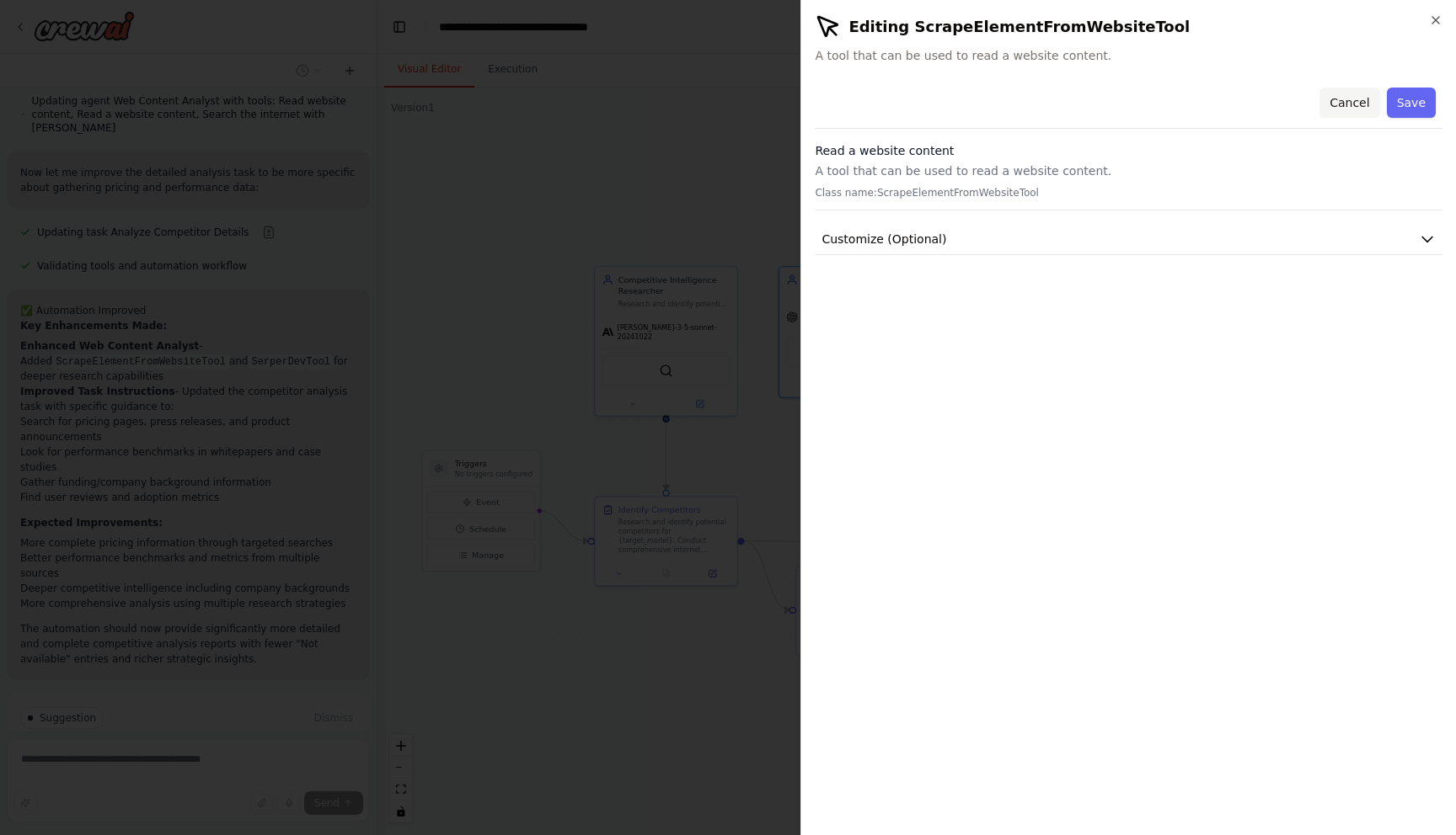
click at [1356, 108] on button "Cancel" at bounding box center [1349, 103] width 60 height 31
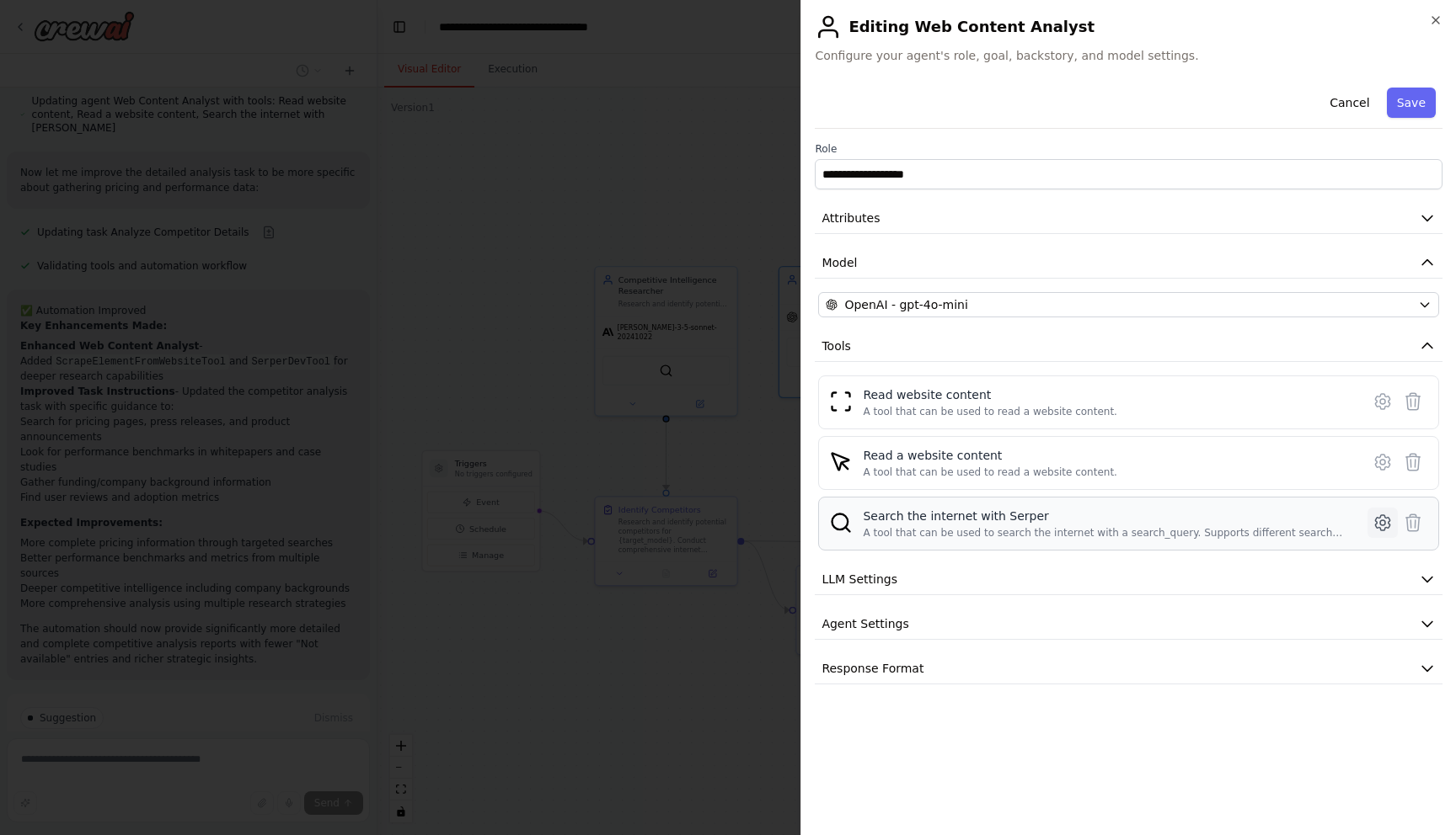
click at [1377, 527] on icon at bounding box center [1382, 523] width 20 height 20
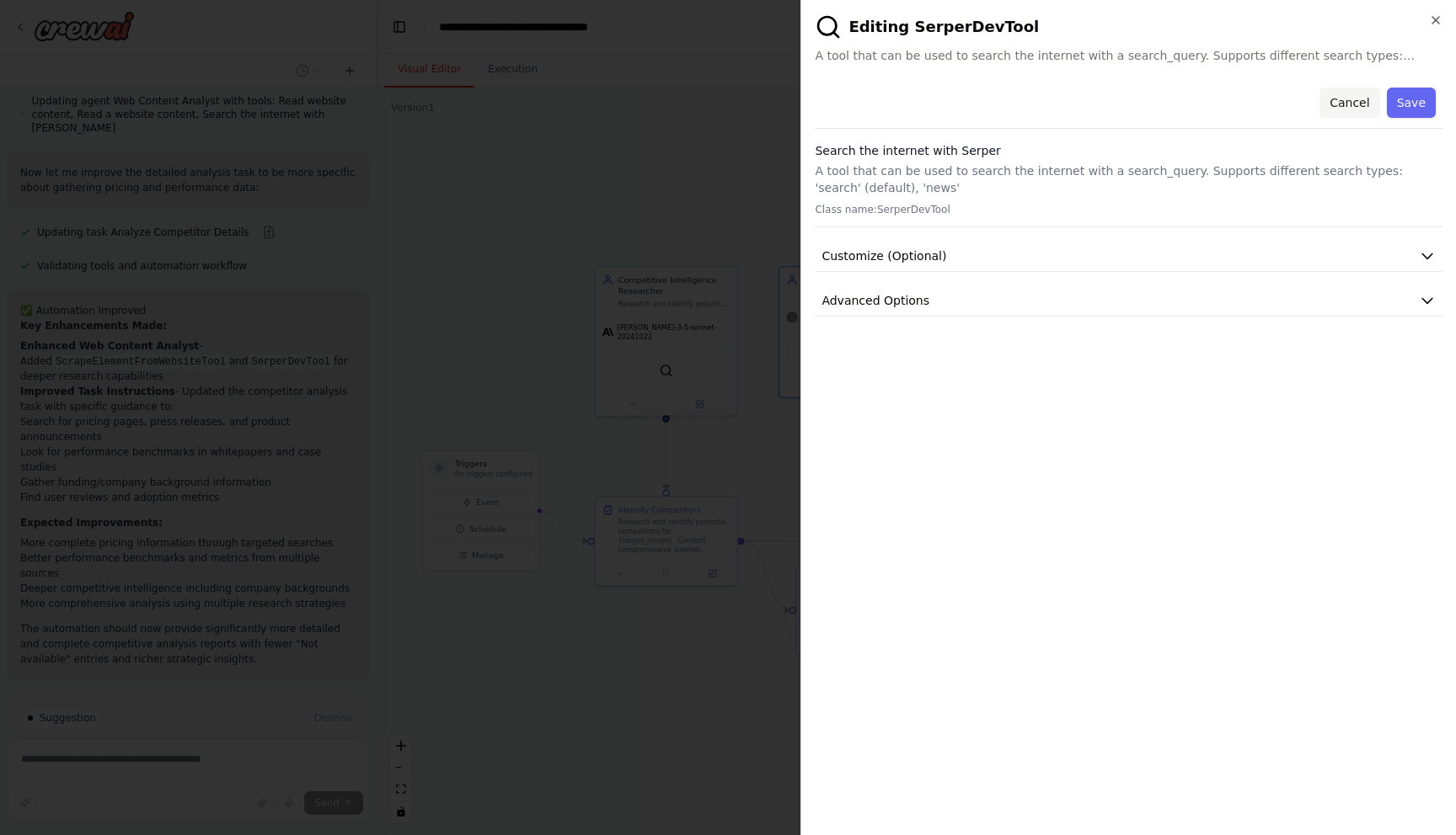
click at [1365, 101] on button "Cancel" at bounding box center [1349, 103] width 60 height 31
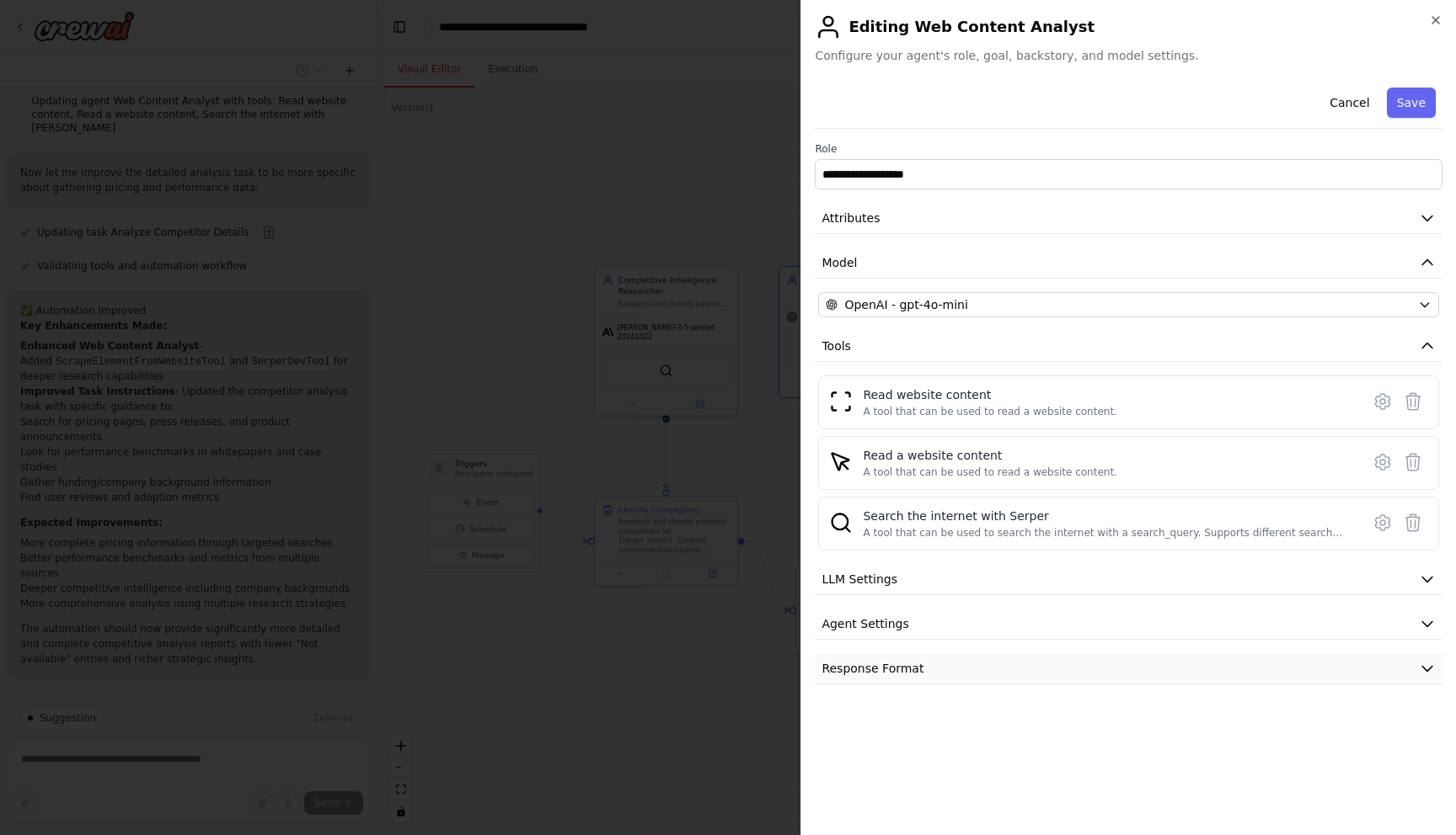
click at [1406, 656] on button "Response Format" at bounding box center [1128, 669] width 628 height 31
click at [1408, 615] on button "Agent Settings" at bounding box center [1128, 625] width 628 height 31
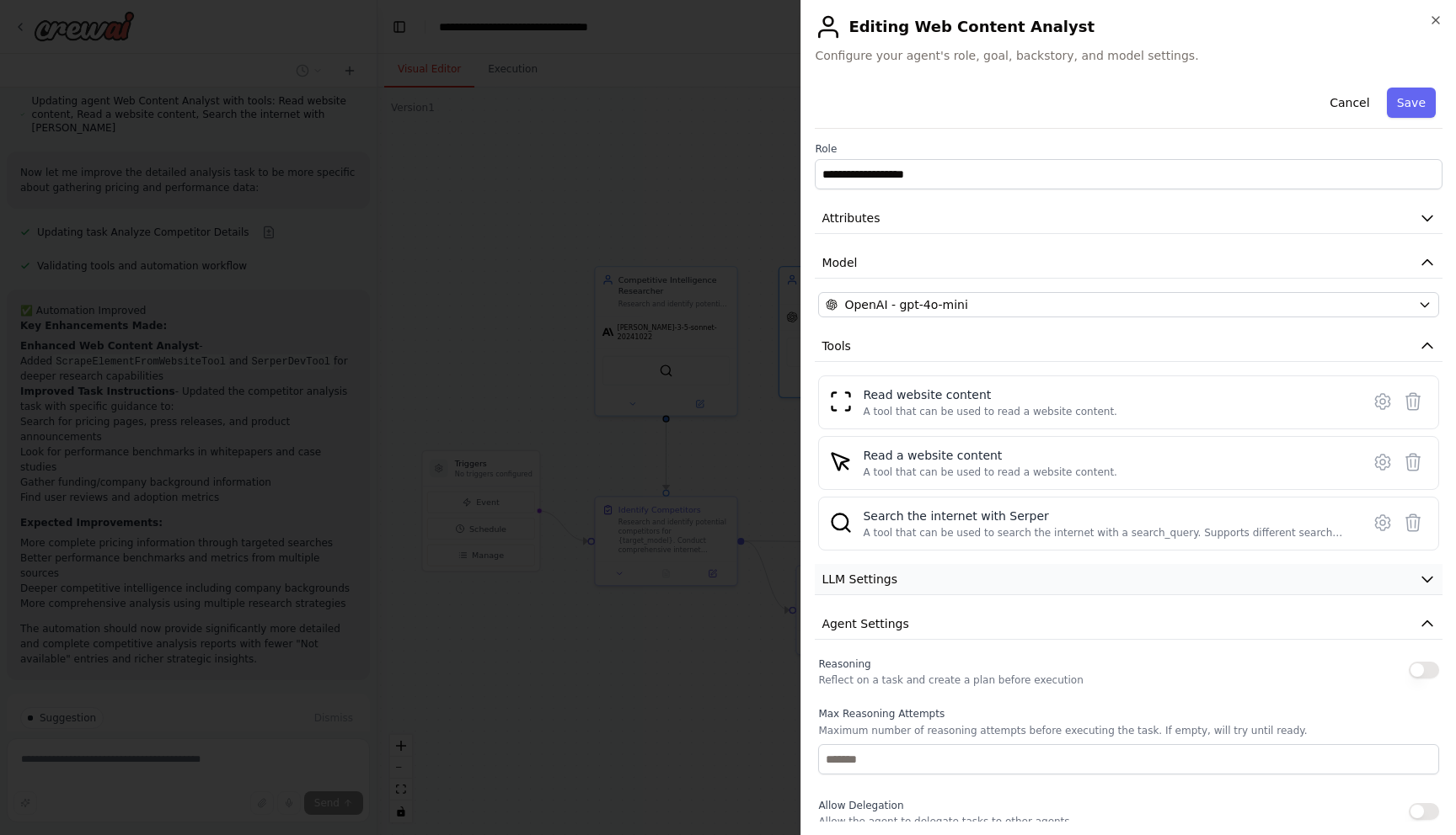
click at [1416, 584] on button "LLM Settings" at bounding box center [1128, 579] width 628 height 31
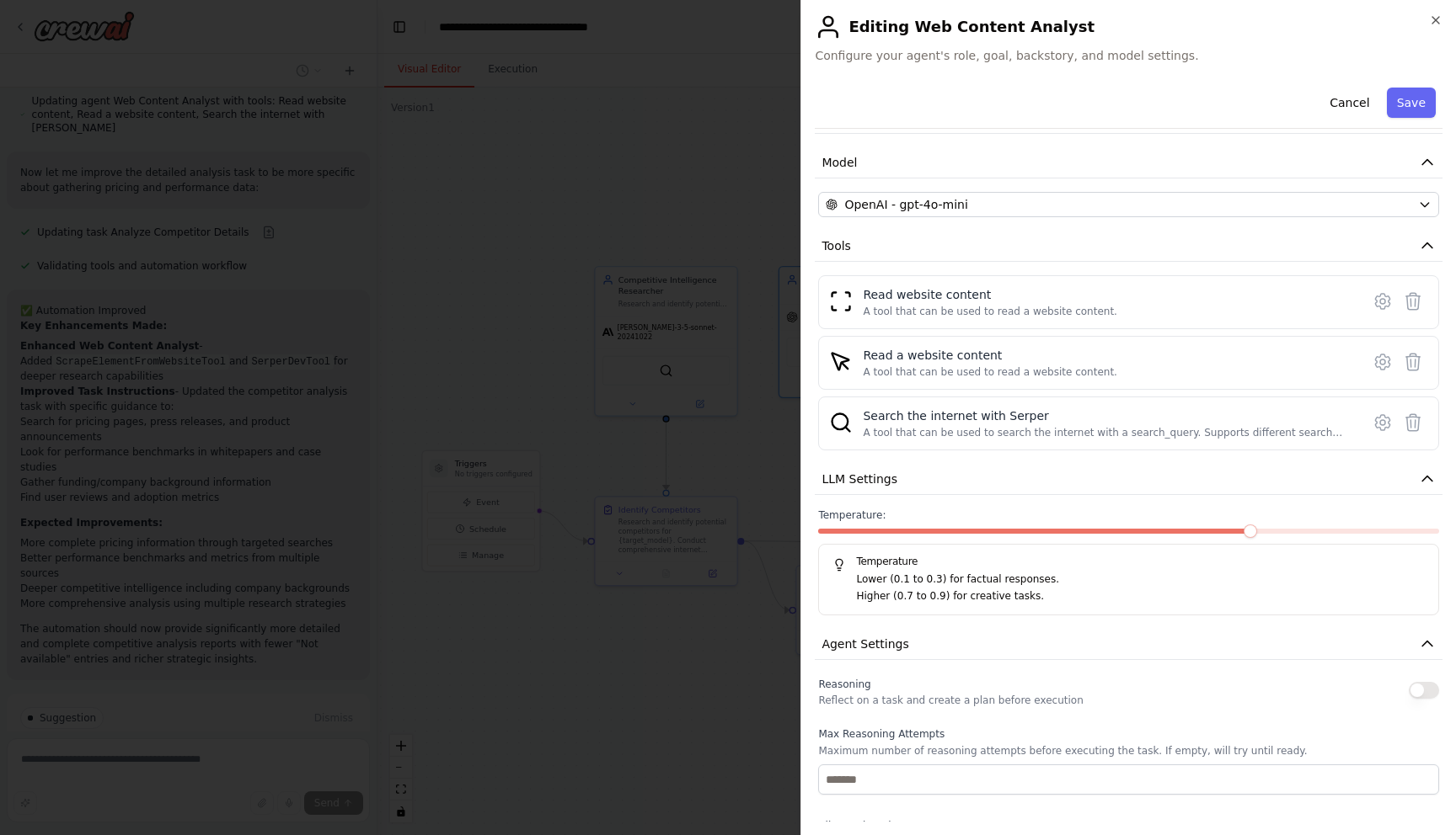
scroll to position [128, 0]
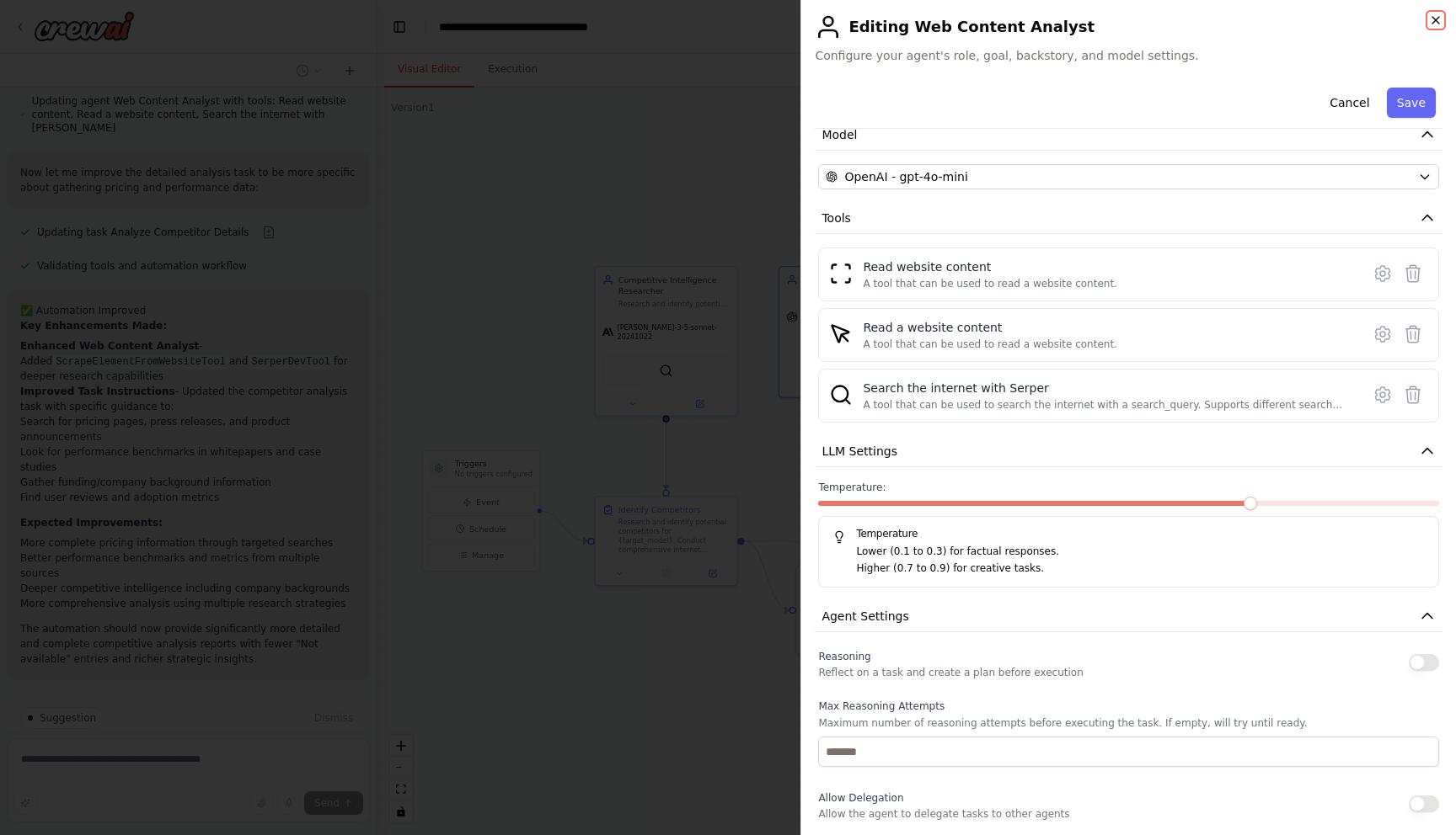
click at [1436, 17] on icon "button" at bounding box center [1436, 20] width 13 height 13
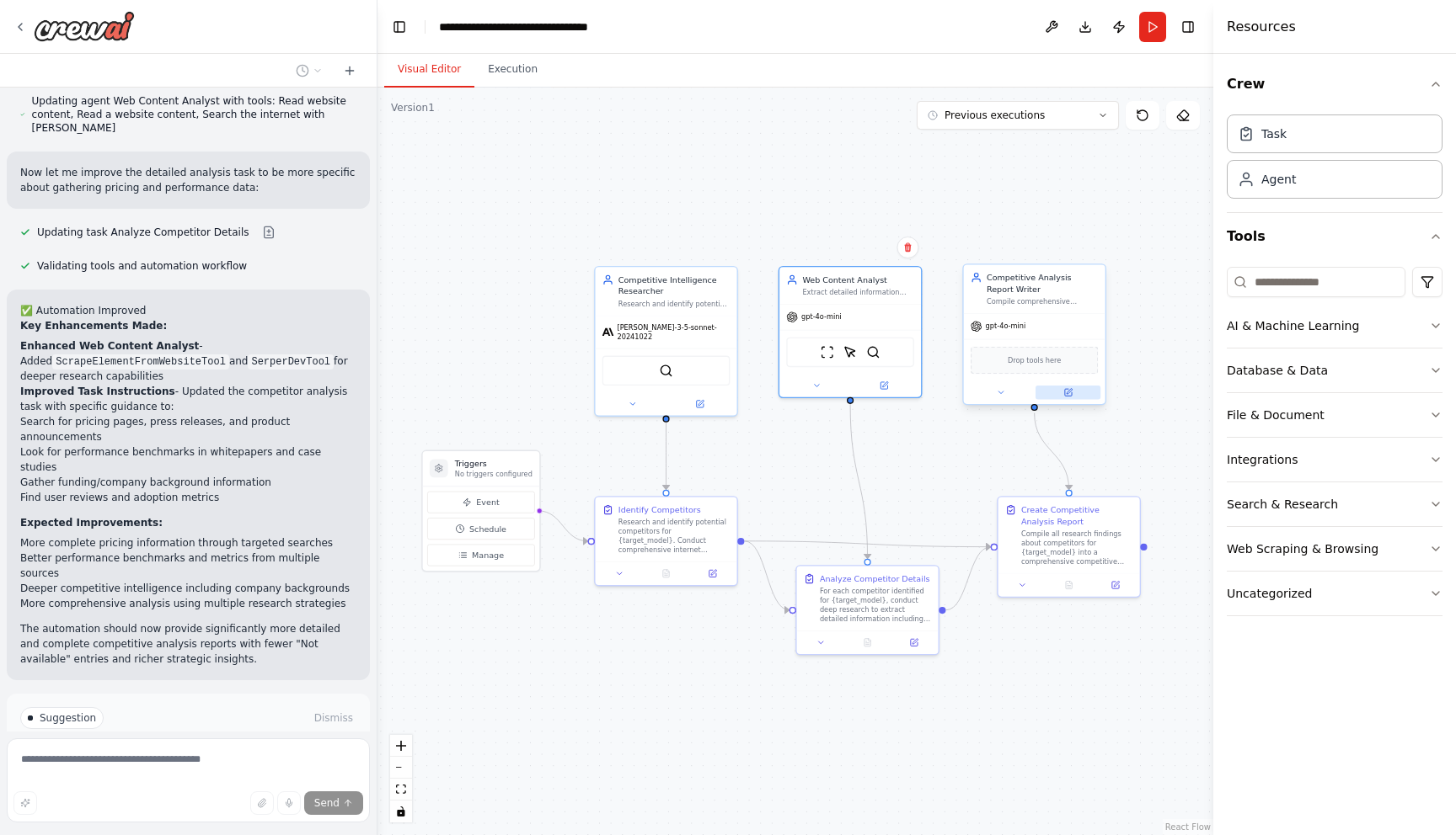
click at [1065, 395] on icon at bounding box center [1068, 392] width 7 height 7
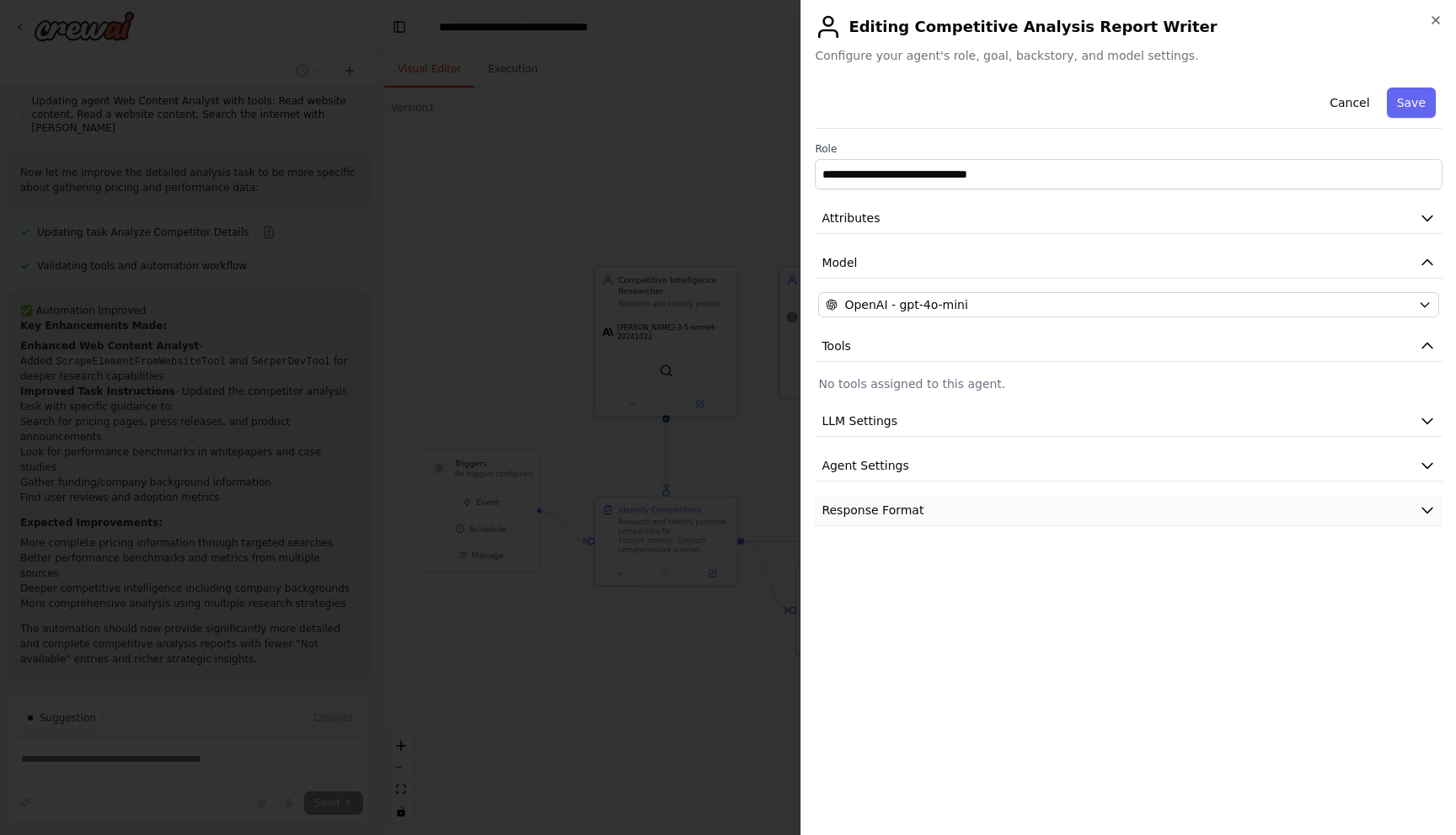
click at [982, 522] on button "Response Format" at bounding box center [1128, 510] width 628 height 31
click at [999, 466] on button "Agent Settings" at bounding box center [1128, 466] width 628 height 31
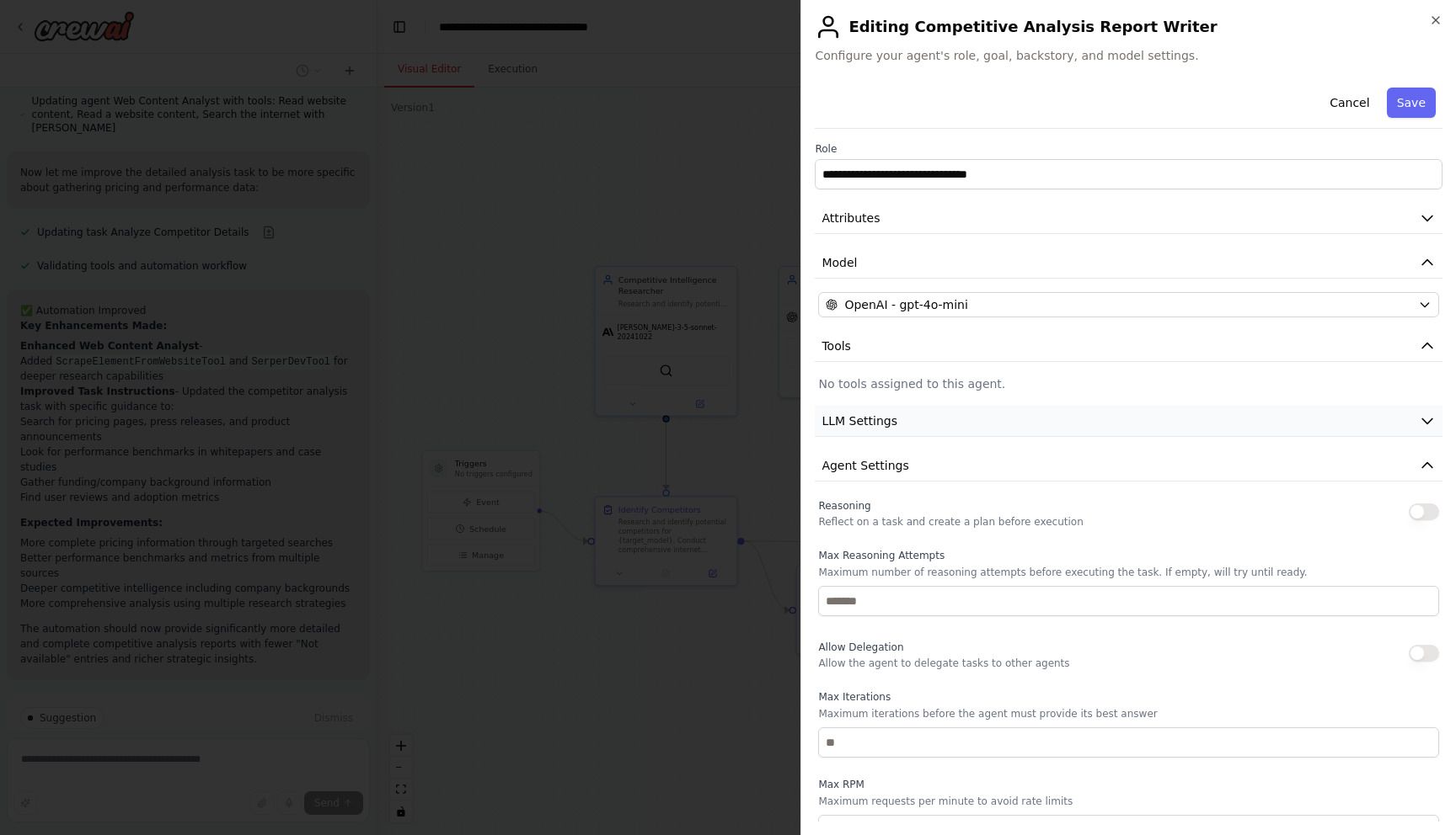
click at [1016, 427] on button "LLM Settings" at bounding box center [1128, 421] width 628 height 31
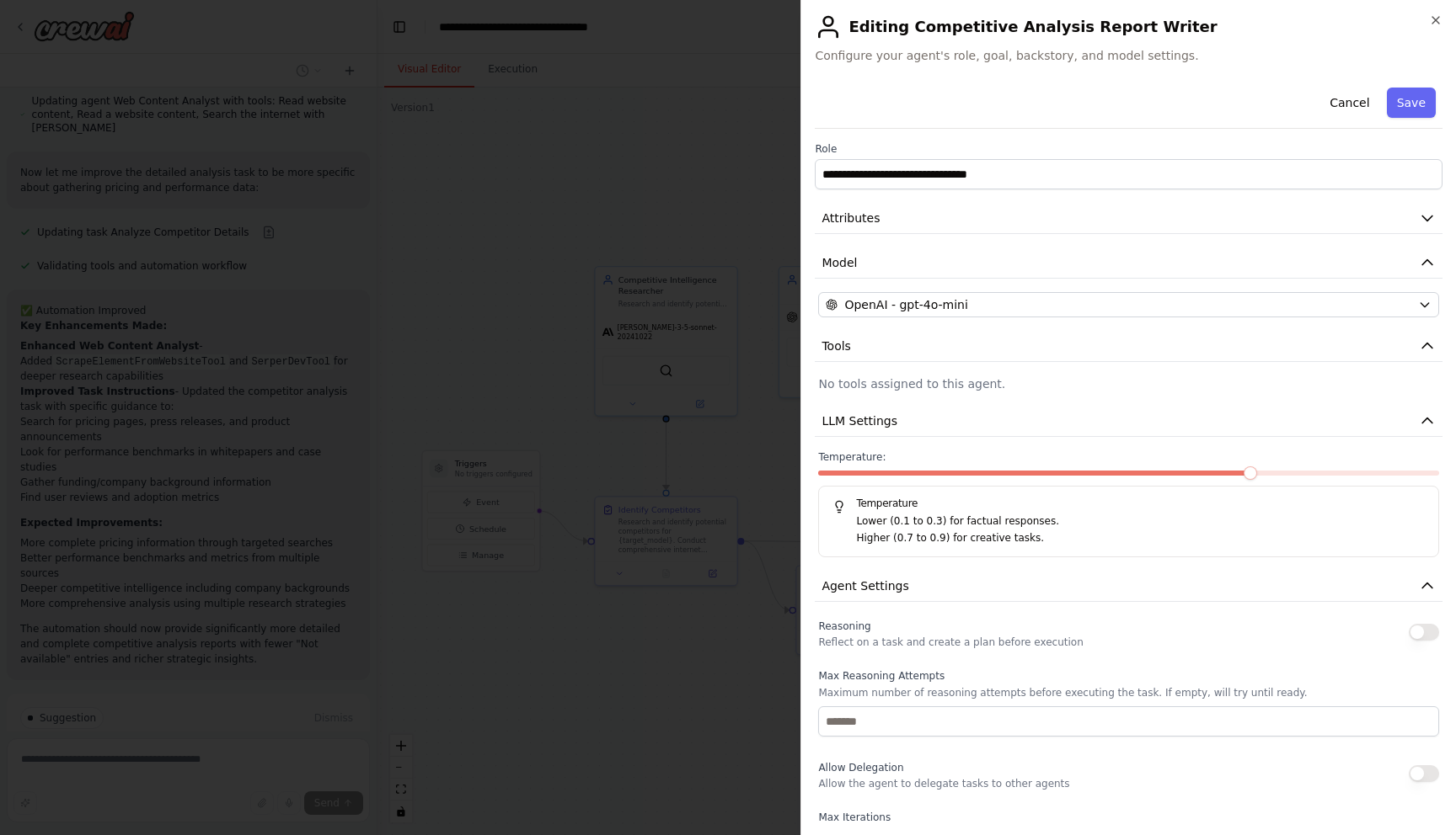
click at [1441, 9] on div "**********" at bounding box center [1128, 417] width 655 height 835
click at [1436, 19] on icon "button" at bounding box center [1435, 20] width 7 height 7
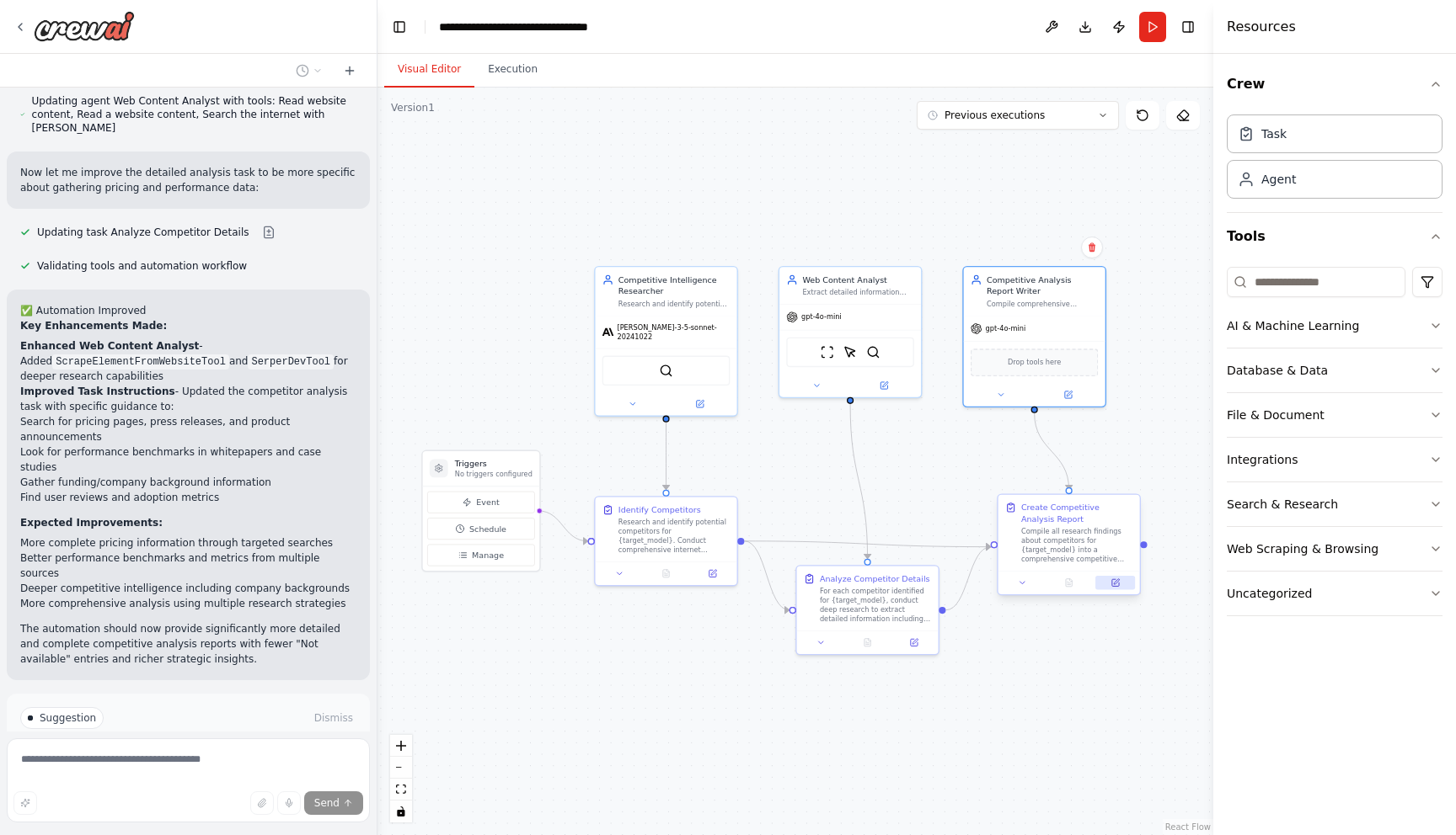
click at [1113, 584] on icon at bounding box center [1115, 582] width 7 height 7
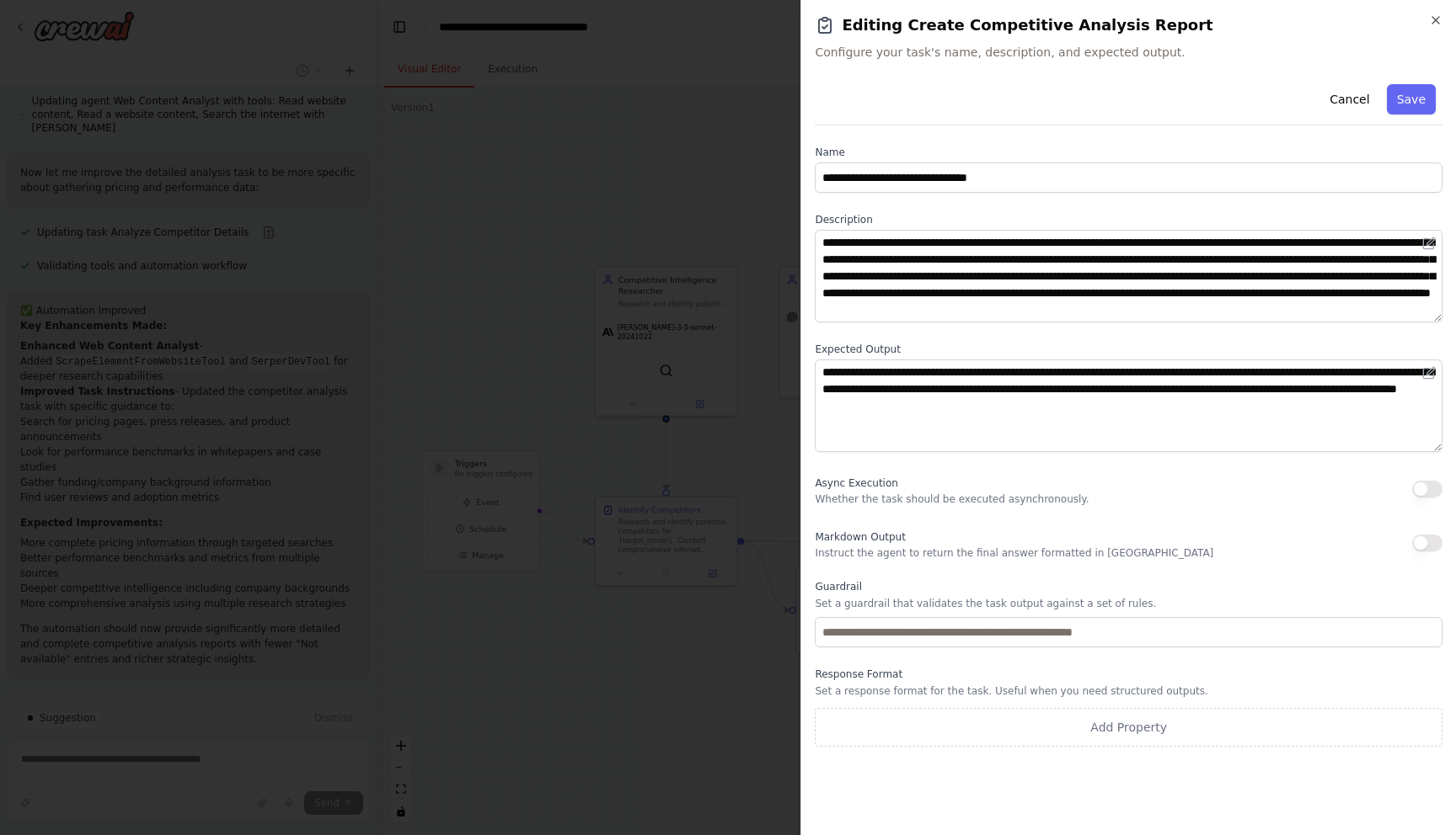
click at [1103, 562] on div "**********" at bounding box center [1128, 412] width 628 height 670
click at [1423, 537] on button "button" at bounding box center [1427, 544] width 31 height 17
click at [1432, 23] on icon "button" at bounding box center [1435, 20] width 7 height 7
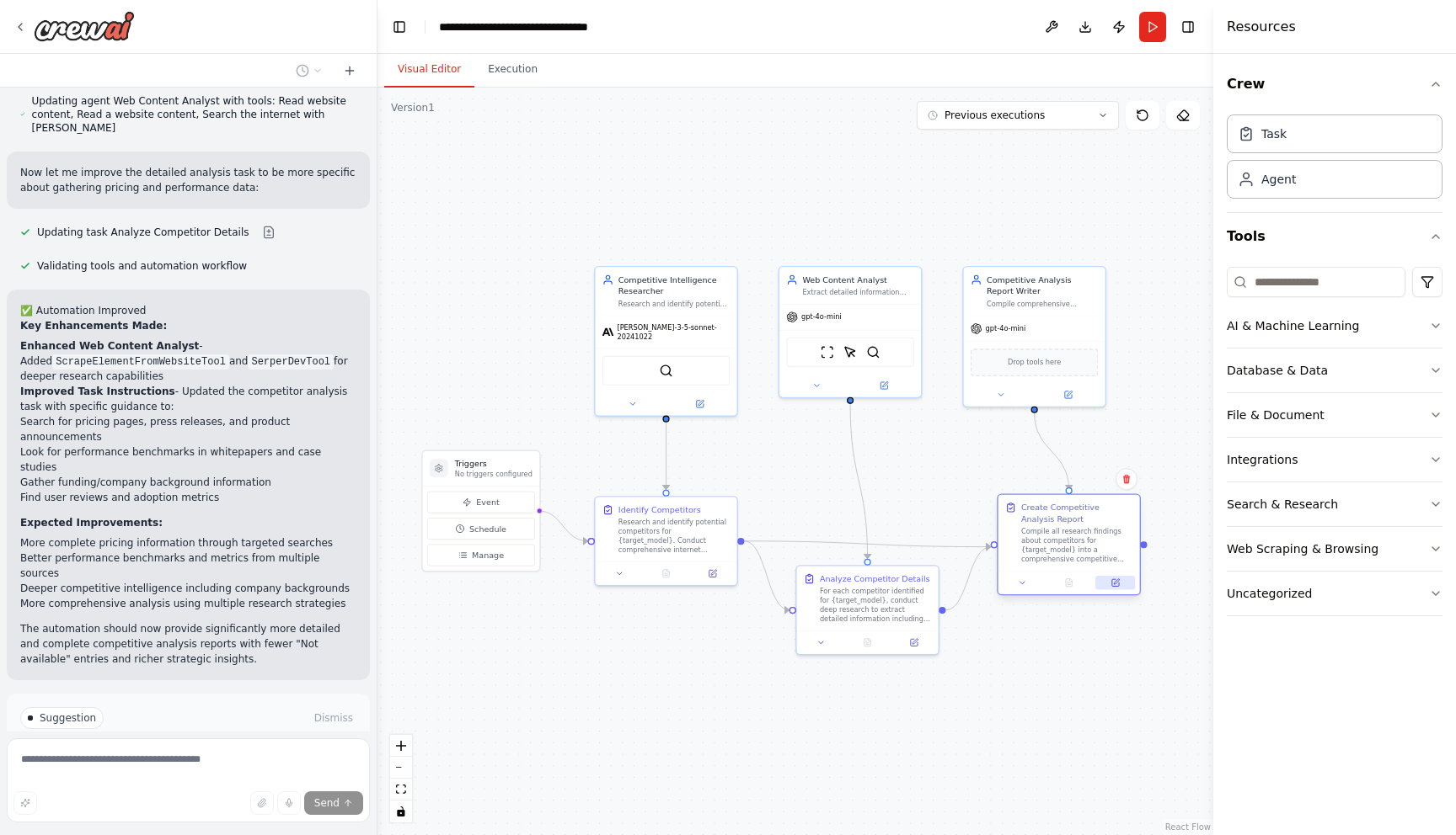
click at [1117, 583] on icon at bounding box center [1115, 582] width 7 height 7
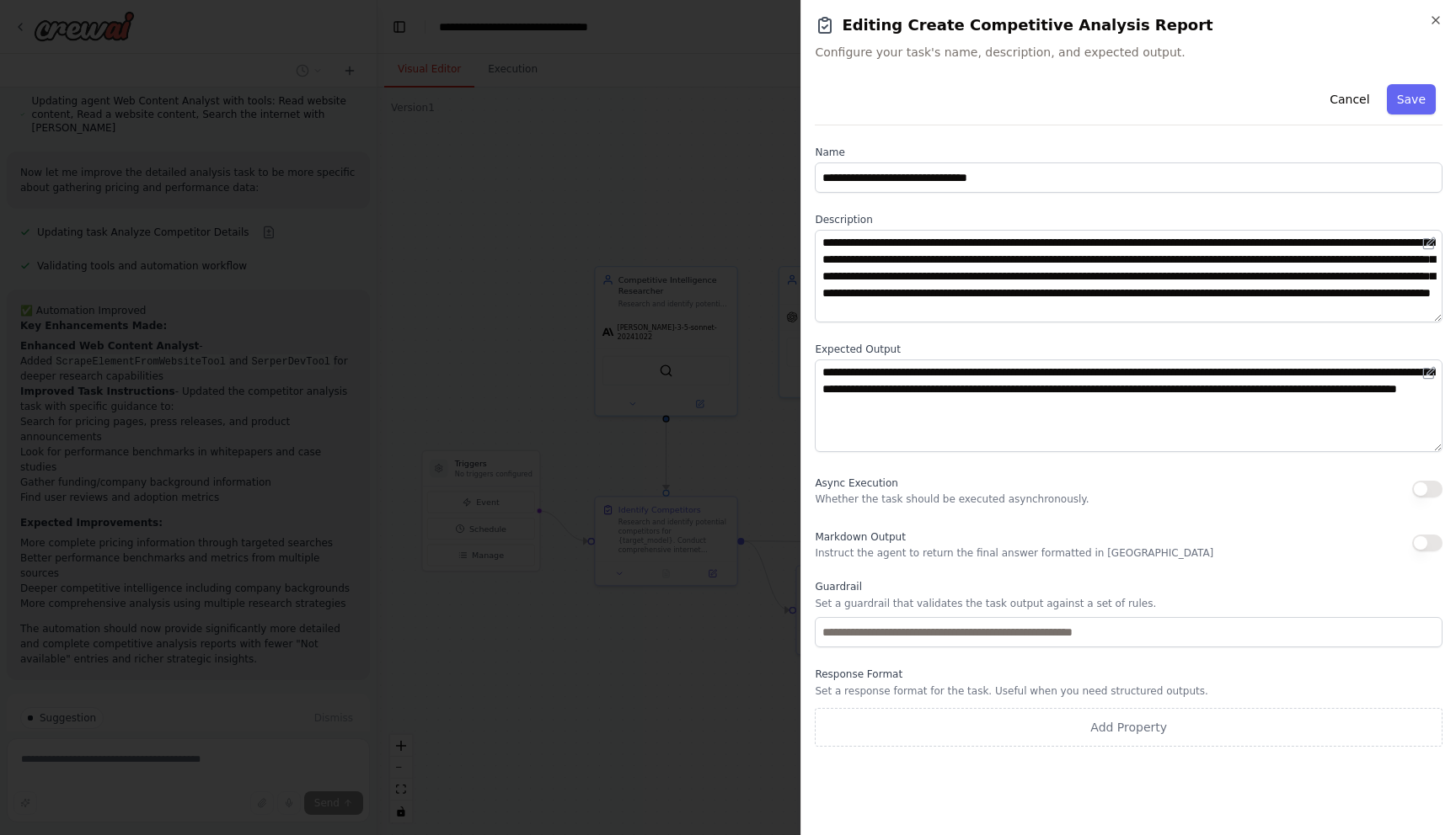
click at [1444, 13] on div "**********" at bounding box center [1128, 417] width 655 height 835
click at [1438, 17] on icon "button" at bounding box center [1435, 20] width 7 height 7
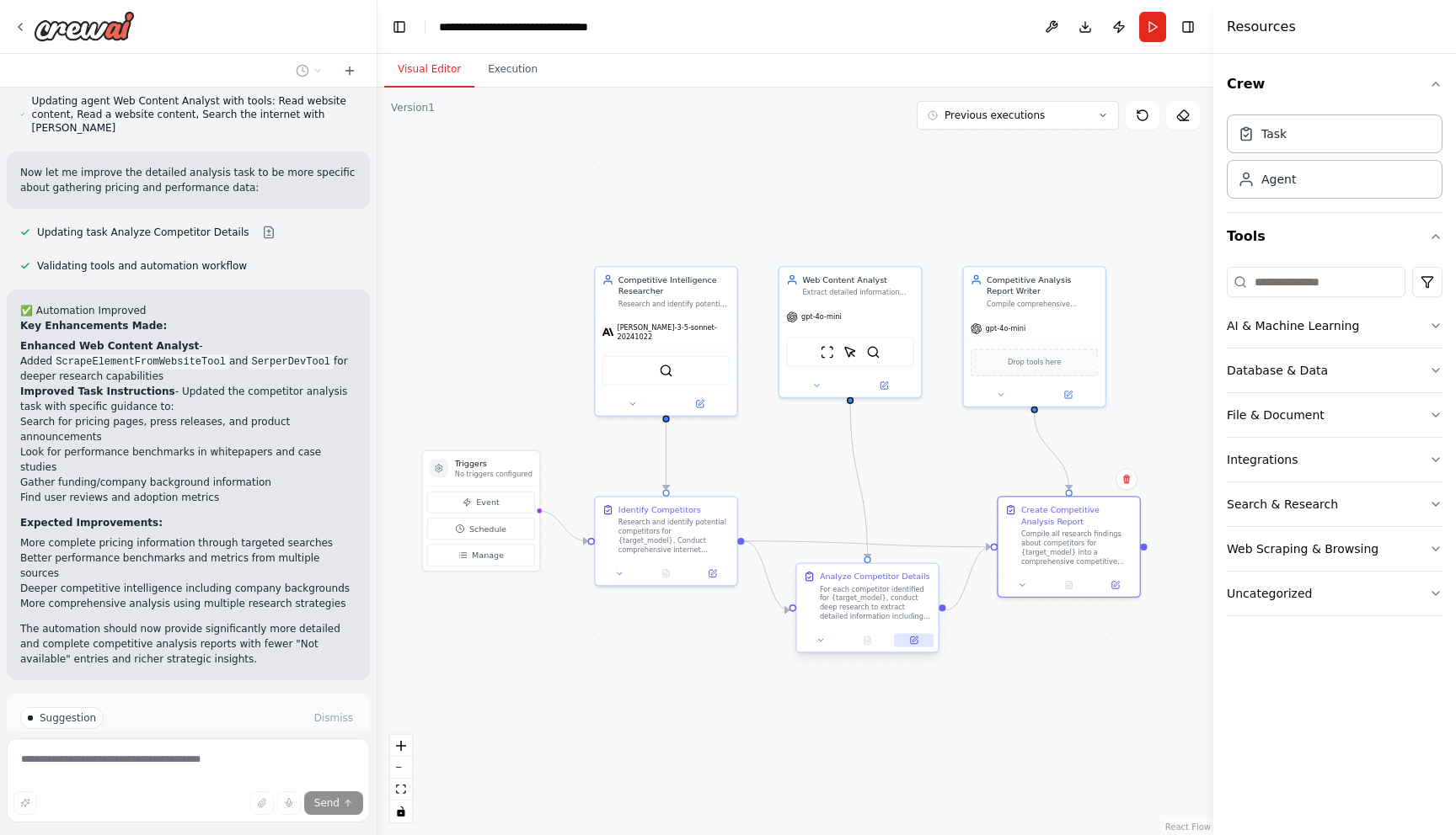
click at [914, 641] on icon at bounding box center [914, 639] width 5 height 5
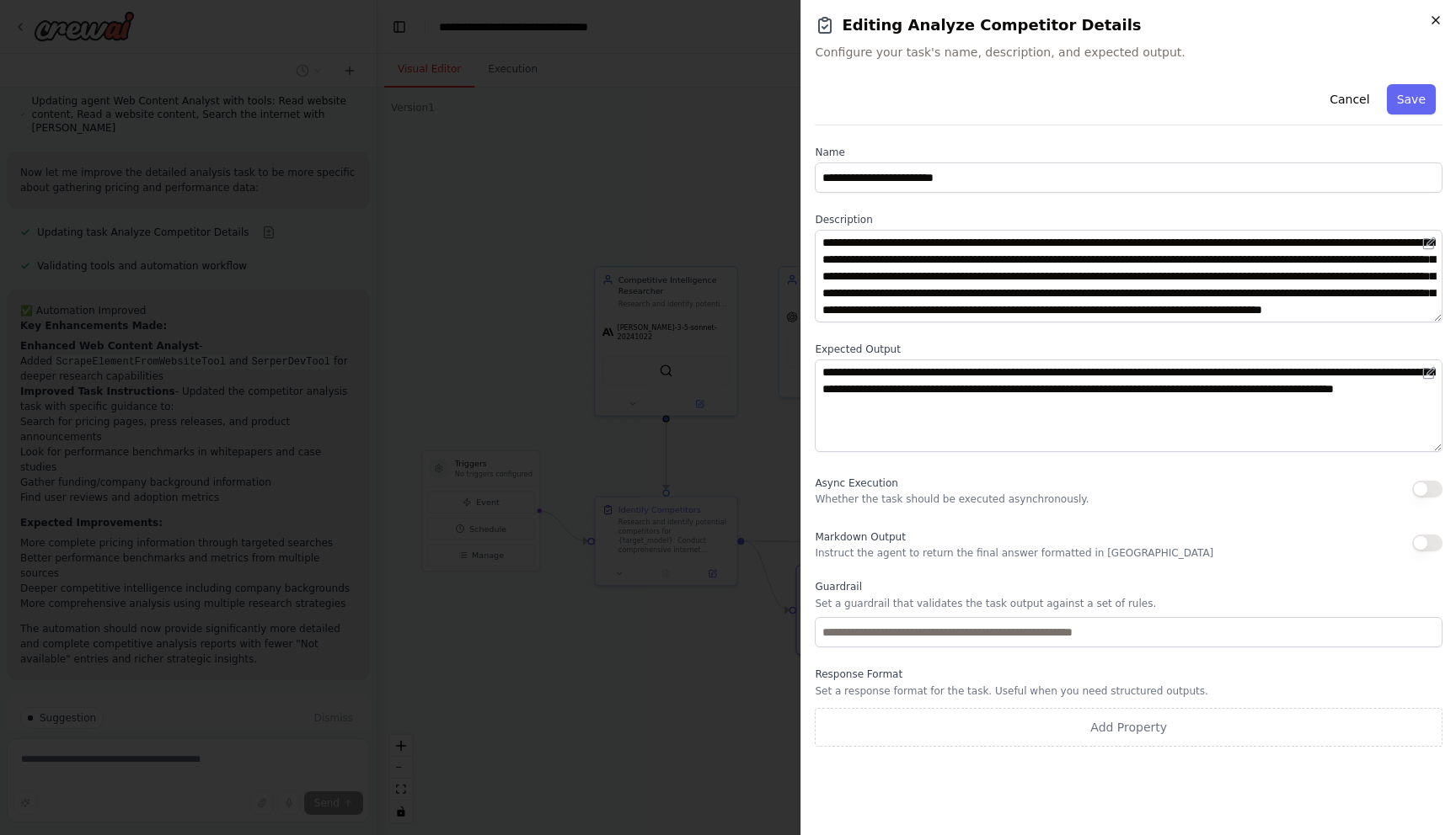
click at [1436, 23] on icon "button" at bounding box center [1436, 20] width 13 height 13
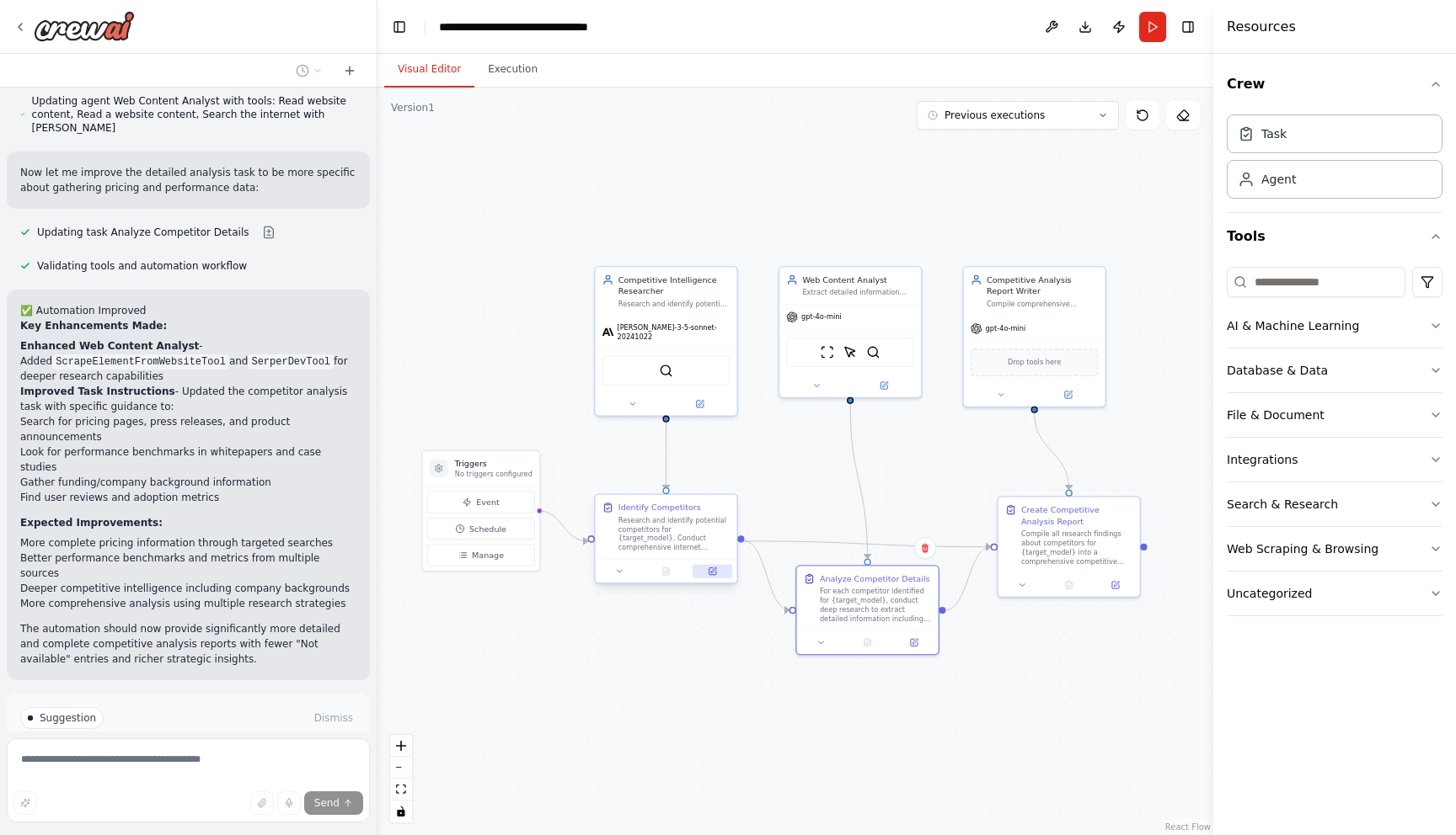
click at [719, 577] on button at bounding box center [711, 571] width 39 height 13
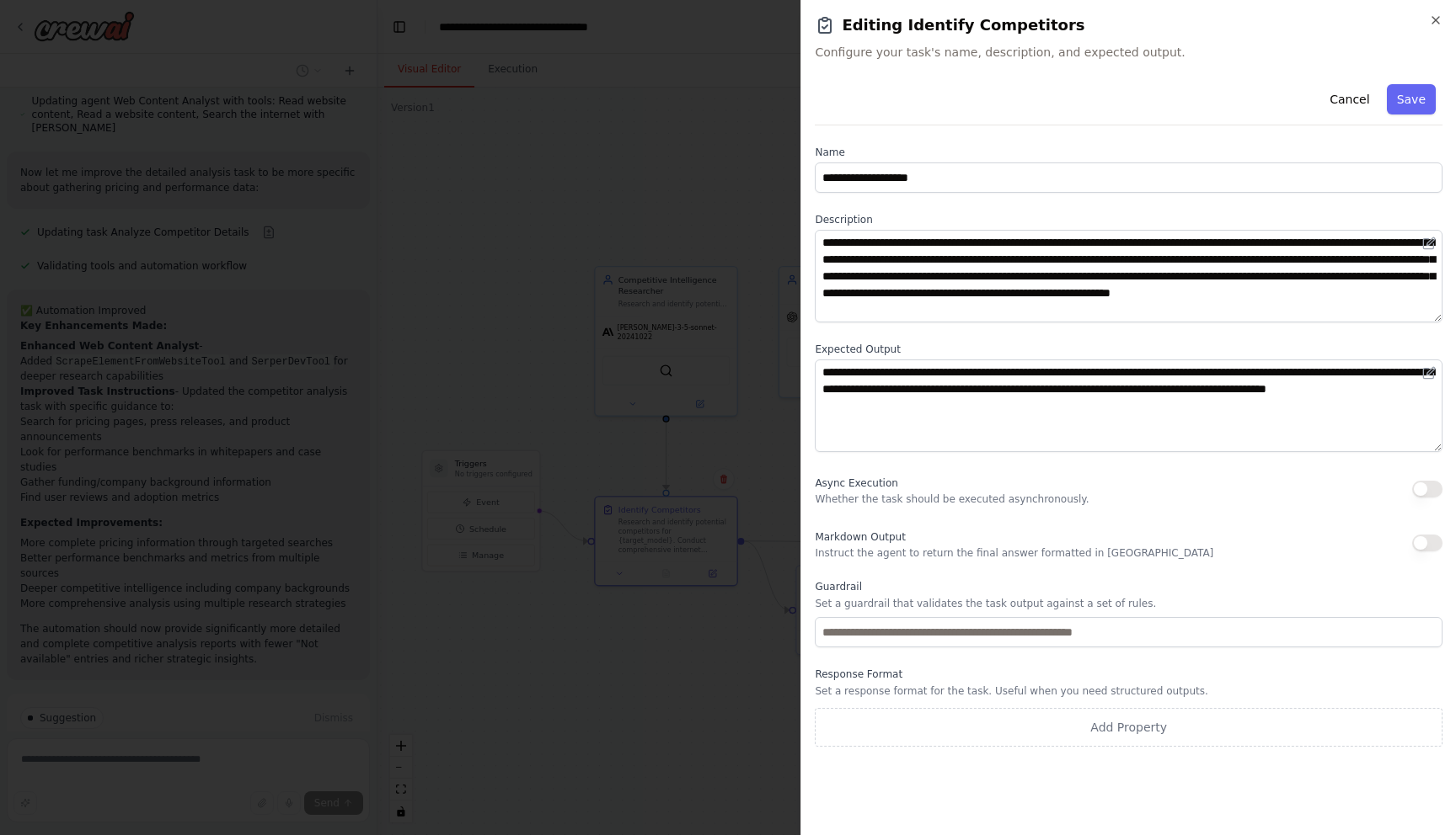
click at [1425, 32] on h2 "Editing Identify Competitors" at bounding box center [1128, 25] width 628 height 24
click at [1430, 24] on icon "button" at bounding box center [1436, 20] width 13 height 13
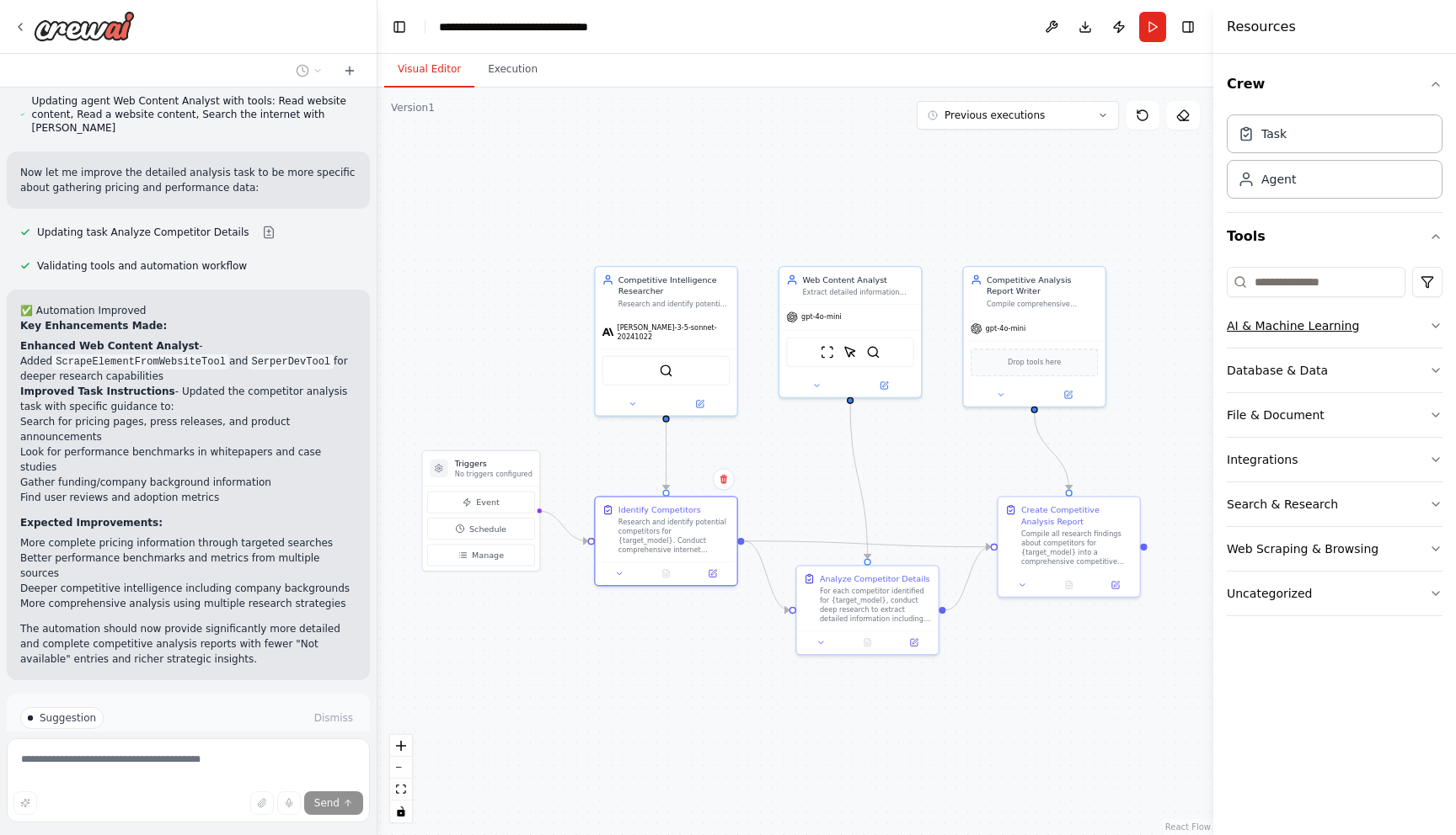
click at [1365, 337] on button "AI & Machine Learning" at bounding box center [1334, 326] width 215 height 44
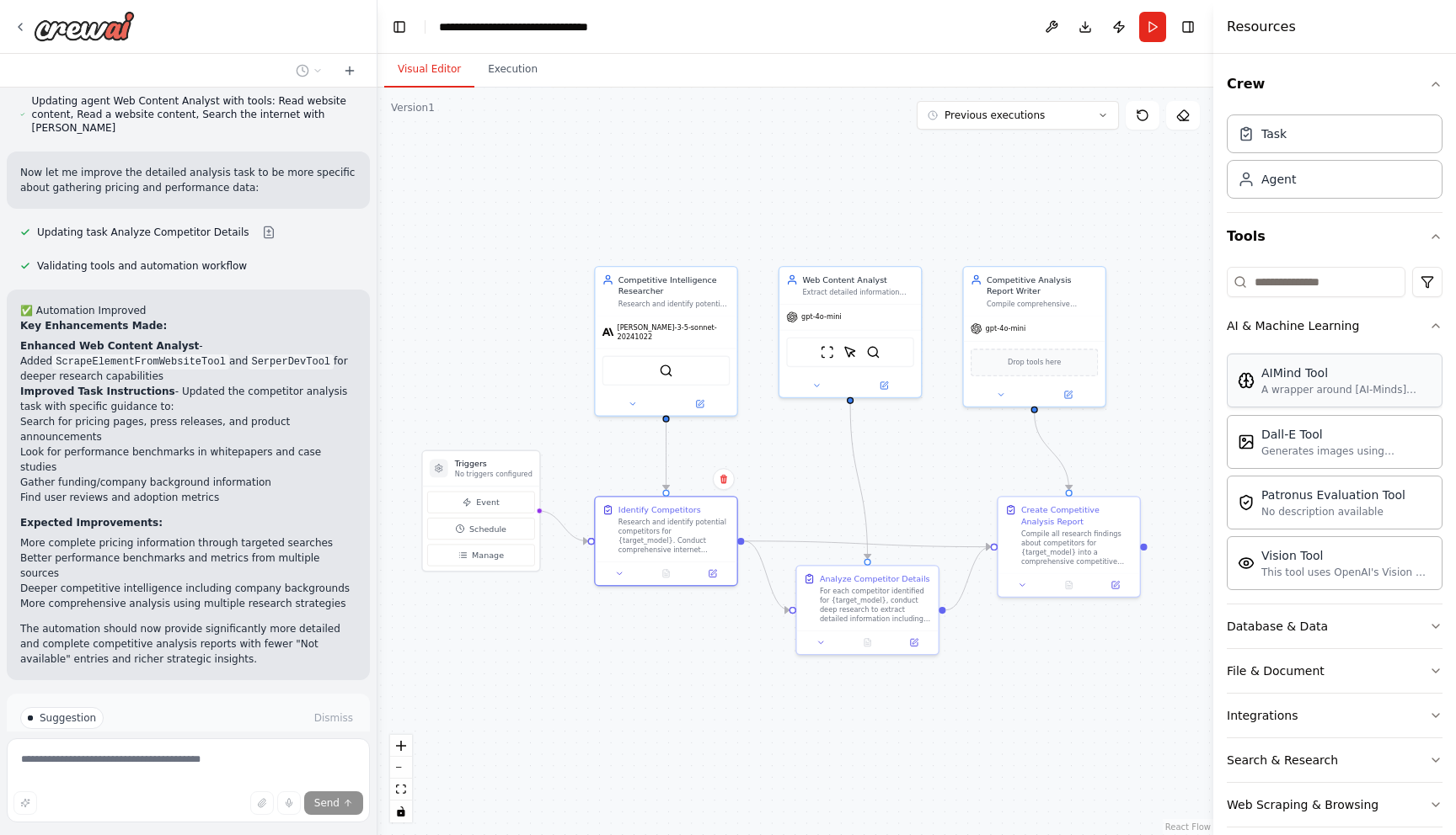
click at [1341, 385] on div "A wrapper around [AI-Minds](https://mindsdb.com/minds). Useful for when you nee…" at bounding box center [1345, 390] width 170 height 13
click at [1327, 458] on div "Dall-E Tool Generates images using OpenAI's Dall-E model." at bounding box center [1334, 441] width 215 height 54
click at [1388, 336] on button "AI & Machine Learning" at bounding box center [1334, 326] width 215 height 44
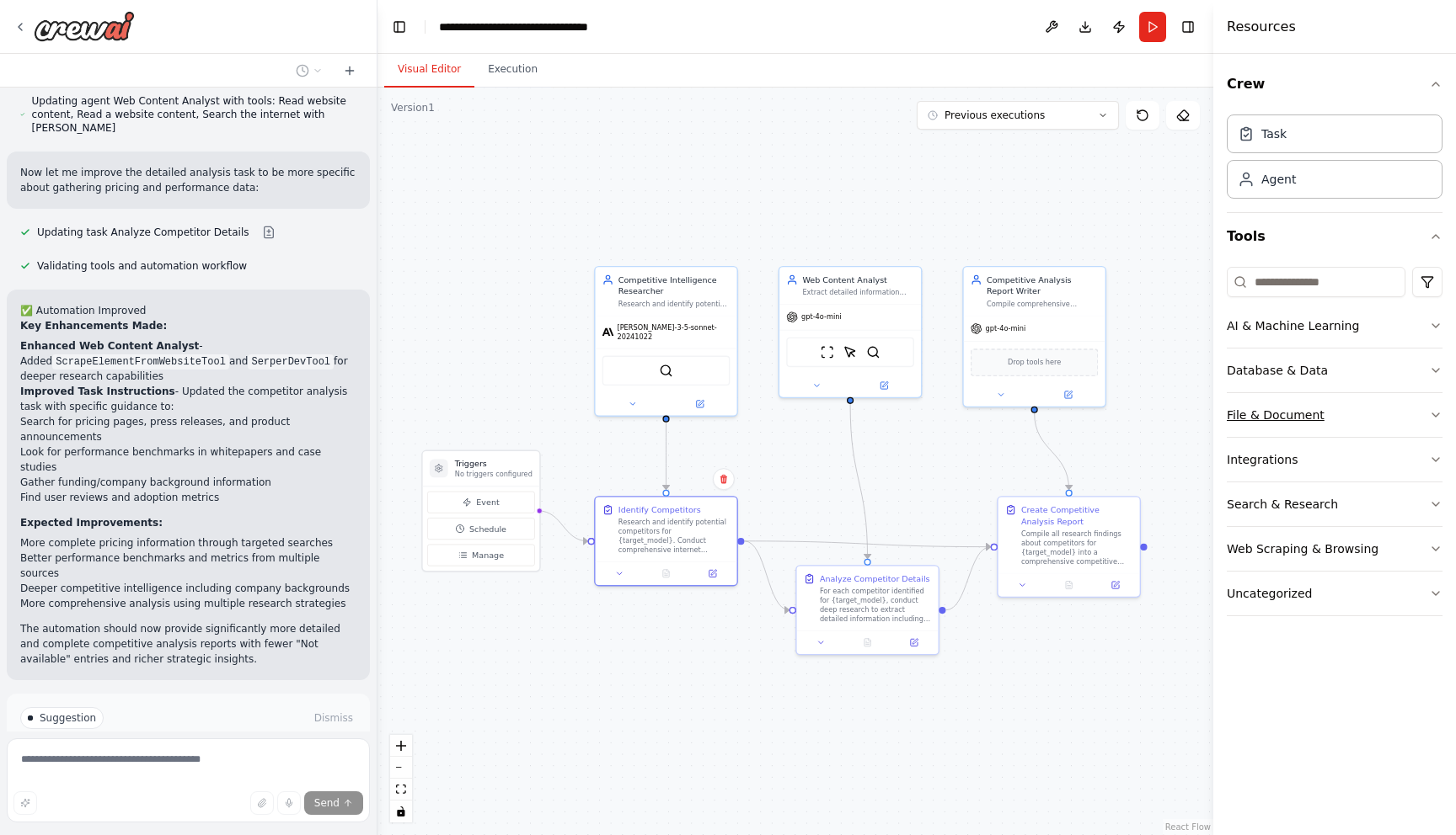
click at [1341, 419] on button "File & Document" at bounding box center [1334, 415] width 215 height 44
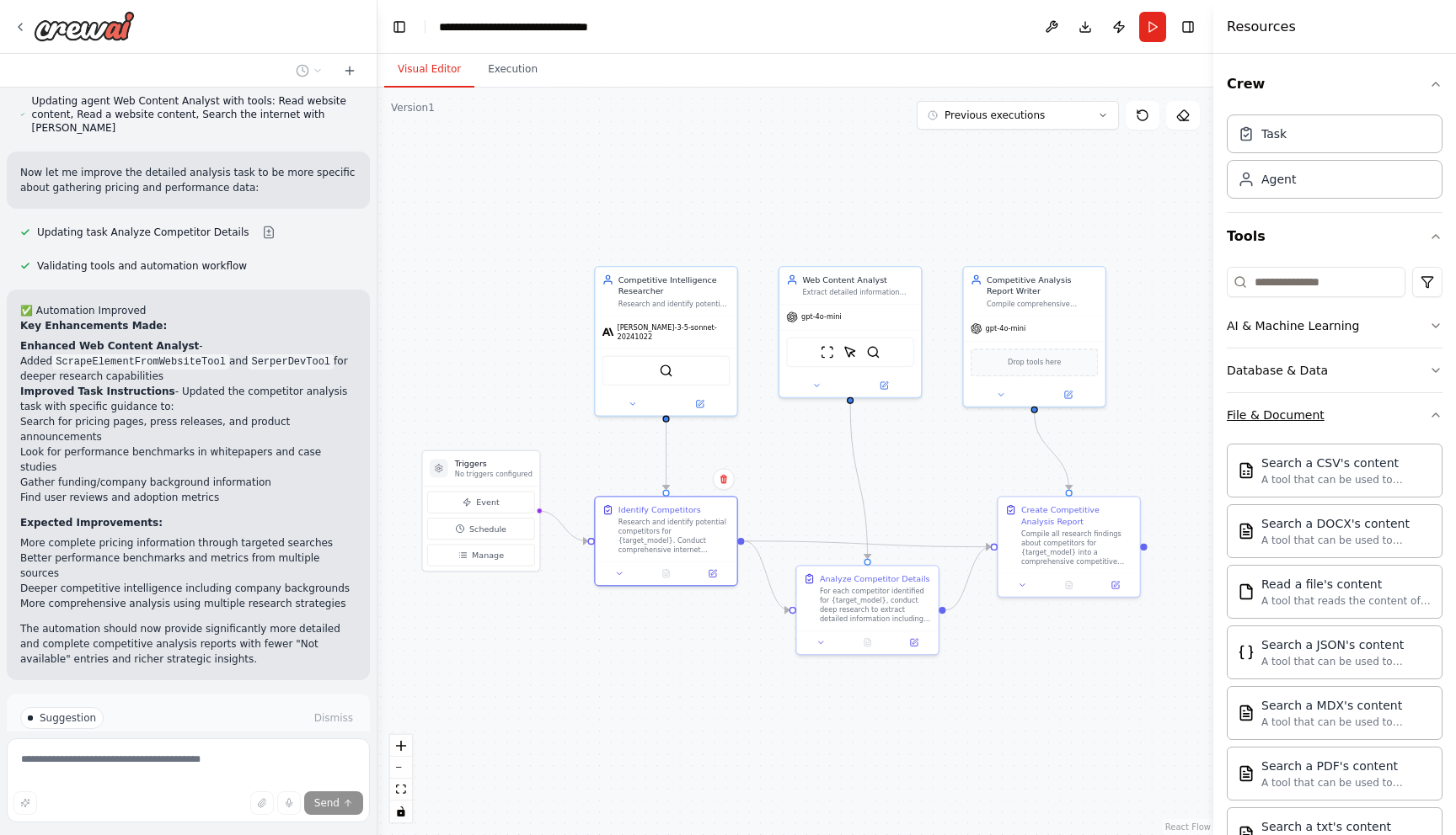
click at [1341, 419] on button "File & Document" at bounding box center [1334, 415] width 215 height 44
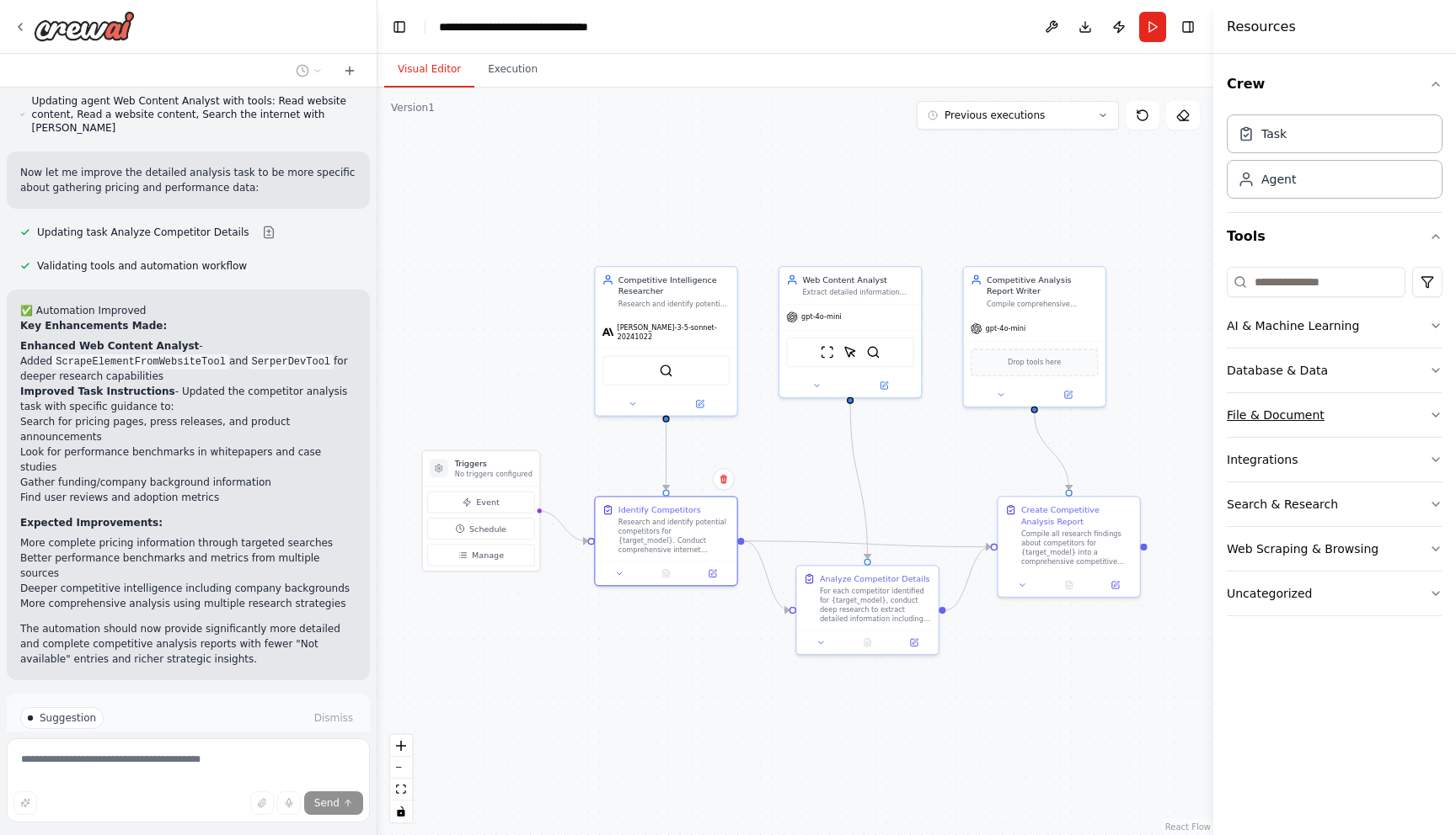
click at [1349, 404] on button "File & Document" at bounding box center [1334, 415] width 215 height 44
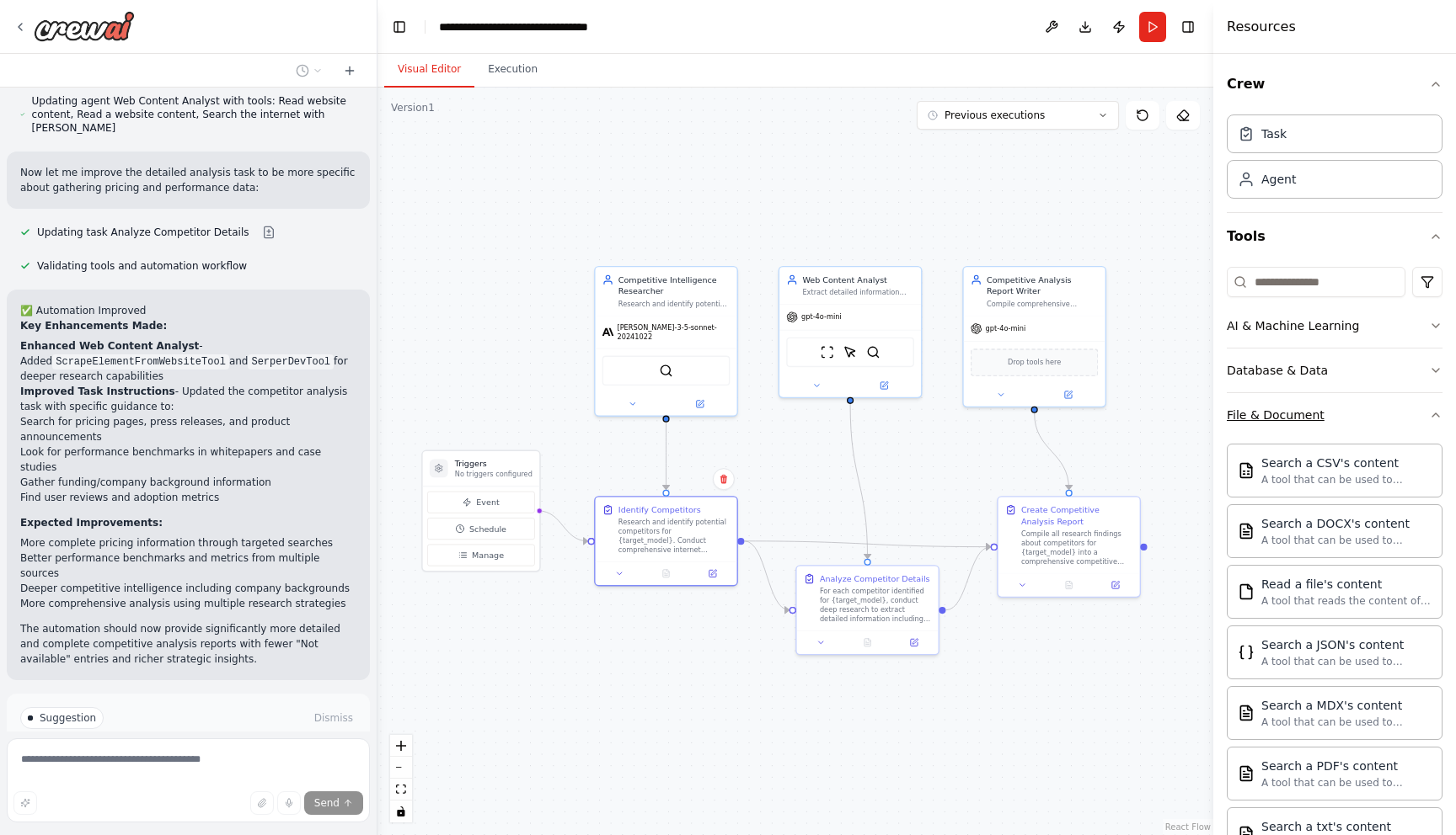
click at [1347, 409] on button "File & Document" at bounding box center [1334, 415] width 215 height 44
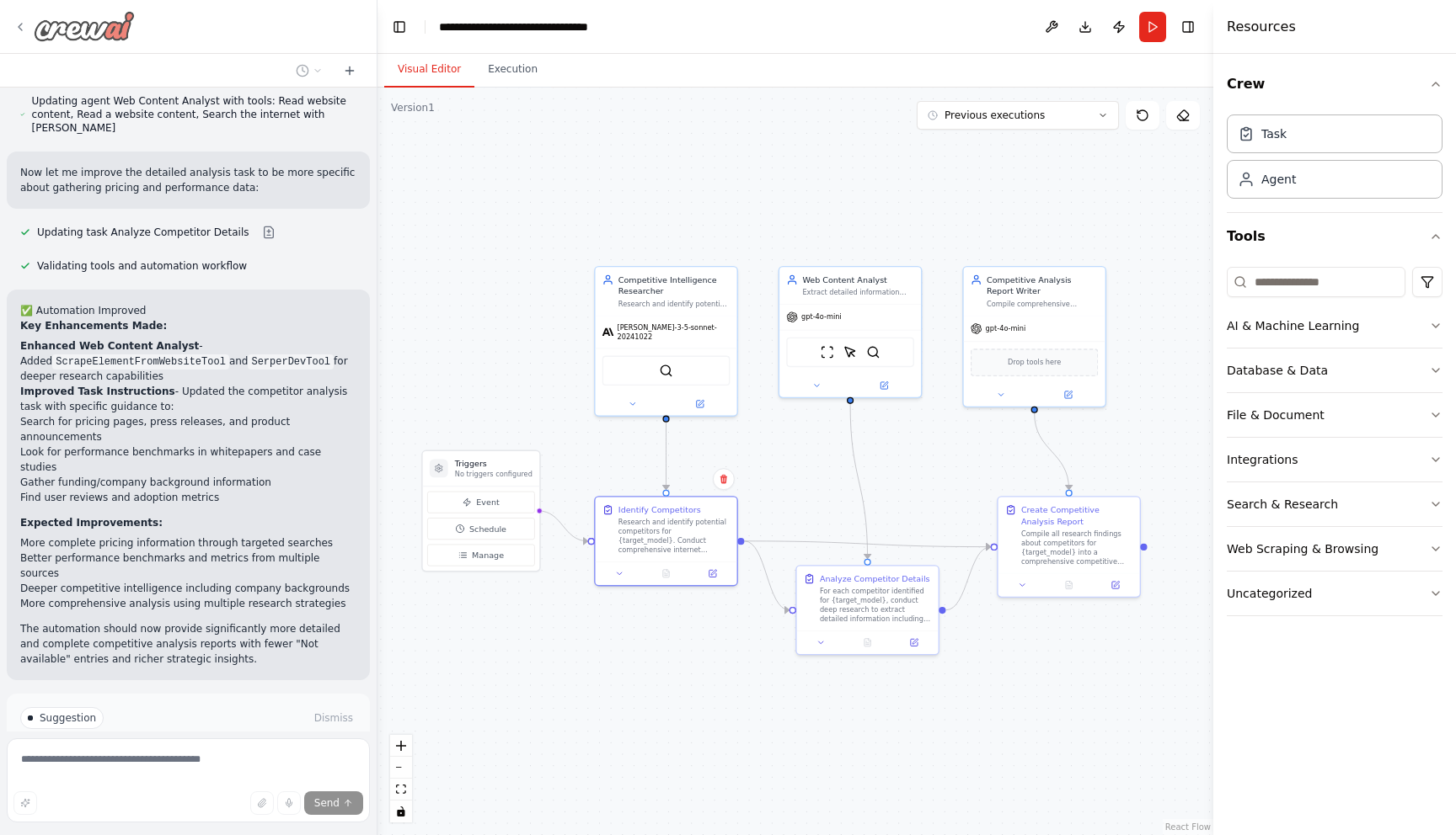
click at [119, 36] on img at bounding box center [84, 26] width 101 height 31
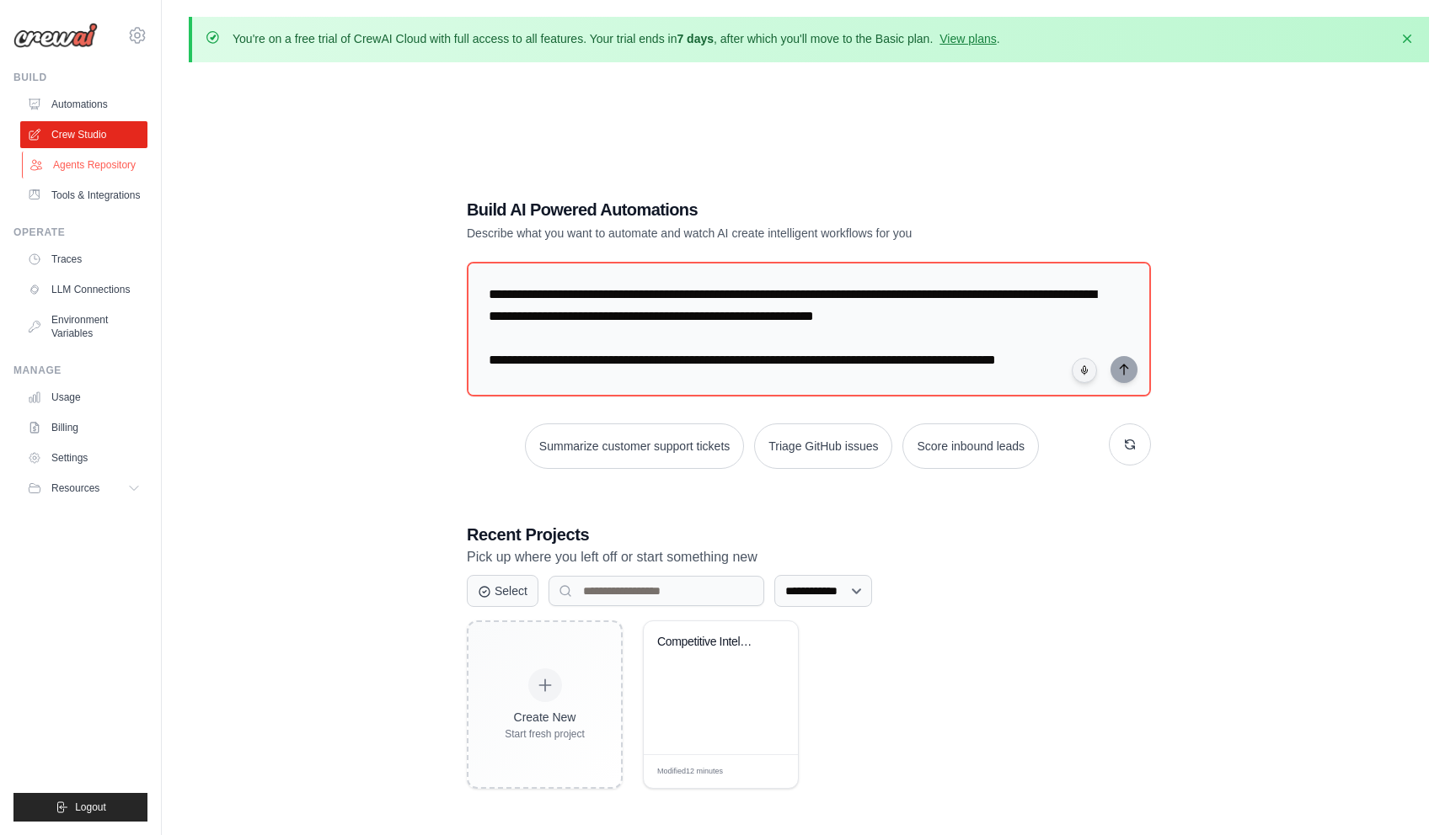
click at [93, 159] on link "Agents Repository" at bounding box center [86, 165] width 127 height 27
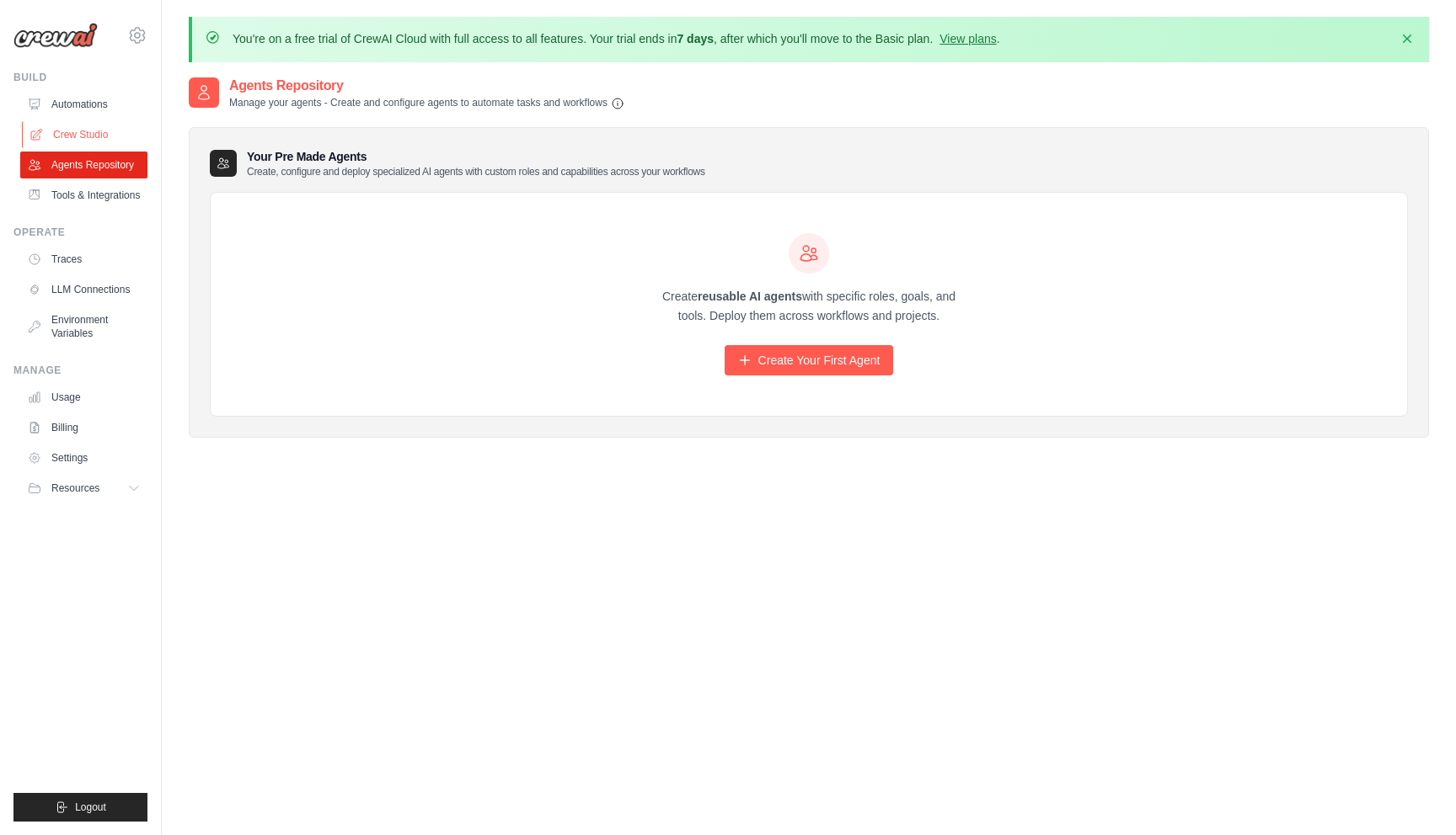
click at [89, 124] on link "Crew Studio" at bounding box center [86, 135] width 127 height 27
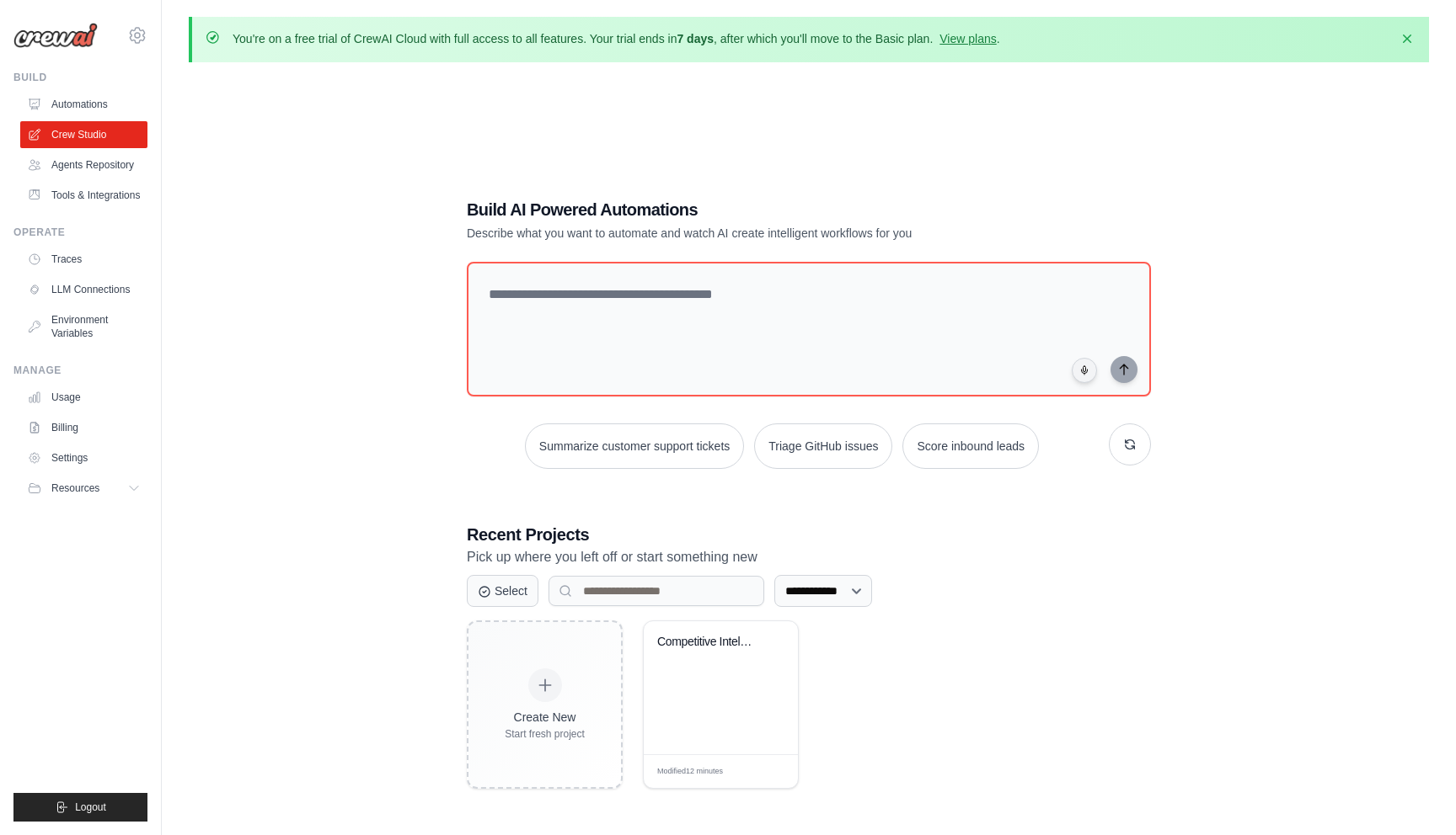
click at [90, 186] on link "Tools & Integrations" at bounding box center [84, 195] width 127 height 27
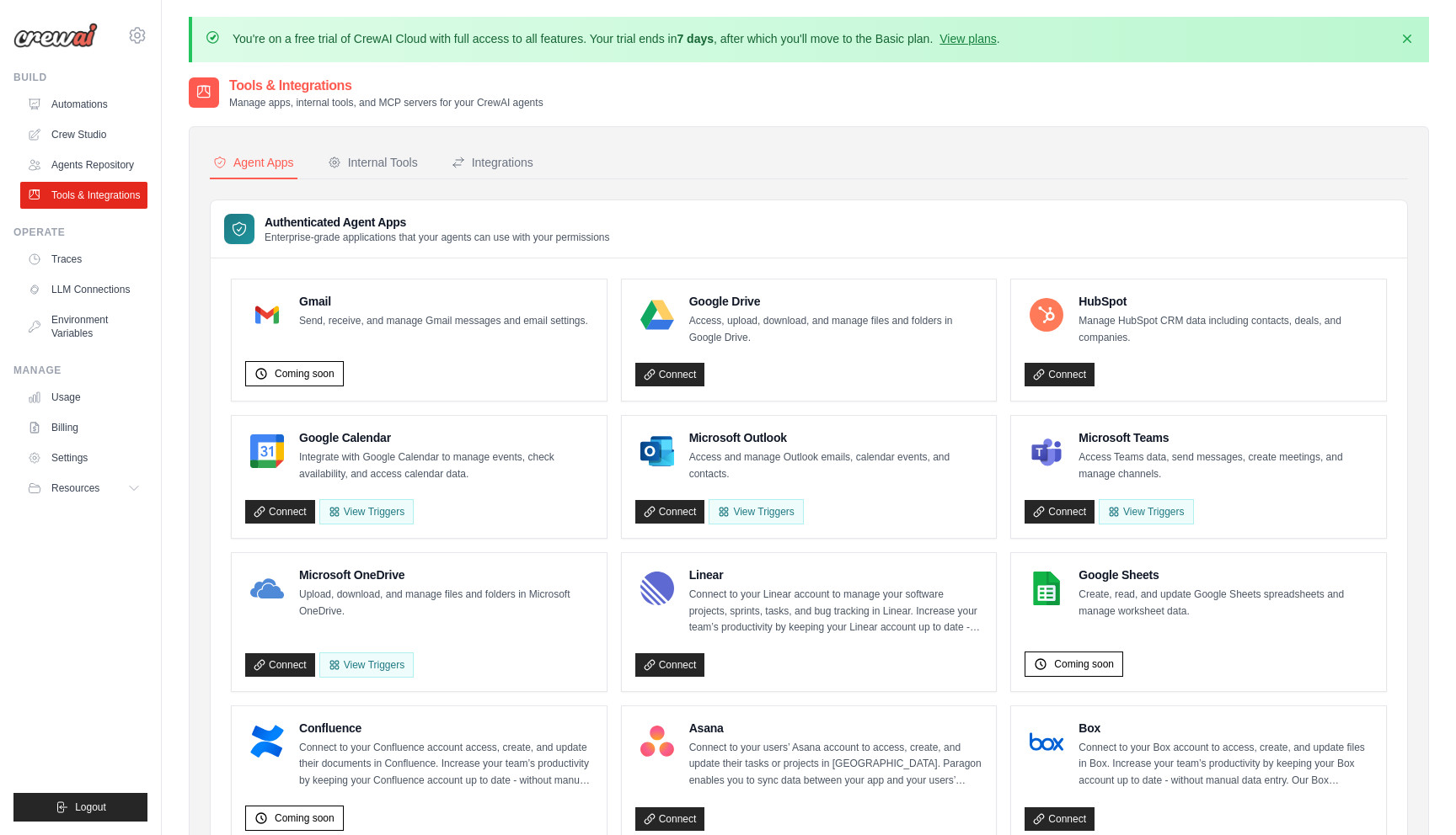
click at [93, 165] on link "Agents Repository" at bounding box center [84, 165] width 127 height 27
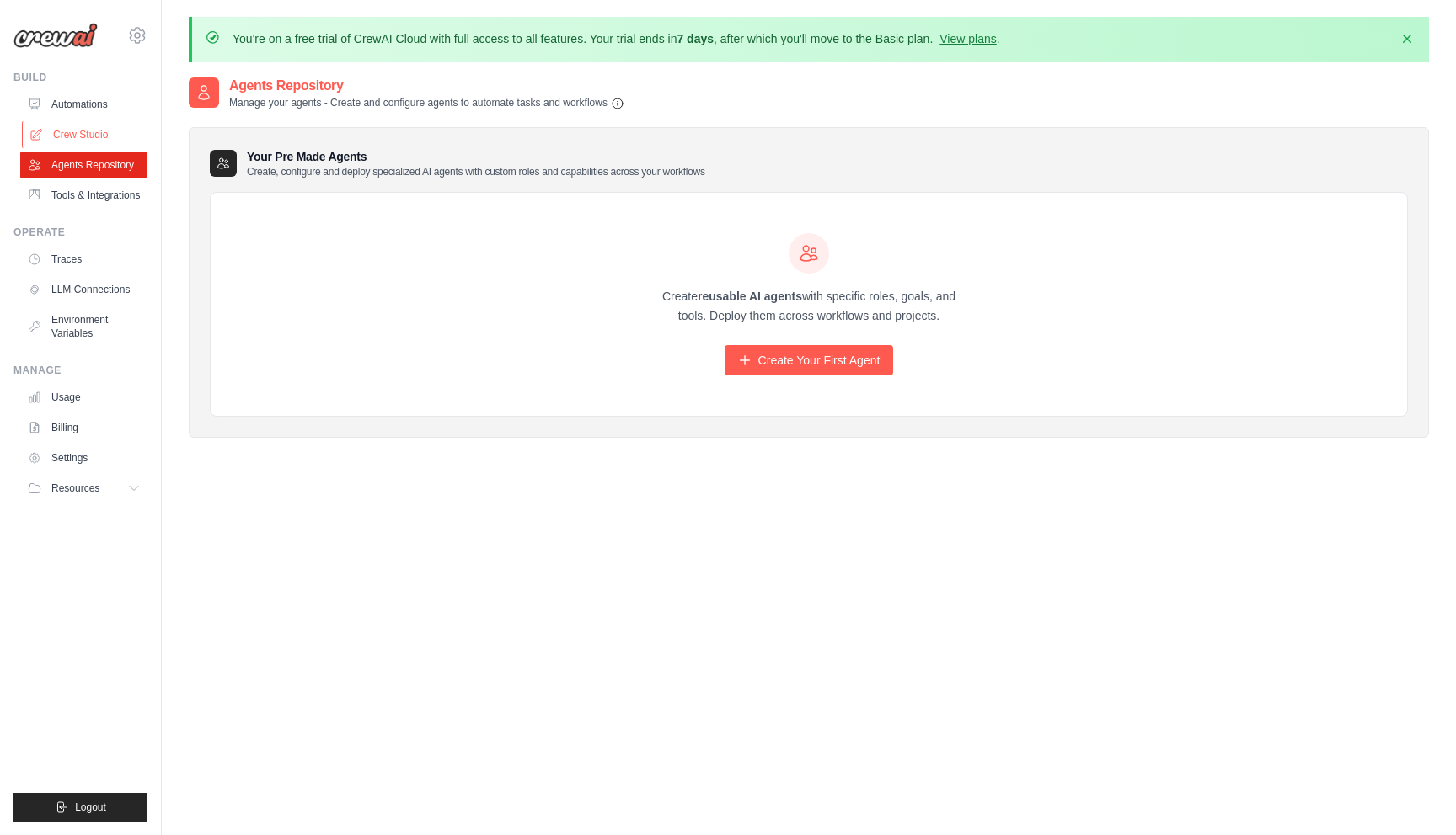
click at [100, 126] on link "Crew Studio" at bounding box center [86, 135] width 127 height 27
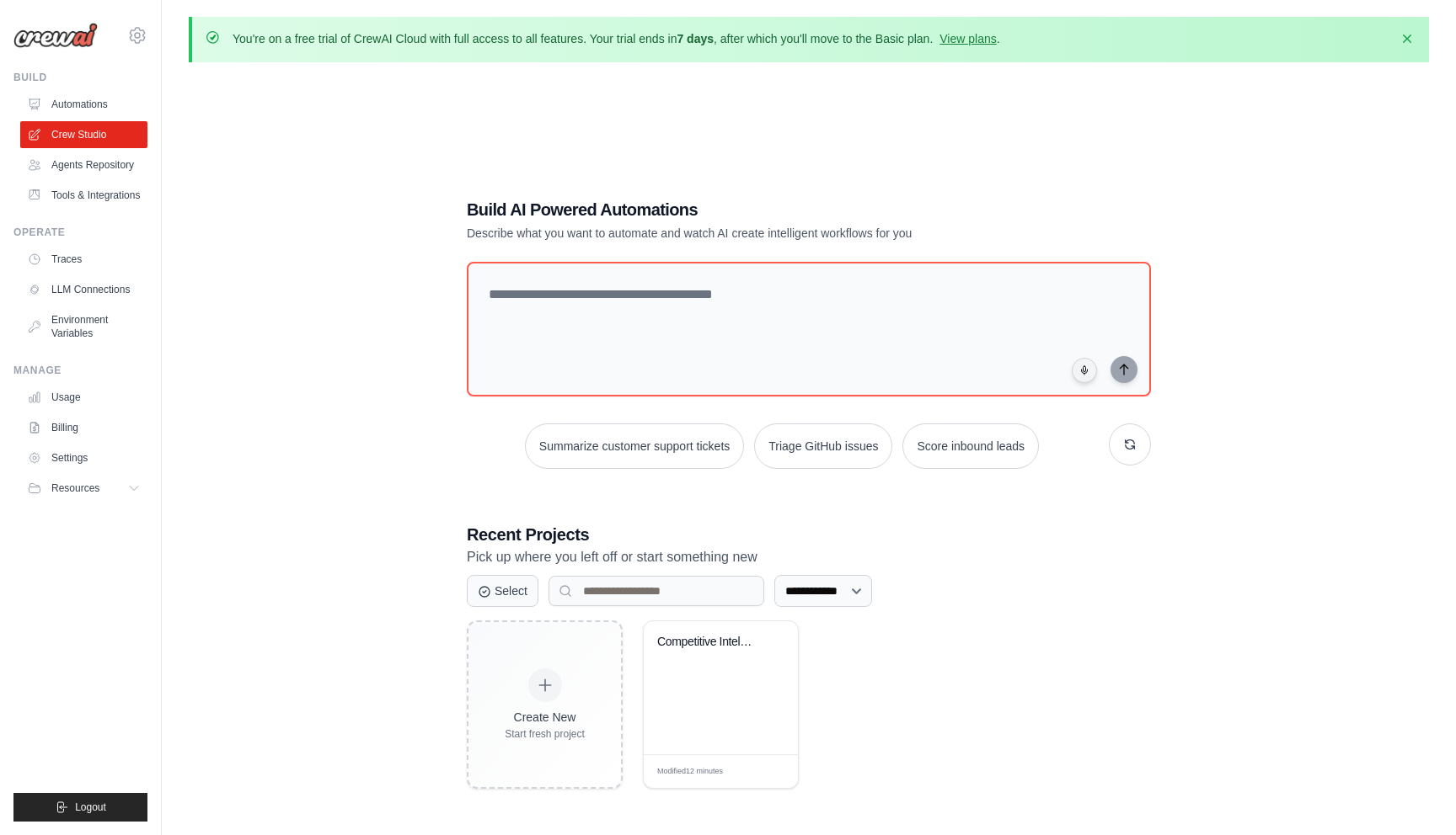
click at [105, 99] on link "Automations" at bounding box center [84, 105] width 127 height 27
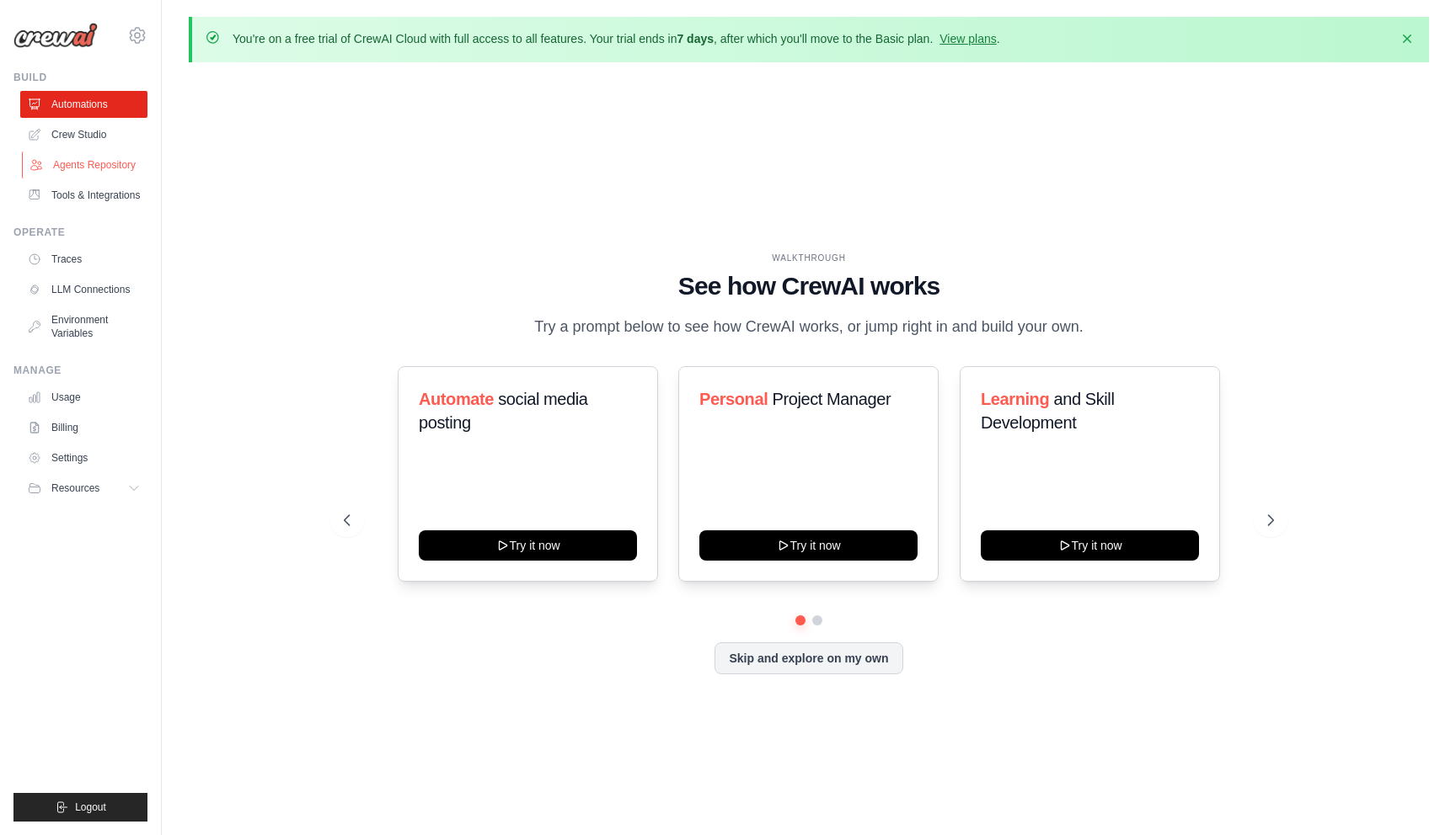
click at [102, 153] on link "Agents Repository" at bounding box center [86, 165] width 127 height 27
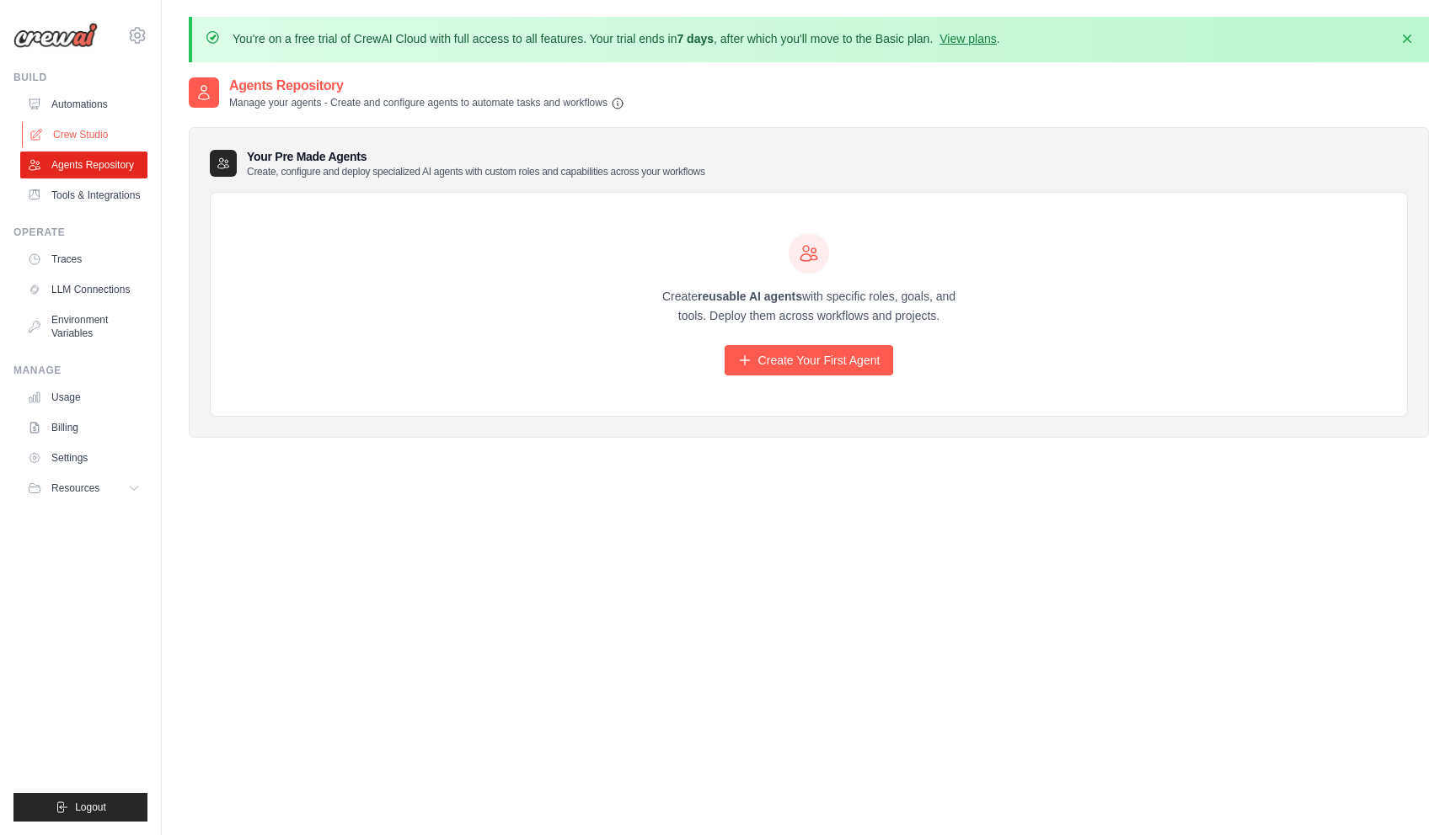
click at [101, 132] on link "Crew Studio" at bounding box center [86, 135] width 127 height 27
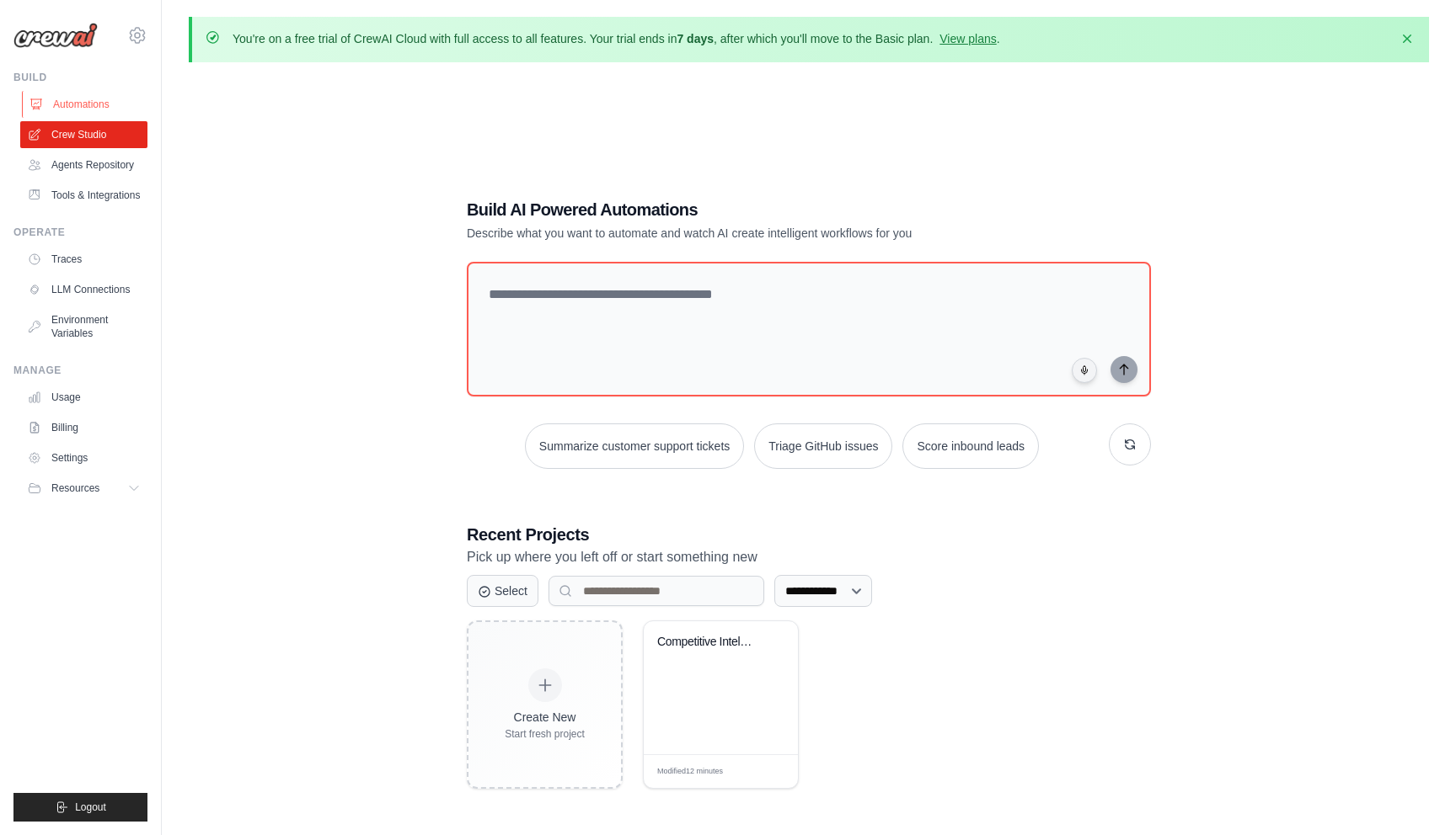
click at [106, 96] on link "Automations" at bounding box center [86, 105] width 127 height 27
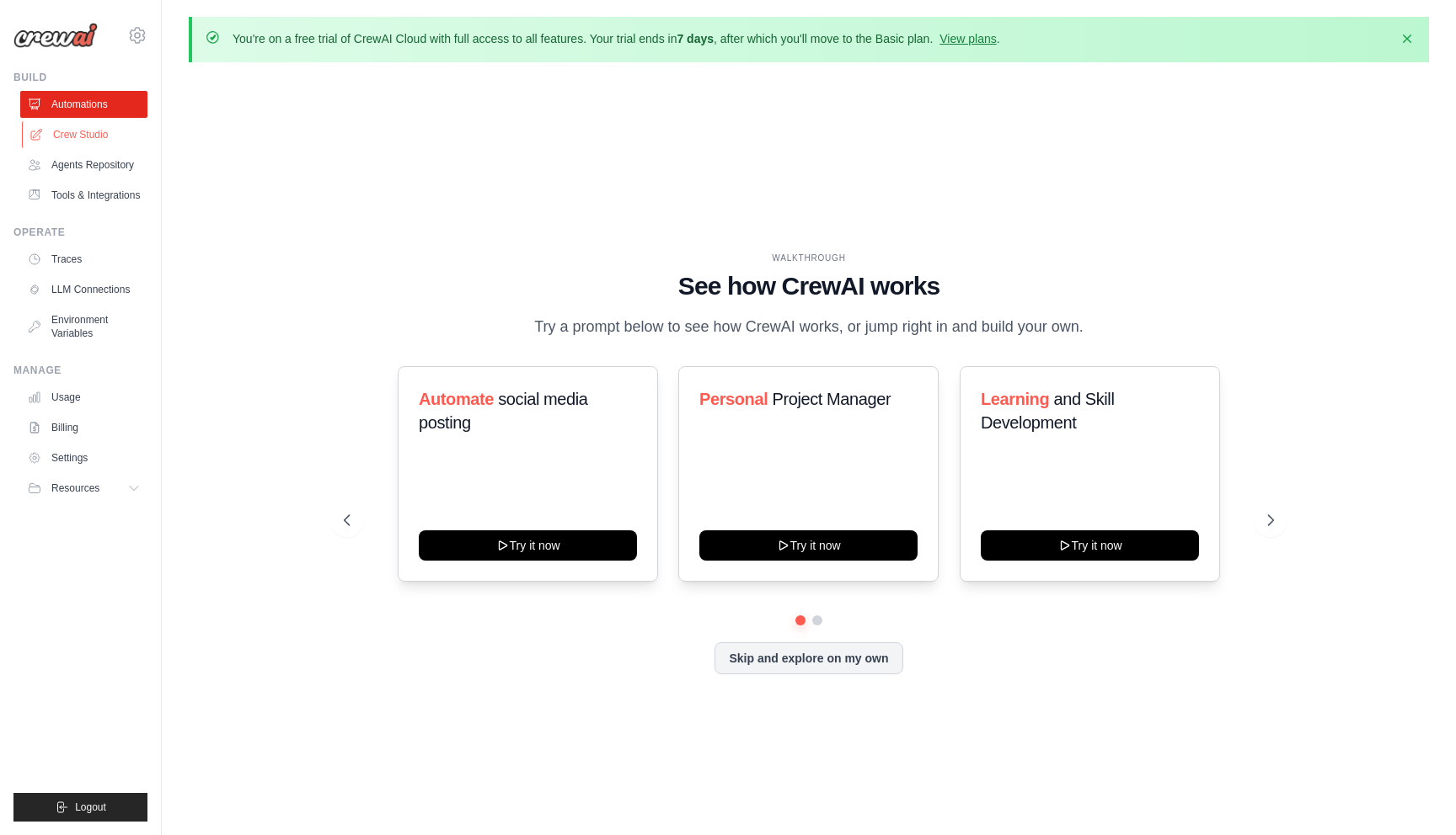
click at [121, 123] on link "Crew Studio" at bounding box center [86, 135] width 127 height 27
